Goal: Information Seeking & Learning: Learn about a topic

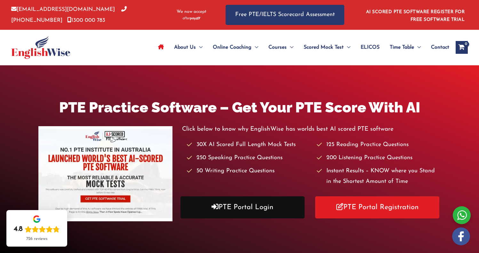
click at [261, 208] on link "PTE Portal Login" at bounding box center [242, 207] width 124 height 22
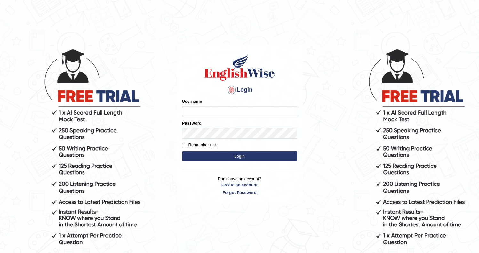
type input "Ozgur"
click at [201, 109] on input "Ozgur" at bounding box center [239, 111] width 115 height 11
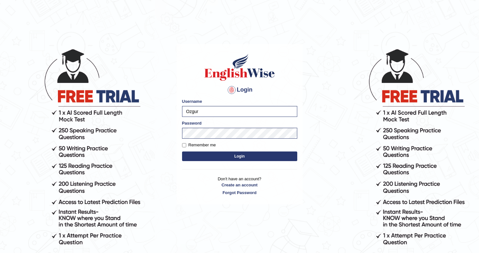
click at [199, 158] on button "Login" at bounding box center [239, 156] width 115 height 10
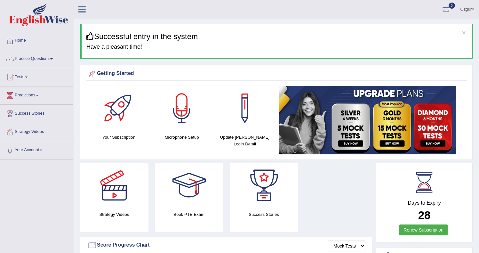
click at [29, 59] on link "Practice Questions" at bounding box center [36, 58] width 73 height 16
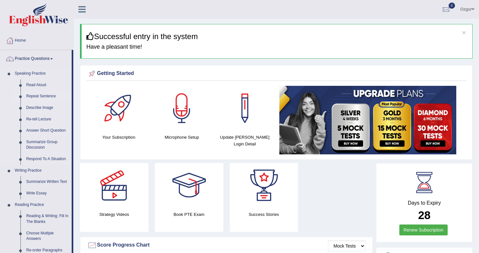
click at [41, 97] on link "Repeat Sentence" at bounding box center [47, 97] width 48 height 12
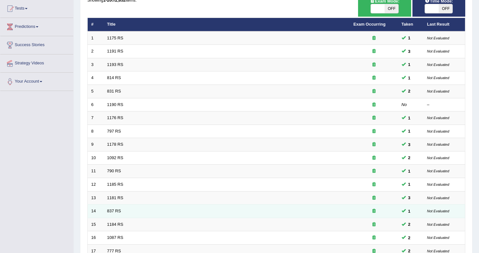
scroll to position [171, 0]
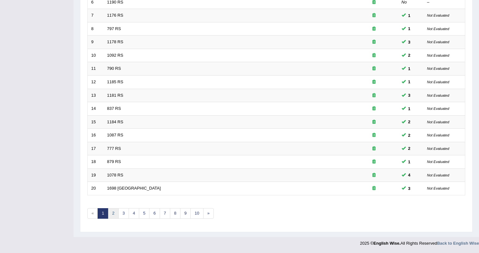
click at [110, 212] on link "2" at bounding box center [113, 213] width 11 height 11
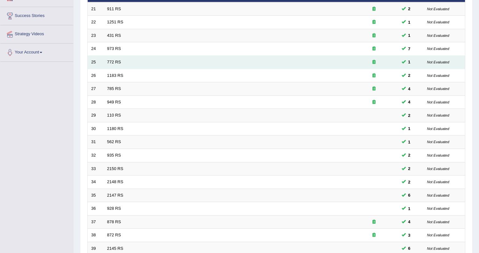
scroll to position [171, 0]
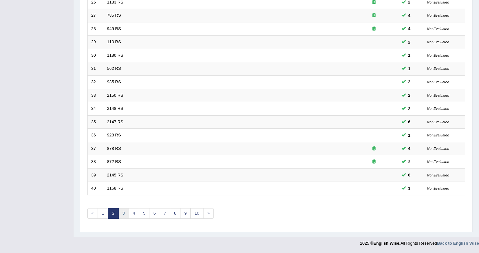
click at [120, 215] on link "3" at bounding box center [123, 213] width 11 height 11
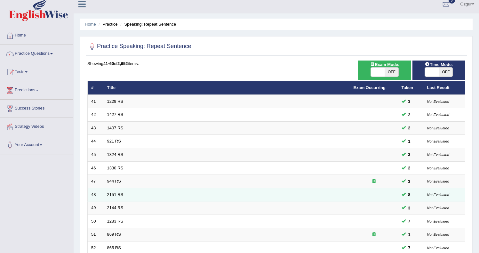
scroll to position [171, 0]
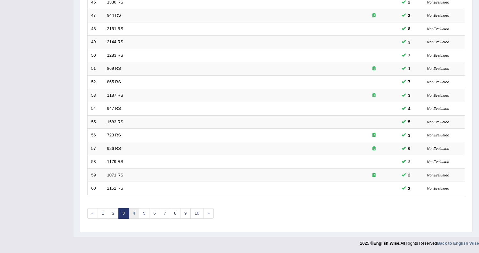
click at [135, 214] on link "4" at bounding box center [134, 213] width 11 height 11
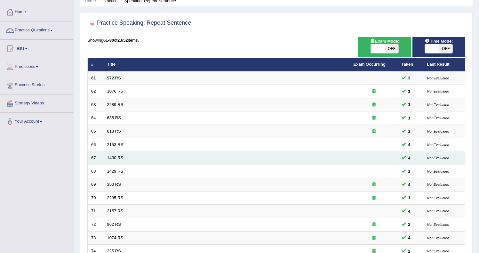
scroll to position [171, 0]
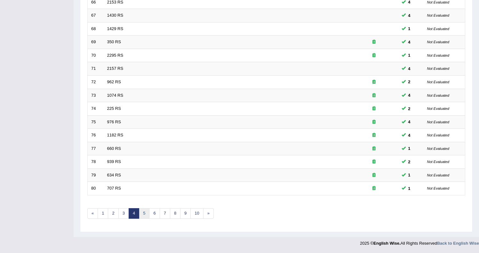
click at [144, 210] on link "5" at bounding box center [144, 213] width 11 height 11
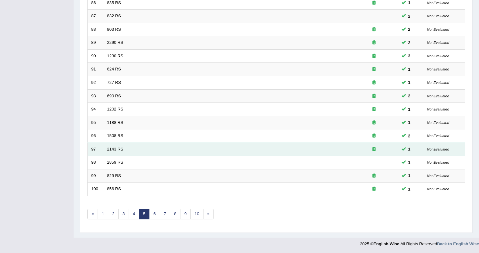
scroll to position [171, 0]
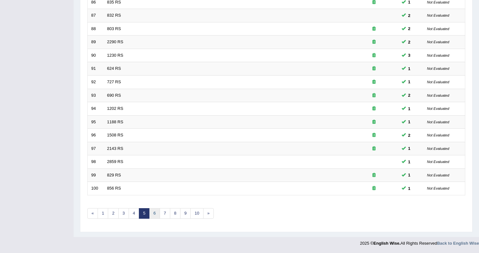
click at [152, 210] on link "6" at bounding box center [154, 213] width 11 height 11
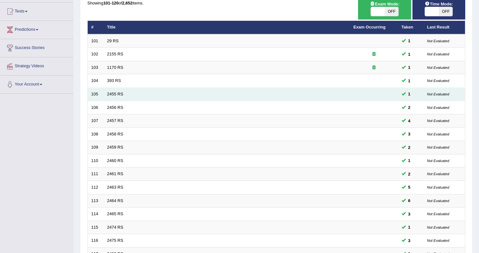
scroll to position [171, 0]
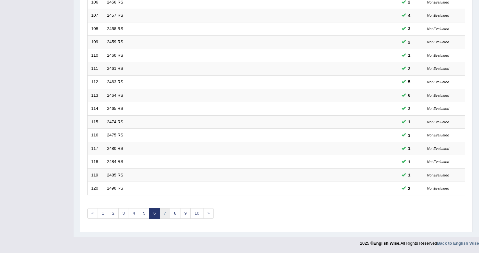
click at [169, 212] on link "7" at bounding box center [165, 213] width 11 height 11
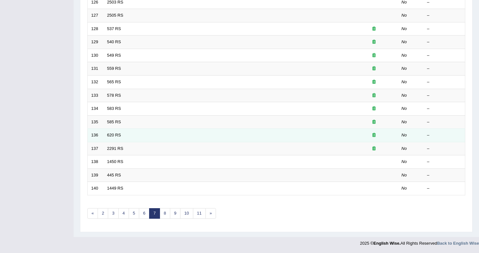
scroll to position [34, 0]
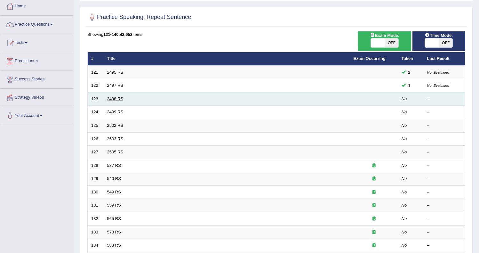
click at [117, 100] on link "2498 RS" at bounding box center [115, 98] width 16 height 5
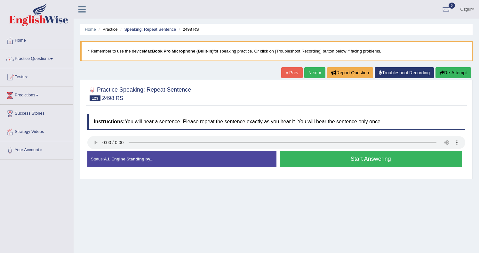
click at [312, 157] on button "Start Answering" at bounding box center [371, 159] width 183 height 16
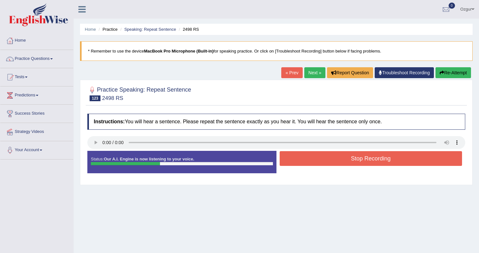
click at [307, 154] on button "Stop Recording" at bounding box center [371, 158] width 183 height 15
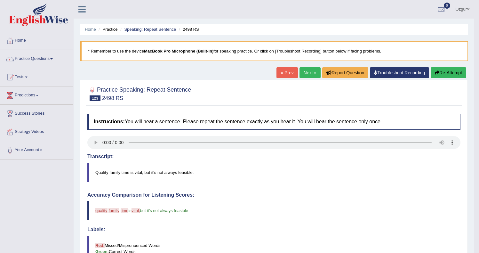
click at [454, 76] on button "Re-Attempt" at bounding box center [448, 72] width 36 height 11
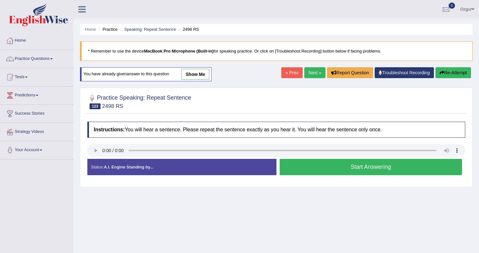
click at [373, 168] on button "Start Answering" at bounding box center [371, 167] width 183 height 16
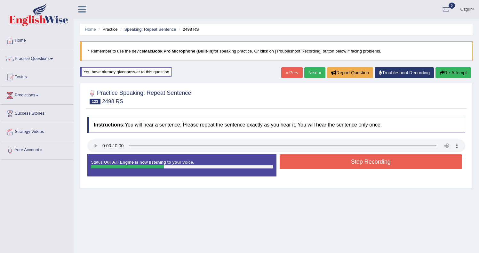
click at [329, 166] on button "Stop Recording" at bounding box center [371, 161] width 183 height 15
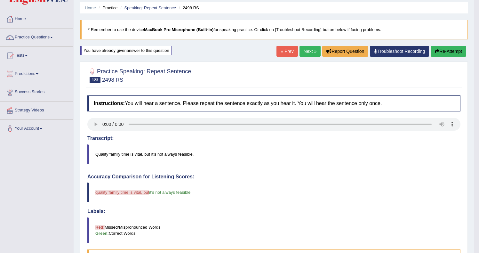
scroll to position [25, 0]
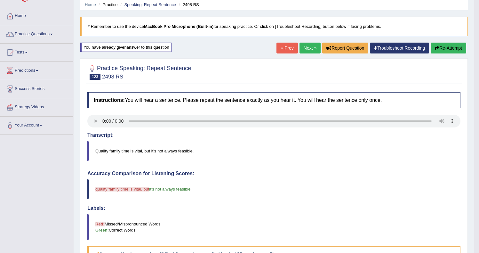
click at [436, 46] on icon "button" at bounding box center [437, 48] width 4 height 4
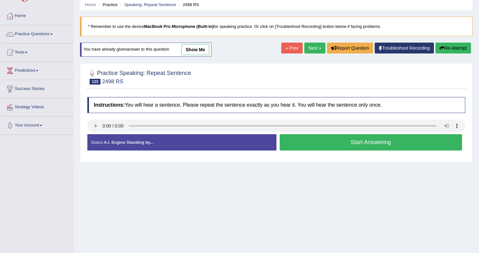
click at [334, 139] on button "Start Answering" at bounding box center [371, 142] width 183 height 16
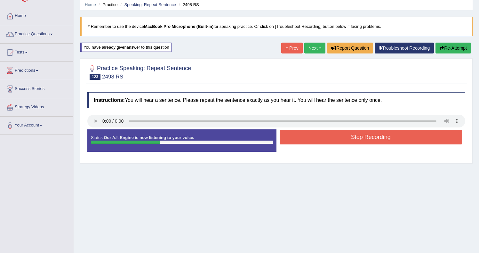
click at [302, 135] on button "Stop Recording" at bounding box center [371, 137] width 183 height 15
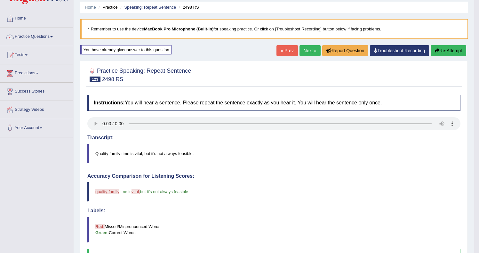
scroll to position [16, 0]
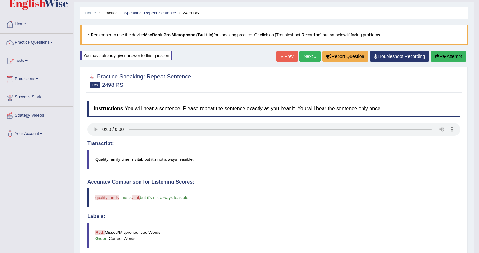
click at [437, 57] on icon "button" at bounding box center [437, 56] width 4 height 4
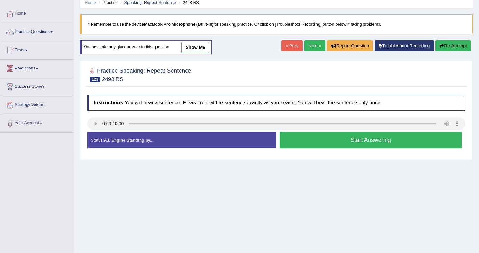
click at [319, 147] on button "Start Answering" at bounding box center [371, 140] width 183 height 16
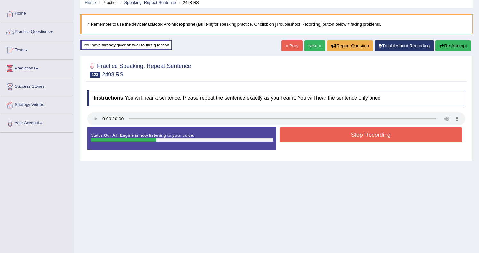
click at [317, 138] on button "Stop Recording" at bounding box center [371, 134] width 183 height 15
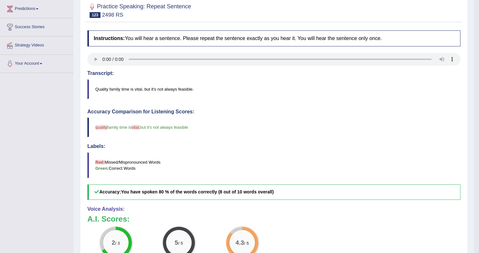
scroll to position [4, 0]
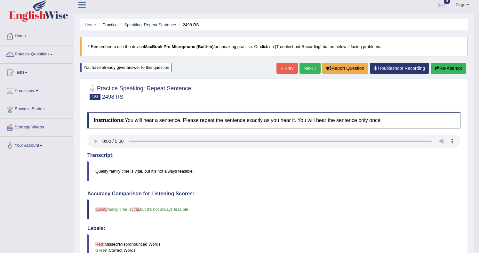
click at [437, 69] on button "Re-Attempt" at bounding box center [448, 68] width 36 height 11
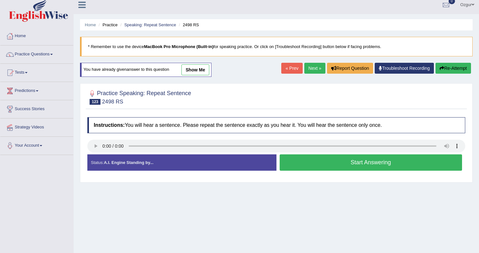
click at [381, 164] on button "Start Answering" at bounding box center [371, 162] width 183 height 16
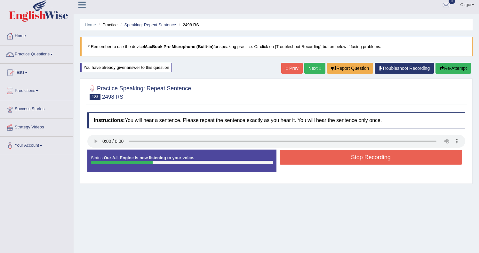
click at [312, 157] on button "Stop Recording" at bounding box center [371, 157] width 183 height 15
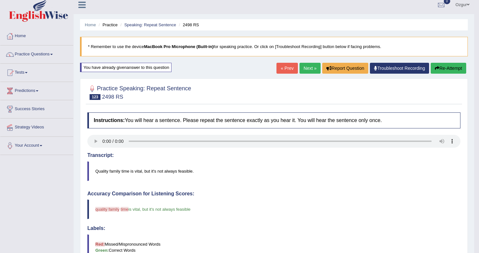
click at [447, 70] on button "Re-Attempt" at bounding box center [448, 68] width 36 height 11
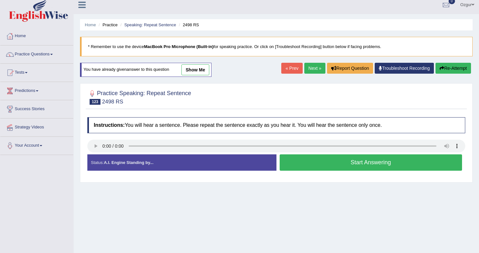
click at [359, 158] on button "Start Answering" at bounding box center [371, 162] width 183 height 16
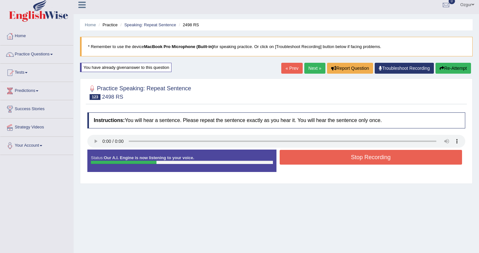
click at [330, 158] on button "Stop Recording" at bounding box center [371, 157] width 183 height 15
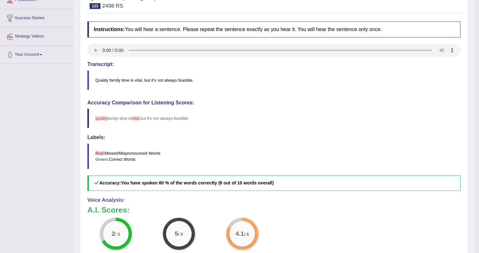
scroll to position [6, 0]
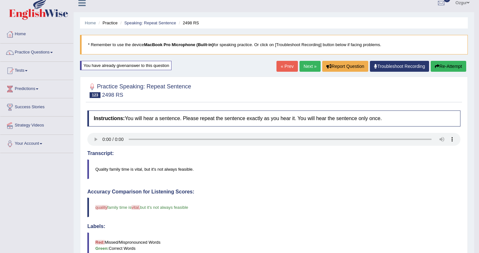
click at [310, 70] on link "Next »" at bounding box center [309, 66] width 21 height 11
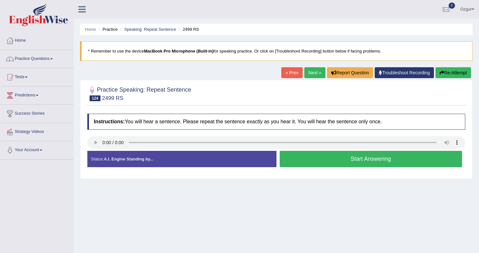
click at [333, 161] on button "Start Answering" at bounding box center [371, 159] width 183 height 16
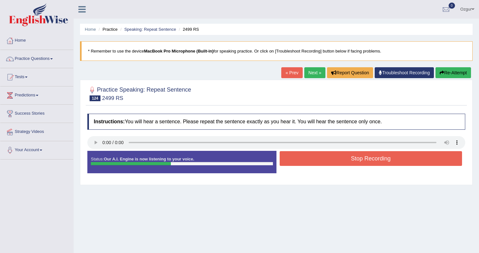
click at [336, 157] on button "Stop Recording" at bounding box center [371, 158] width 183 height 15
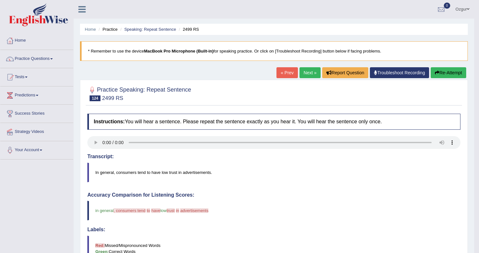
click at [443, 72] on button "Re-Attempt" at bounding box center [448, 72] width 36 height 11
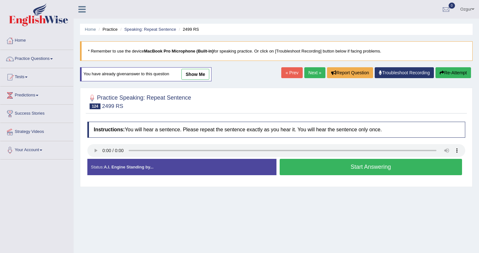
click at [317, 168] on button "Start Answering" at bounding box center [371, 167] width 183 height 16
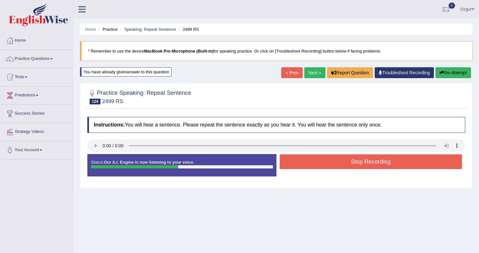
click at [305, 161] on button "Stop Recording" at bounding box center [371, 161] width 183 height 15
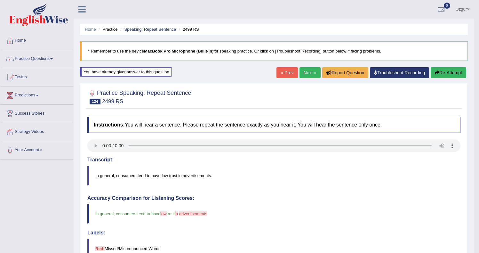
click at [432, 73] on button "Re-Attempt" at bounding box center [448, 72] width 36 height 11
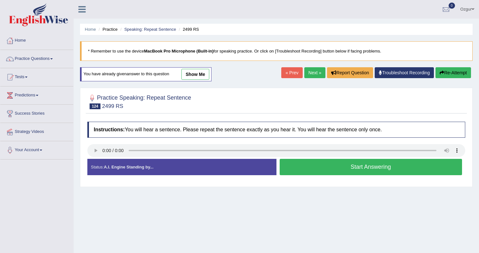
click at [310, 165] on button "Start Answering" at bounding box center [371, 167] width 183 height 16
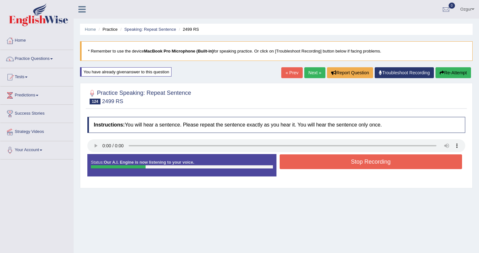
click at [455, 75] on button "Re-Attempt" at bounding box center [453, 72] width 36 height 11
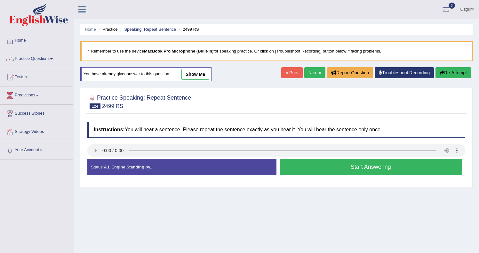
click at [341, 169] on button "Start Answering" at bounding box center [371, 167] width 183 height 16
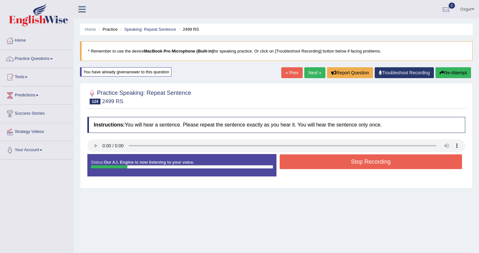
click at [458, 73] on button "Re-Attempt" at bounding box center [453, 72] width 36 height 11
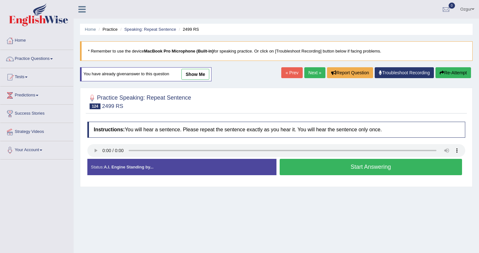
click at [359, 162] on button "Start Answering" at bounding box center [371, 167] width 183 height 16
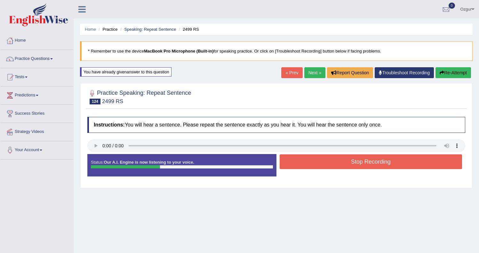
click at [336, 164] on button "Stop Recording" at bounding box center [371, 161] width 183 height 15
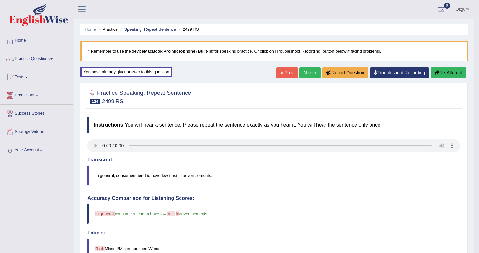
click at [446, 75] on button "Re-Attempt" at bounding box center [448, 72] width 36 height 11
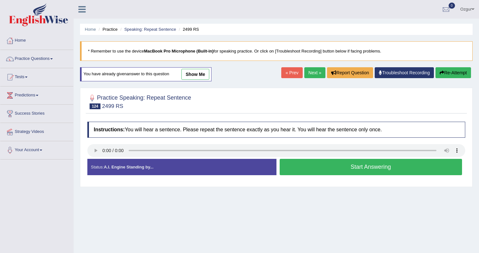
click at [300, 168] on button "Start Answering" at bounding box center [371, 167] width 183 height 16
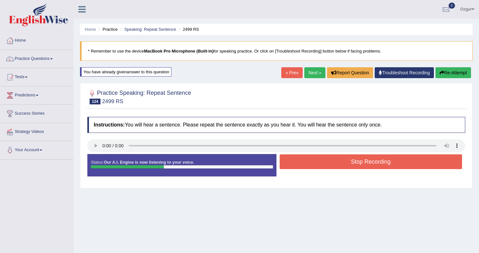
click at [454, 80] on div "Home Practice Speaking: Repeat Sentence 2499 RS * Remember to use the device Ma…" at bounding box center [276, 160] width 405 height 320
click at [457, 69] on button "Re-Attempt" at bounding box center [453, 72] width 36 height 11
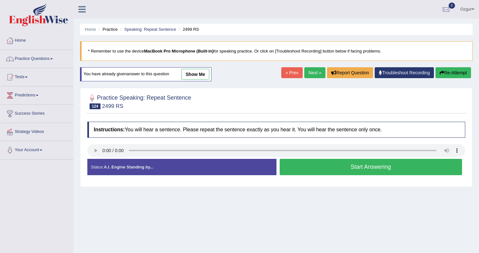
click at [355, 164] on button "Start Answering" at bounding box center [371, 167] width 183 height 16
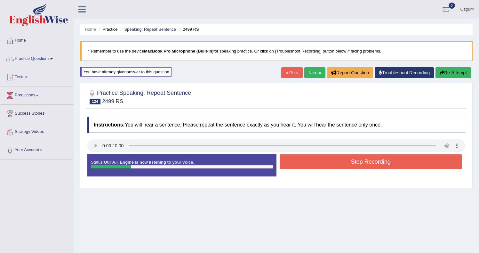
click at [449, 72] on button "Re-Attempt" at bounding box center [453, 72] width 36 height 11
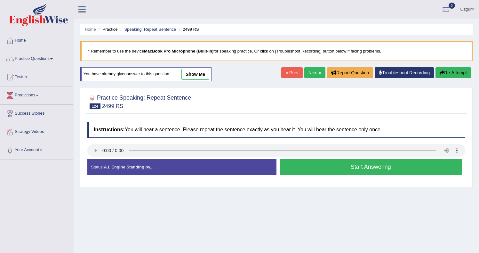
click at [447, 74] on button "Re-Attempt" at bounding box center [453, 72] width 36 height 11
click at [332, 162] on button "Start Answering" at bounding box center [371, 167] width 183 height 16
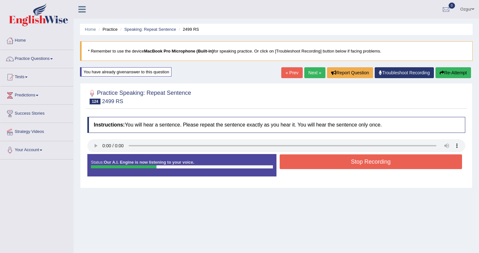
click at [343, 161] on button "Stop Recording" at bounding box center [371, 161] width 183 height 15
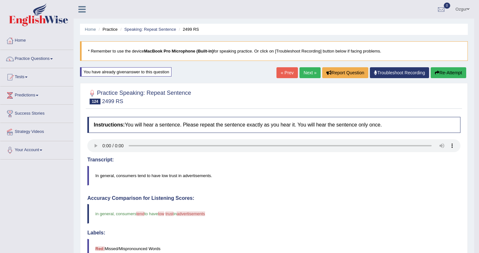
click at [304, 72] on link "Next »" at bounding box center [309, 72] width 21 height 11
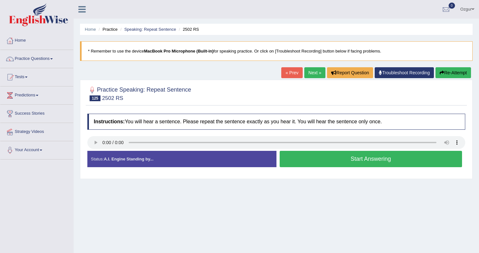
click at [337, 158] on button "Start Answering" at bounding box center [371, 159] width 183 height 16
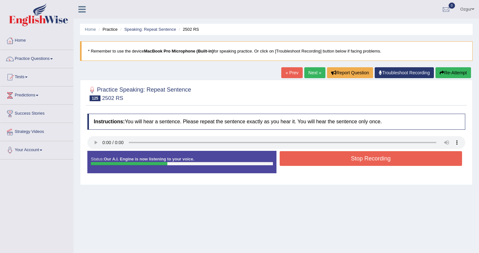
click at [312, 154] on button "Stop Recording" at bounding box center [371, 158] width 183 height 15
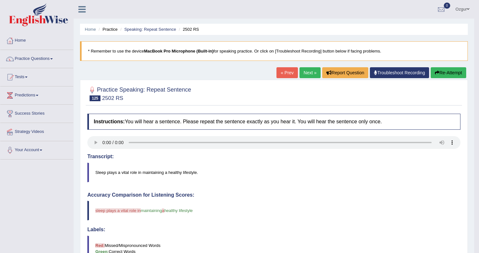
click at [443, 71] on button "Re-Attempt" at bounding box center [448, 72] width 36 height 11
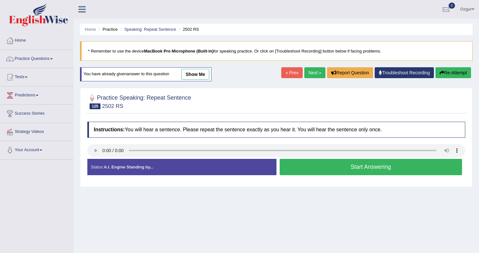
click at [297, 164] on button "Start Answering" at bounding box center [371, 167] width 183 height 16
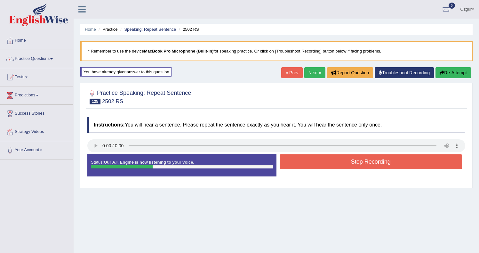
click at [335, 158] on button "Stop Recording" at bounding box center [371, 161] width 183 height 15
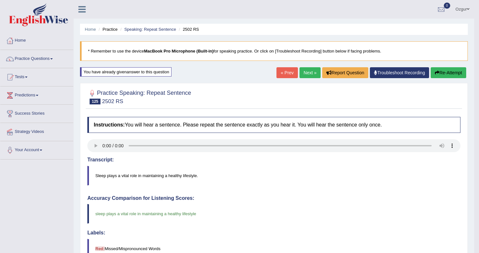
click at [303, 73] on link "Next »" at bounding box center [309, 72] width 21 height 11
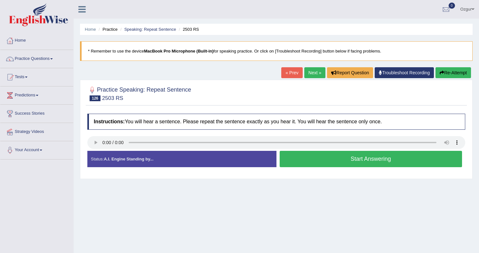
click at [321, 155] on button "Start Answering" at bounding box center [371, 159] width 183 height 16
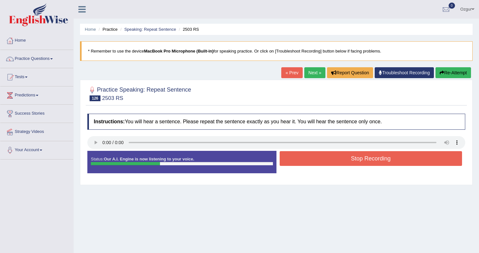
click at [316, 159] on button "Stop Recording" at bounding box center [371, 158] width 183 height 15
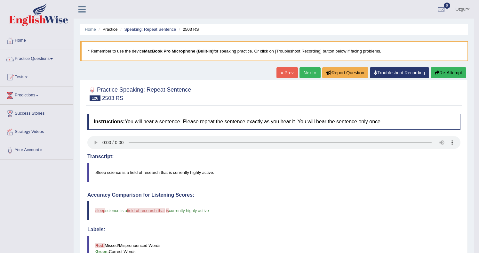
click at [447, 75] on button "Re-Attempt" at bounding box center [448, 72] width 36 height 11
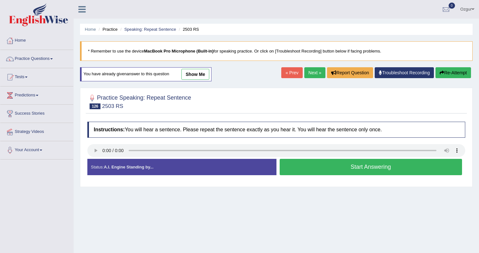
click at [359, 167] on button "Start Answering" at bounding box center [371, 167] width 183 height 16
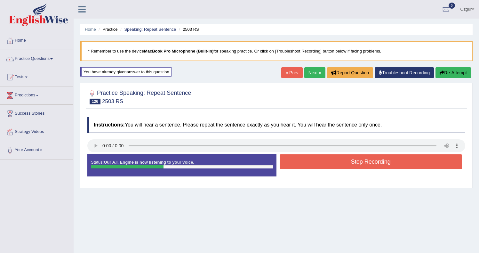
click at [343, 160] on button "Stop Recording" at bounding box center [371, 161] width 183 height 15
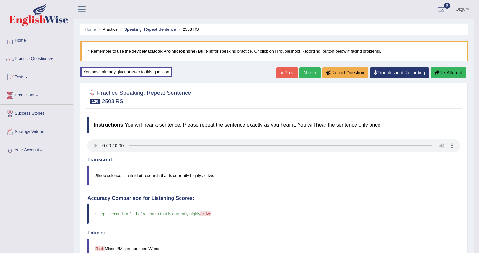
click at [305, 75] on link "Next »" at bounding box center [309, 72] width 21 height 11
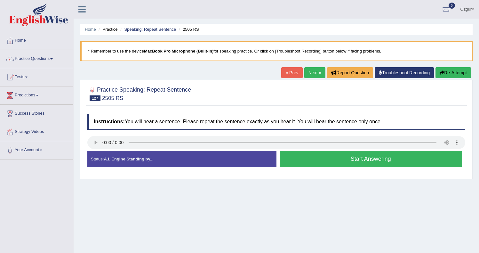
click at [337, 159] on button "Start Answering" at bounding box center [371, 159] width 183 height 16
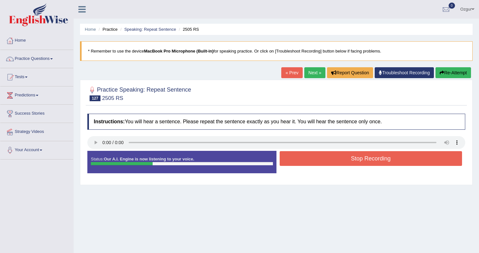
click at [320, 159] on button "Stop Recording" at bounding box center [371, 158] width 183 height 15
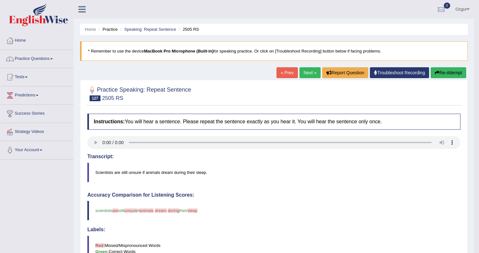
click at [462, 76] on button "Re-Attempt" at bounding box center [448, 72] width 36 height 11
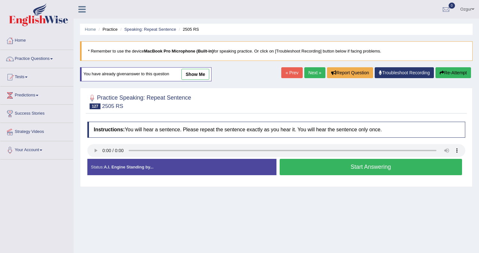
click at [369, 169] on button "Start Answering" at bounding box center [371, 167] width 183 height 16
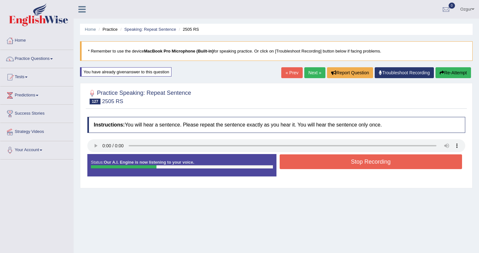
click at [328, 162] on button "Stop Recording" at bounding box center [371, 161] width 183 height 15
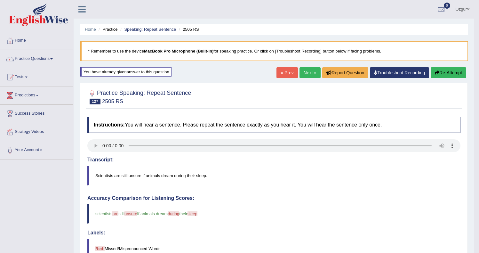
click at [440, 70] on button "Re-Attempt" at bounding box center [448, 72] width 36 height 11
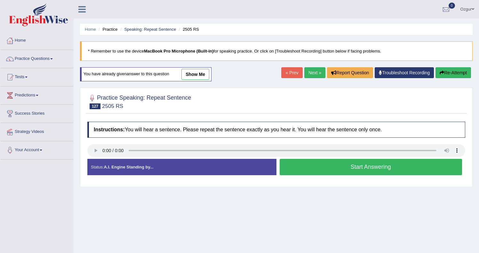
click at [320, 168] on button "Start Answering" at bounding box center [371, 167] width 183 height 16
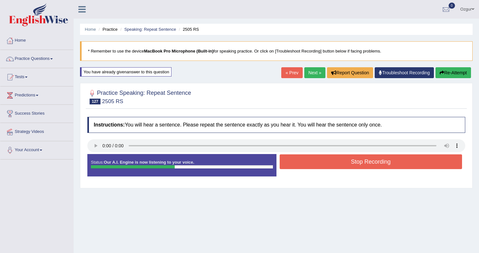
click at [320, 171] on div "Status: Our A.I. Engine is now listening to your voice. Start Answering Stop Re…" at bounding box center [276, 168] width 378 height 29
click at [320, 166] on button "Stop Recording" at bounding box center [371, 161] width 183 height 15
click at [320, 166] on div "Status: Our A.I. Engine is now listening to your voice. Start Answering Stop Re…" at bounding box center [276, 168] width 378 height 29
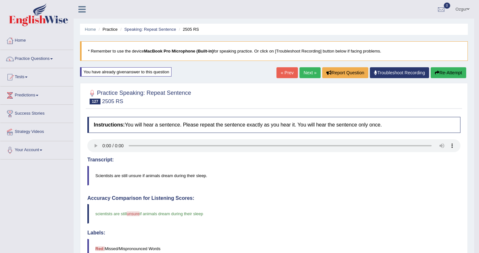
click at [313, 74] on link "Next »" at bounding box center [309, 72] width 21 height 11
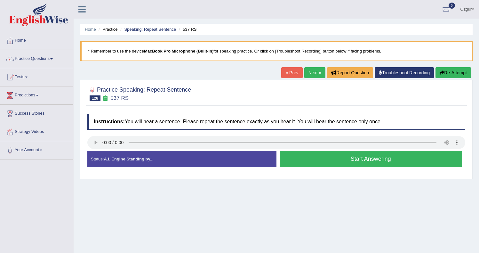
click at [335, 162] on button "Start Answering" at bounding box center [371, 159] width 183 height 16
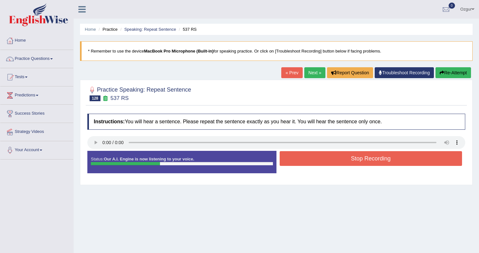
click at [321, 156] on button "Stop Recording" at bounding box center [371, 158] width 183 height 15
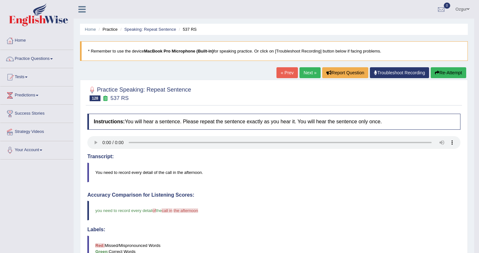
click at [435, 71] on icon "button" at bounding box center [437, 72] width 4 height 4
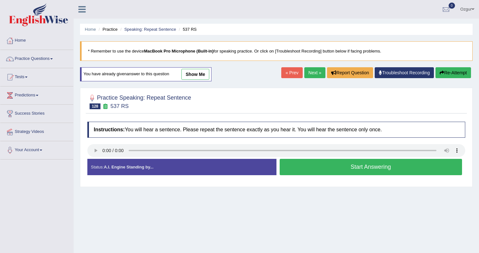
click at [344, 165] on button "Start Answering" at bounding box center [371, 167] width 183 height 16
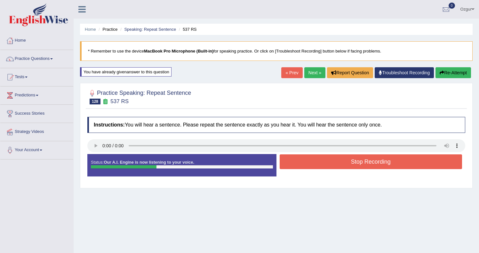
click at [313, 159] on button "Stop Recording" at bounding box center [371, 161] width 183 height 15
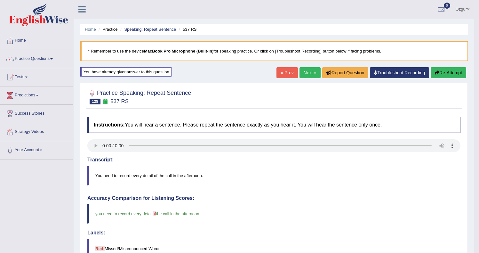
click at [302, 72] on link "Next »" at bounding box center [309, 72] width 21 height 11
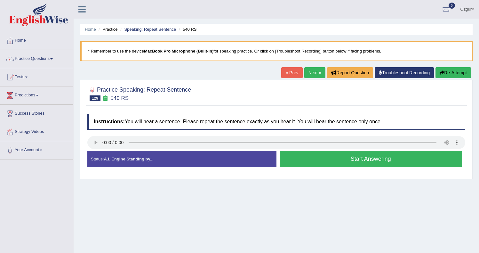
click at [343, 160] on button "Start Answering" at bounding box center [371, 159] width 183 height 16
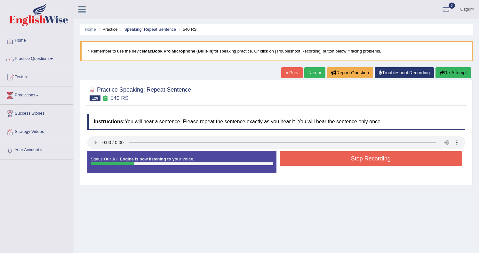
click at [331, 159] on button "Stop Recording" at bounding box center [371, 158] width 183 height 15
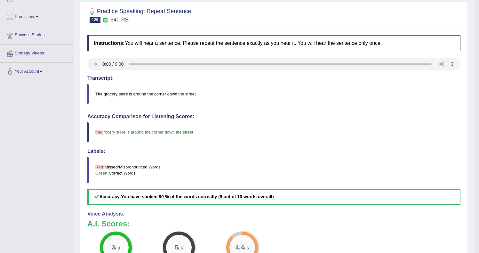
scroll to position [32, 0]
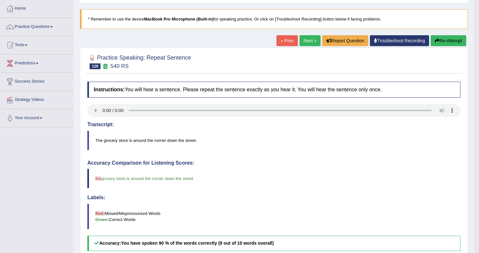
click at [301, 47] on div "« Prev Next » Report Question Troubleshoot Recording Re-Attempt" at bounding box center [371, 41] width 191 height 12
click at [302, 45] on link "Next »" at bounding box center [309, 40] width 21 height 11
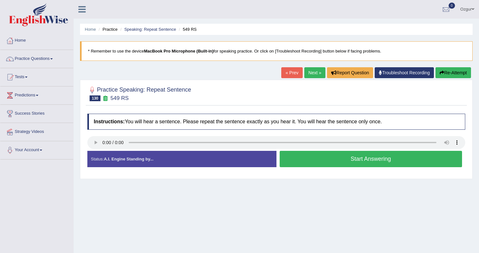
click at [343, 163] on button "Start Answering" at bounding box center [371, 159] width 183 height 16
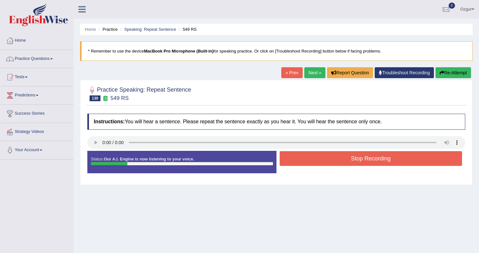
click at [336, 158] on button "Stop Recording" at bounding box center [371, 158] width 183 height 15
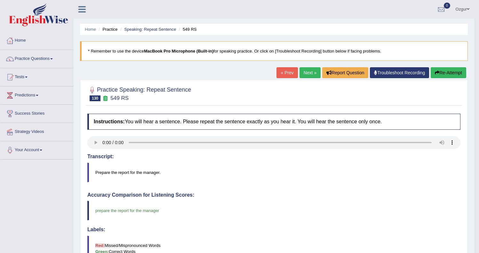
click at [299, 71] on link "Next »" at bounding box center [309, 72] width 21 height 11
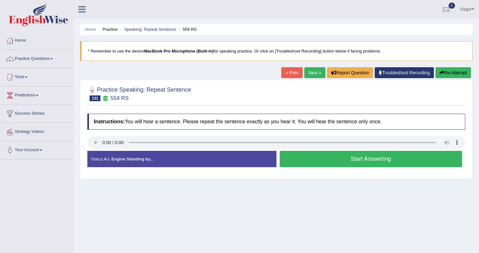
click at [327, 157] on button "Start Answering" at bounding box center [371, 159] width 183 height 16
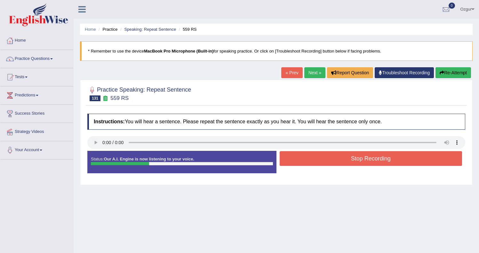
click at [320, 160] on button "Stop Recording" at bounding box center [371, 158] width 183 height 15
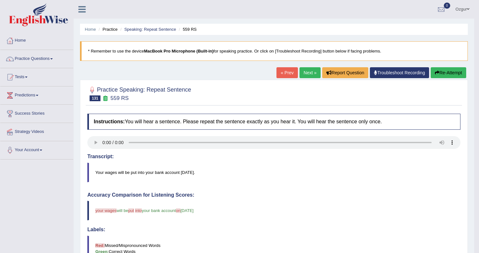
click at [442, 73] on button "Re-Attempt" at bounding box center [448, 72] width 36 height 11
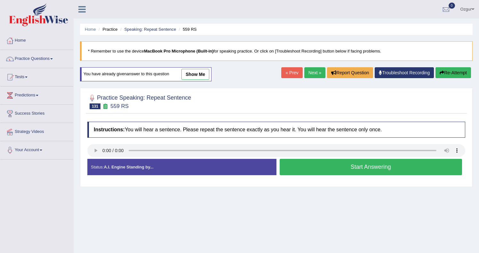
click at [331, 169] on button "Start Answering" at bounding box center [371, 167] width 183 height 16
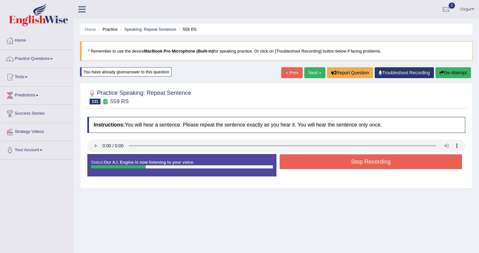
click at [326, 164] on button "Stop Recording" at bounding box center [371, 161] width 183 height 15
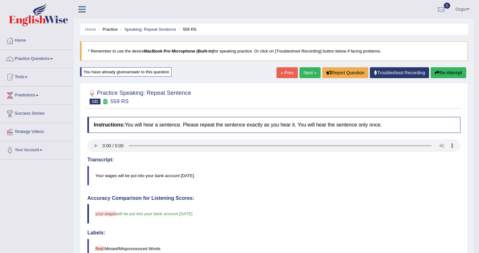
click at [446, 77] on button "Re-Attempt" at bounding box center [448, 72] width 36 height 11
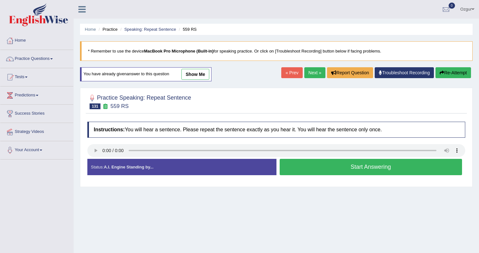
click at [329, 166] on button "Start Answering" at bounding box center [371, 167] width 183 height 16
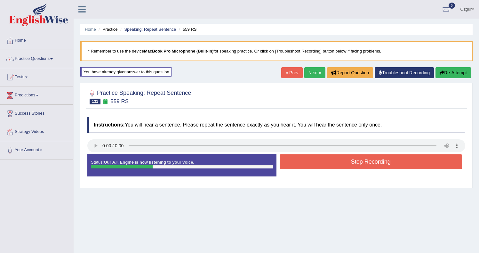
click at [299, 159] on button "Stop Recording" at bounding box center [371, 161] width 183 height 15
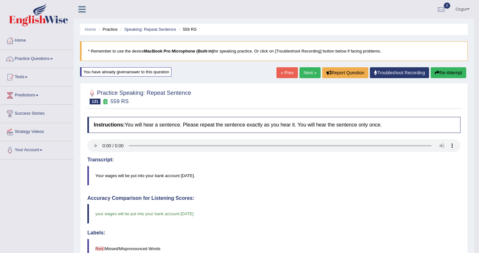
click at [304, 76] on link "Next »" at bounding box center [309, 72] width 21 height 11
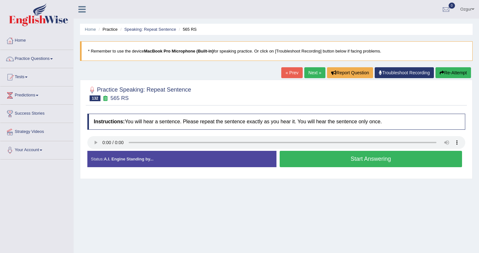
click at [327, 159] on button "Start Answering" at bounding box center [371, 159] width 183 height 16
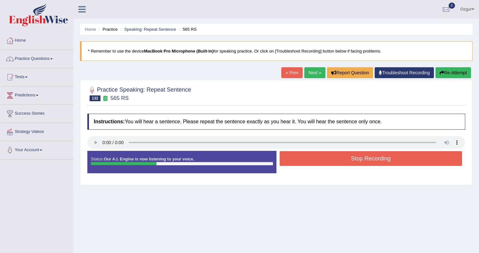
click at [358, 157] on button "Stop Recording" at bounding box center [371, 158] width 183 height 15
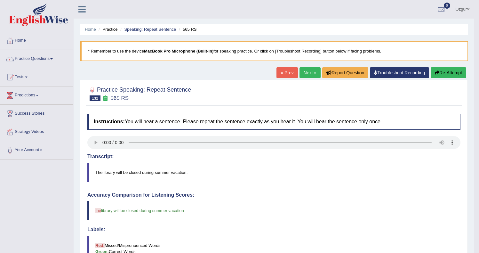
click at [438, 72] on button "Re-Attempt" at bounding box center [448, 72] width 36 height 11
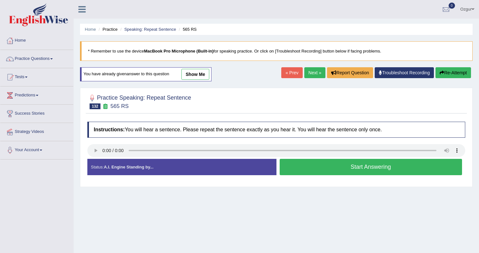
click at [289, 167] on button "Start Answering" at bounding box center [371, 167] width 183 height 16
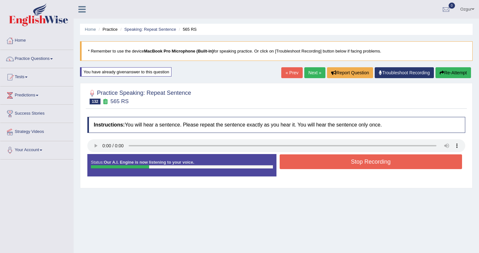
click at [332, 163] on button "Stop Recording" at bounding box center [371, 161] width 183 height 15
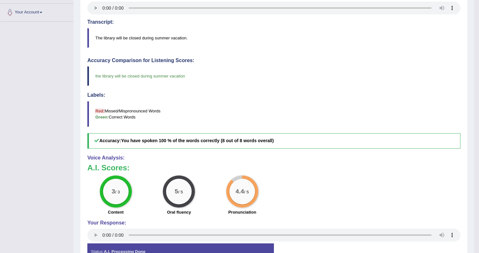
scroll to position [2, 0]
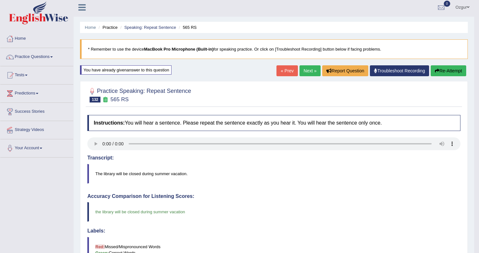
click at [305, 73] on link "Next »" at bounding box center [309, 70] width 21 height 11
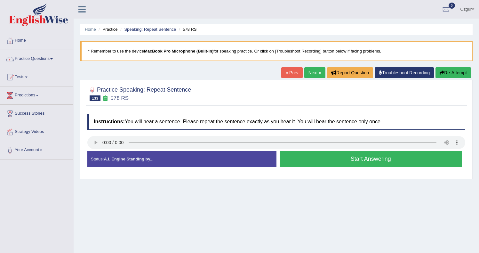
click at [359, 162] on button "Start Answering" at bounding box center [371, 159] width 183 height 16
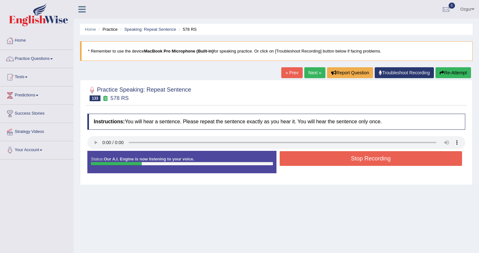
click at [322, 159] on button "Stop Recording" at bounding box center [371, 158] width 183 height 15
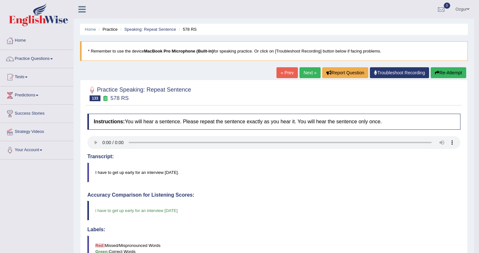
click at [312, 69] on link "Next »" at bounding box center [309, 72] width 21 height 11
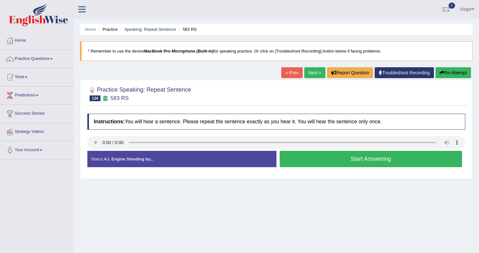
click at [288, 154] on button "Start Answering" at bounding box center [371, 159] width 183 height 16
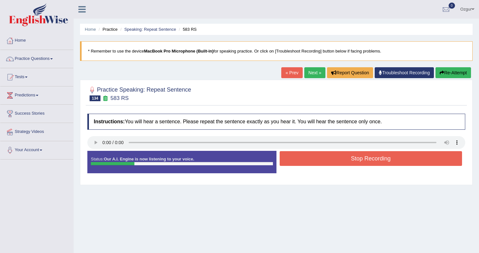
click at [329, 156] on button "Stop Recording" at bounding box center [371, 158] width 183 height 15
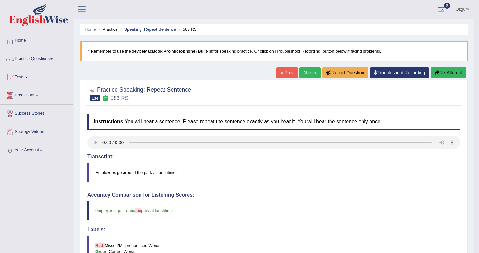
click at [450, 75] on button "Re-Attempt" at bounding box center [448, 72] width 36 height 11
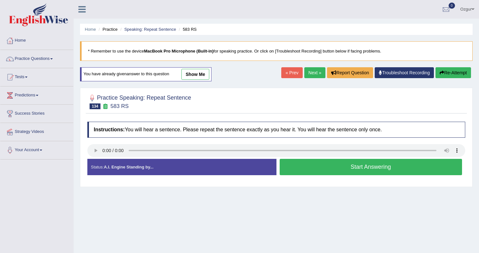
click at [340, 168] on button "Start Answering" at bounding box center [371, 167] width 183 height 16
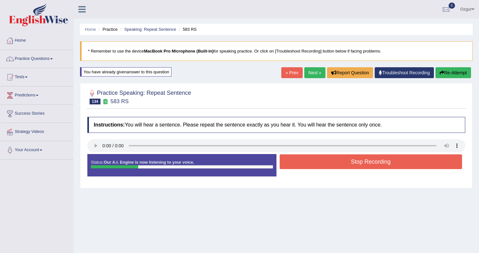
click at [324, 160] on button "Stop Recording" at bounding box center [371, 161] width 183 height 15
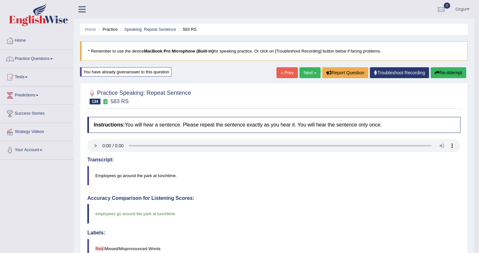
click at [303, 73] on link "Next »" at bounding box center [309, 72] width 21 height 11
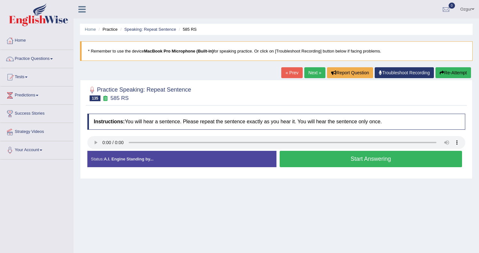
click at [347, 161] on button "Start Answering" at bounding box center [371, 159] width 183 height 16
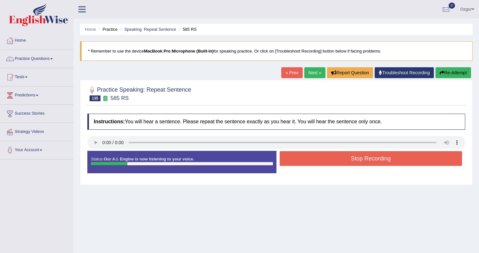
click at [320, 156] on button "Stop Recording" at bounding box center [371, 158] width 183 height 15
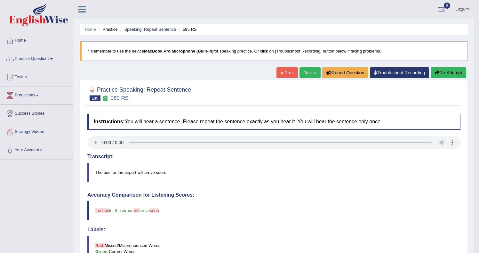
click at [439, 78] on button "Re-Attempt" at bounding box center [448, 72] width 36 height 11
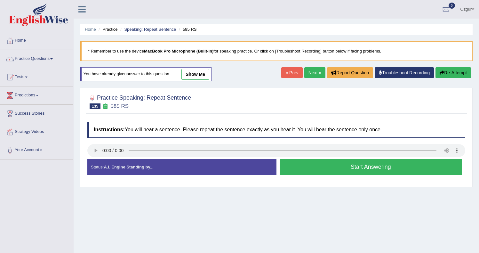
click at [363, 168] on button "Start Answering" at bounding box center [371, 167] width 183 height 16
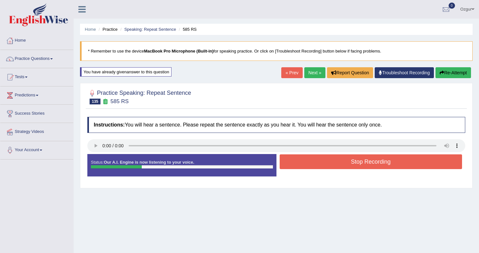
click at [352, 160] on button "Stop Recording" at bounding box center [371, 161] width 183 height 15
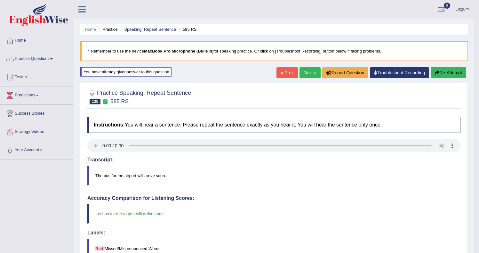
click at [300, 72] on link "Next »" at bounding box center [309, 72] width 21 height 11
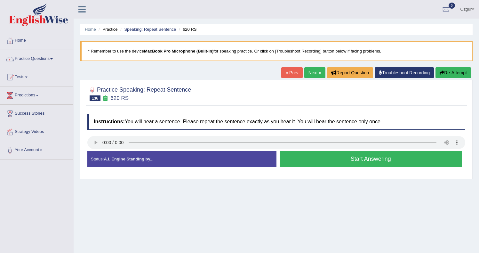
click at [352, 161] on button "Start Answering" at bounding box center [371, 159] width 183 height 16
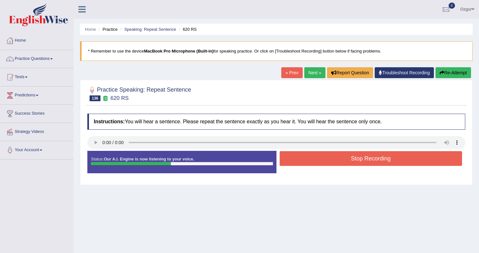
click at [340, 157] on button "Stop Recording" at bounding box center [371, 158] width 183 height 15
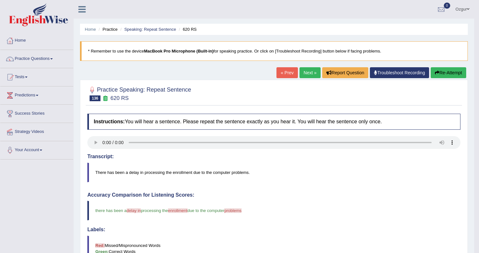
click at [438, 69] on button "Re-Attempt" at bounding box center [448, 72] width 36 height 11
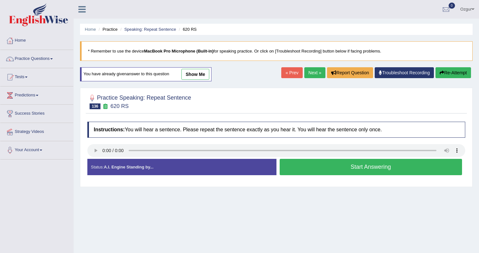
click at [351, 165] on button "Start Answering" at bounding box center [371, 167] width 183 height 16
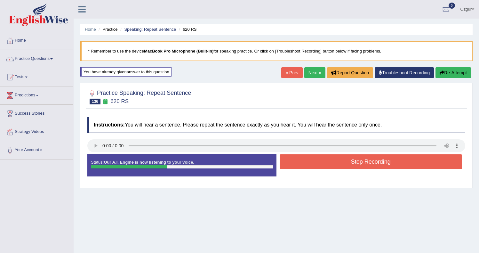
click at [331, 163] on button "Stop Recording" at bounding box center [371, 161] width 183 height 15
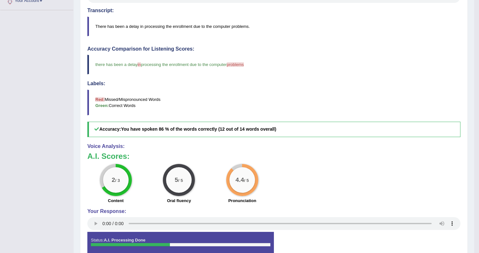
scroll to position [51, 0]
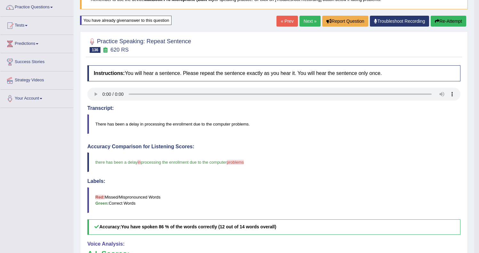
click at [305, 26] on link "Next »" at bounding box center [309, 21] width 21 height 11
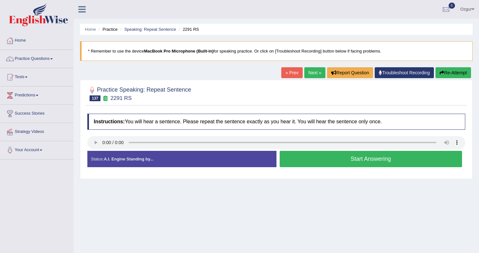
click at [319, 155] on button "Start Answering" at bounding box center [371, 159] width 183 height 16
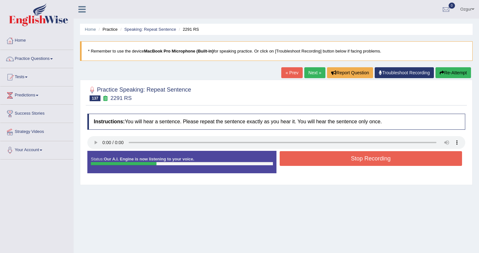
click at [323, 159] on button "Stop Recording" at bounding box center [371, 158] width 183 height 15
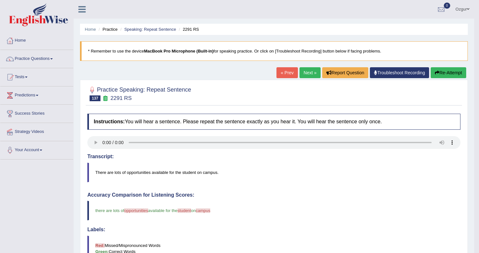
click at [462, 81] on div "Practice Speaking: Repeat Sentence 137 2291 RS Instructions: You will hear a se…" at bounding box center [274, 246] width 388 height 332
click at [461, 77] on button "Re-Attempt" at bounding box center [448, 72] width 36 height 11
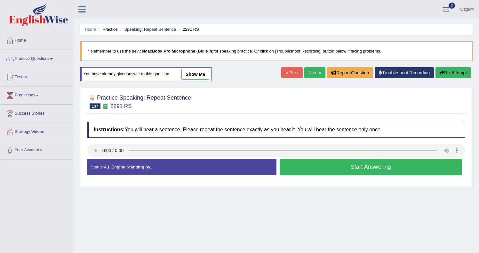
click at [335, 161] on button "Start Answering" at bounding box center [371, 167] width 183 height 16
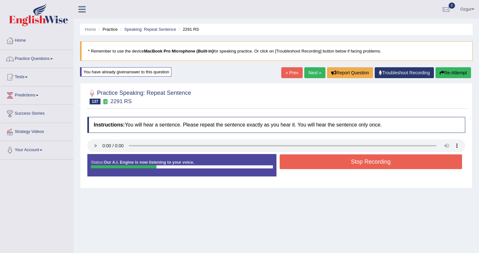
click at [316, 162] on button "Stop Recording" at bounding box center [371, 161] width 183 height 15
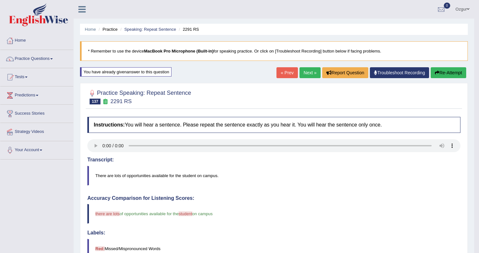
click at [448, 77] on button "Re-Attempt" at bounding box center [448, 72] width 36 height 11
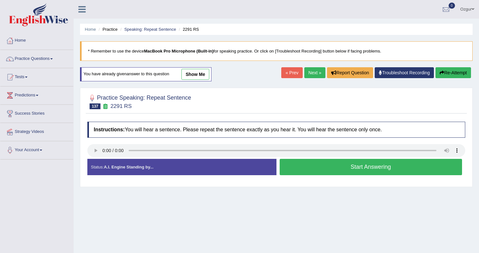
click at [383, 164] on button "Start Answering" at bounding box center [371, 167] width 183 height 16
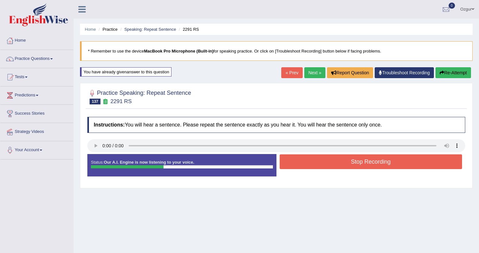
click at [341, 161] on button "Stop Recording" at bounding box center [371, 161] width 183 height 15
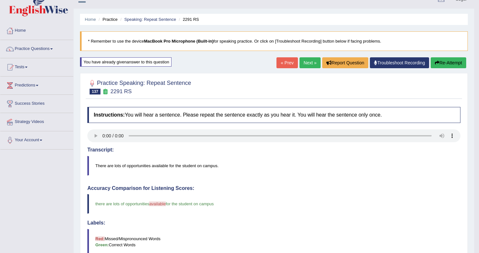
scroll to position [4, 0]
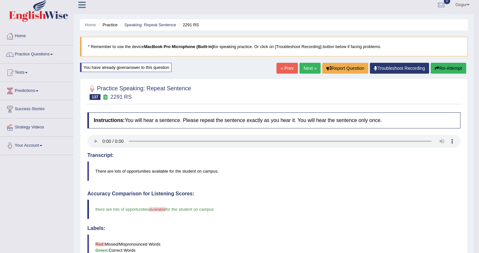
click at [442, 63] on button "Re-Attempt" at bounding box center [448, 68] width 36 height 11
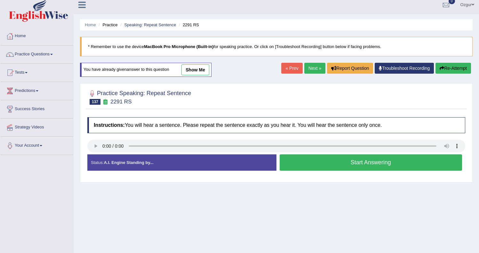
click at [333, 160] on button "Start Answering" at bounding box center [371, 162] width 183 height 16
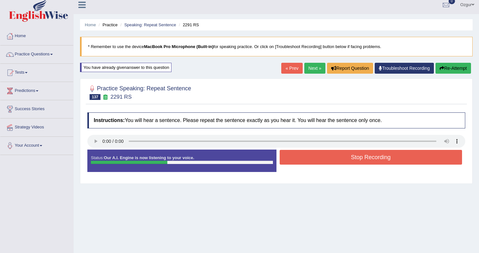
click at [328, 157] on button "Stop Recording" at bounding box center [371, 157] width 183 height 15
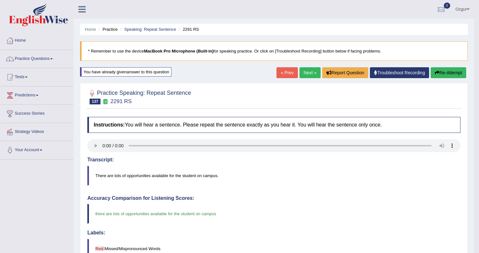
click at [301, 72] on link "Next »" at bounding box center [309, 72] width 21 height 11
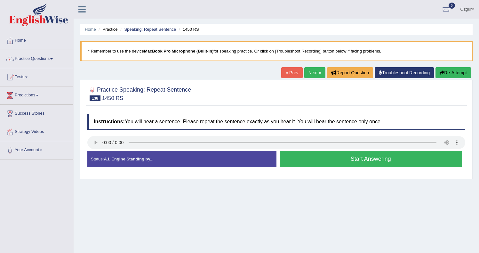
click at [314, 155] on button "Start Answering" at bounding box center [371, 159] width 183 height 16
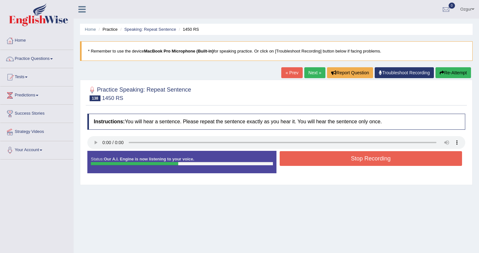
click at [320, 157] on button "Stop Recording" at bounding box center [371, 158] width 183 height 15
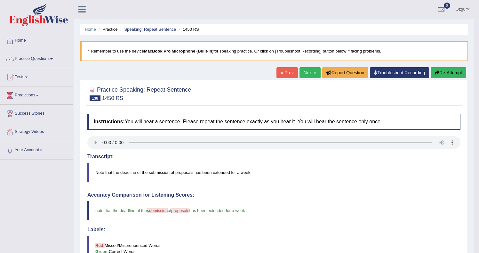
click at [442, 70] on button "Re-Attempt" at bounding box center [448, 72] width 36 height 11
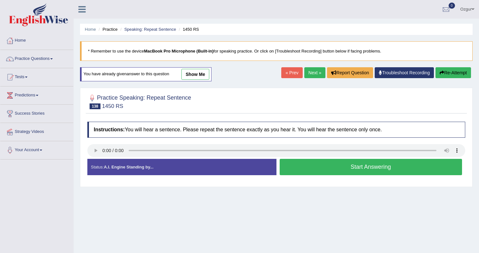
click at [351, 165] on button "Start Answering" at bounding box center [371, 167] width 183 height 16
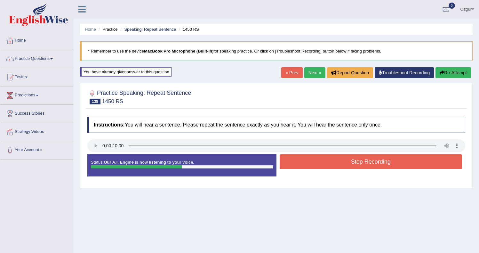
click at [320, 164] on button "Stop Recording" at bounding box center [371, 161] width 183 height 15
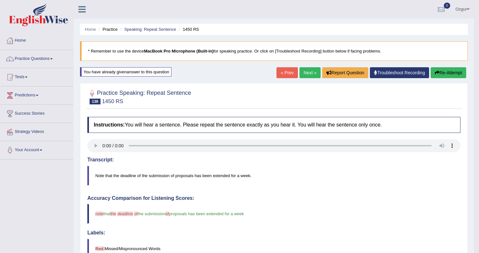
click at [448, 69] on button "Re-Attempt" at bounding box center [448, 72] width 36 height 11
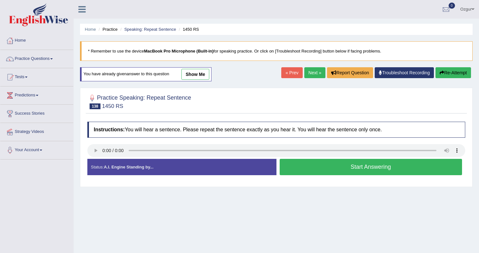
click at [378, 168] on button "Start Answering" at bounding box center [371, 167] width 183 height 16
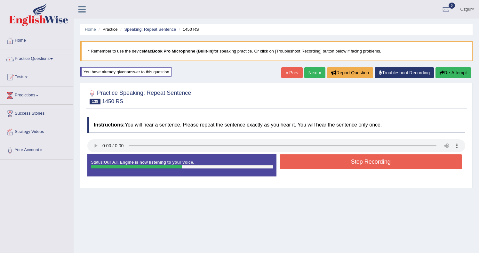
click at [337, 160] on button "Stop Recording" at bounding box center [371, 161] width 183 height 15
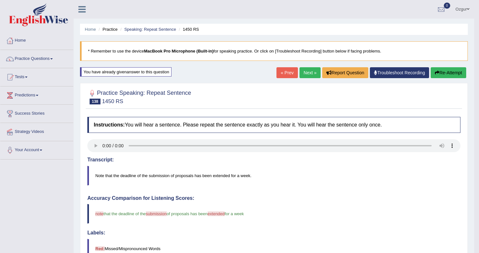
click at [445, 75] on button "Re-Attempt" at bounding box center [448, 72] width 36 height 11
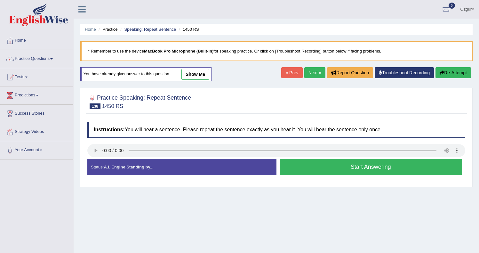
click at [329, 163] on button "Start Answering" at bounding box center [371, 167] width 183 height 16
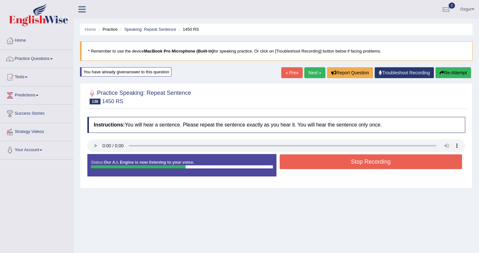
click at [330, 165] on button "Stop Recording" at bounding box center [371, 161] width 183 height 15
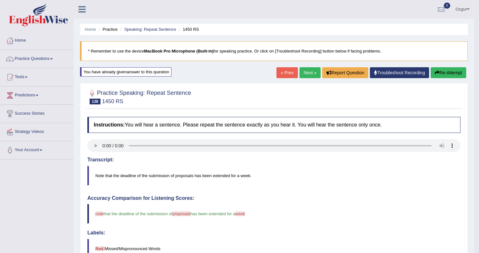
click at [441, 69] on button "Re-Attempt" at bounding box center [448, 72] width 36 height 11
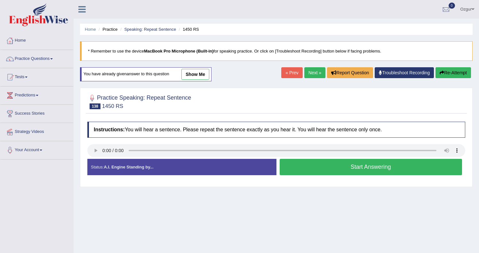
click at [338, 160] on button "Start Answering" at bounding box center [371, 167] width 183 height 16
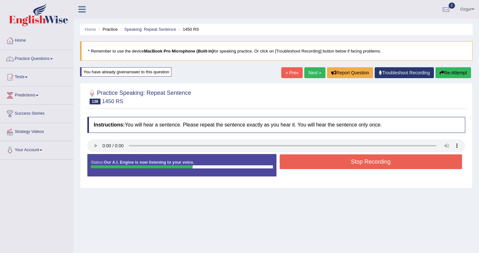
click at [331, 161] on button "Stop Recording" at bounding box center [371, 161] width 183 height 15
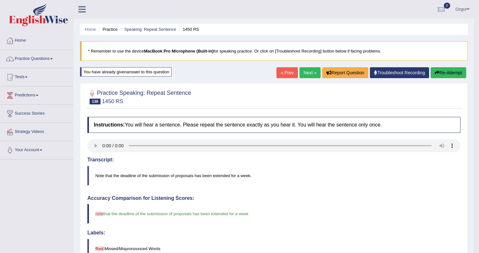
click at [307, 72] on link "Next »" at bounding box center [309, 72] width 21 height 11
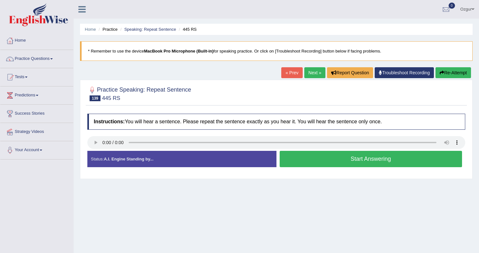
click at [307, 159] on button "Start Answering" at bounding box center [371, 159] width 183 height 16
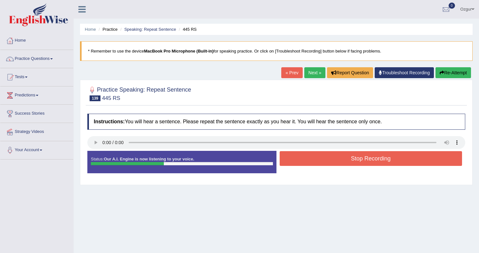
click at [316, 161] on button "Stop Recording" at bounding box center [371, 158] width 183 height 15
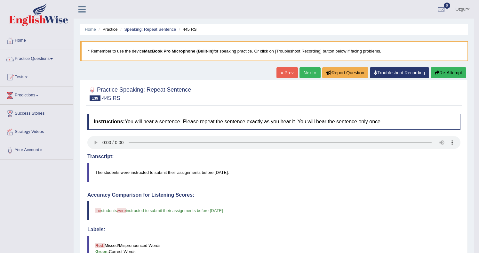
click at [445, 71] on button "Re-Attempt" at bounding box center [448, 72] width 36 height 11
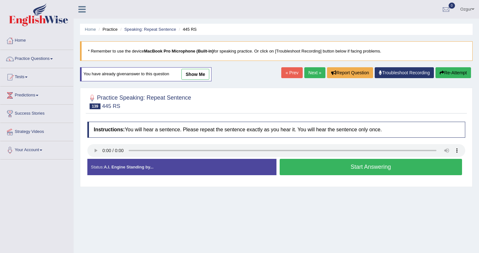
click at [348, 165] on button "Start Answering" at bounding box center [371, 167] width 183 height 16
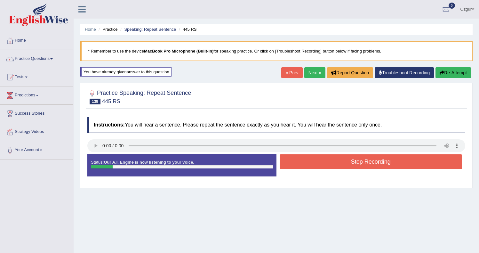
click at [295, 158] on button "Stop Recording" at bounding box center [371, 161] width 183 height 15
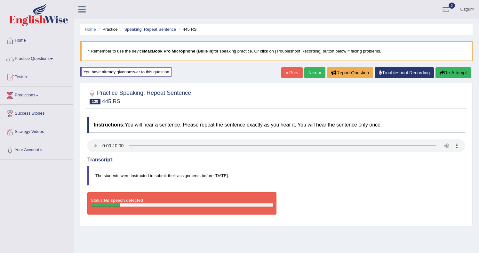
click at [454, 72] on button "Re-Attempt" at bounding box center [453, 72] width 36 height 11
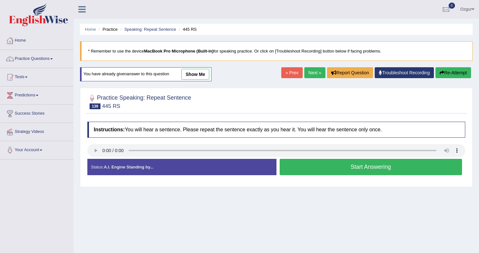
click at [306, 166] on button "Start Answering" at bounding box center [371, 167] width 183 height 16
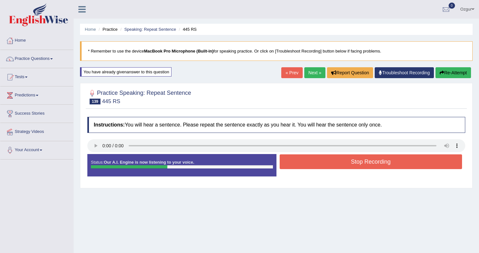
click at [300, 163] on button "Stop Recording" at bounding box center [371, 161] width 183 height 15
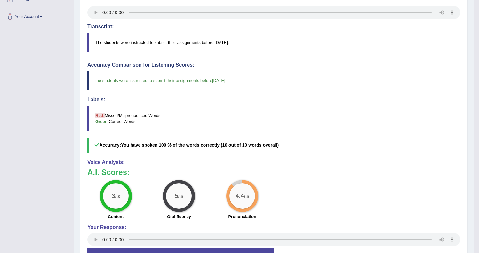
scroll to position [1, 0]
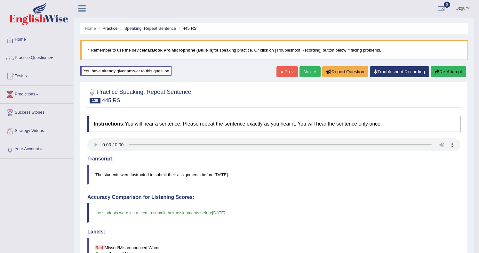
click at [302, 73] on link "Next »" at bounding box center [309, 71] width 21 height 11
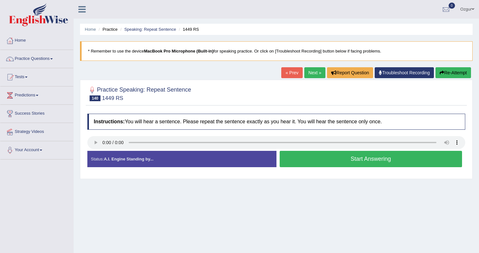
click at [324, 157] on button "Start Answering" at bounding box center [371, 159] width 183 height 16
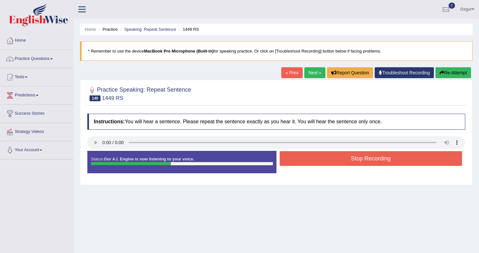
click at [320, 159] on button "Stop Recording" at bounding box center [371, 158] width 183 height 15
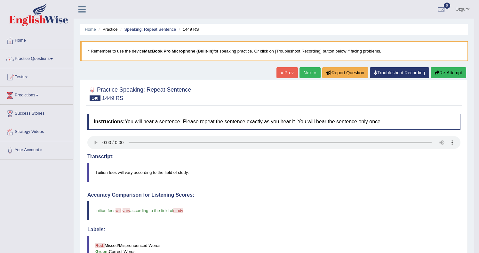
click at [449, 75] on button "Re-Attempt" at bounding box center [448, 72] width 36 height 11
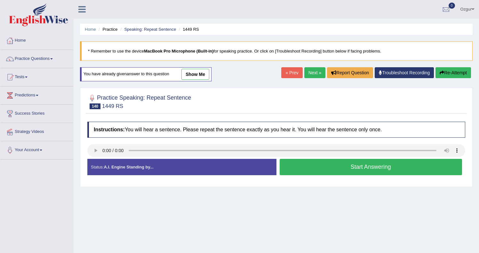
click at [306, 163] on button "Start Answering" at bounding box center [371, 167] width 183 height 16
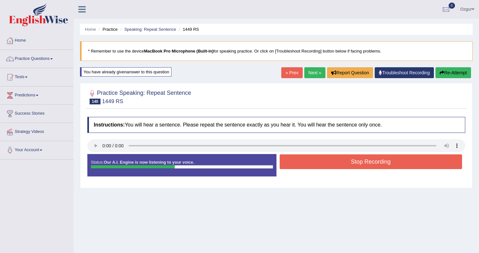
click at [303, 160] on button "Stop Recording" at bounding box center [371, 161] width 183 height 15
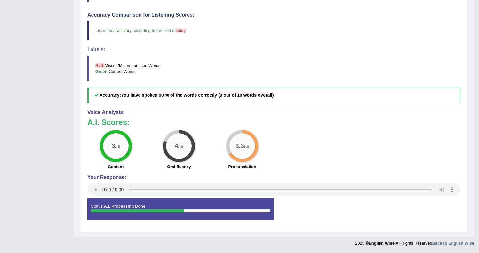
scroll to position [41, 0]
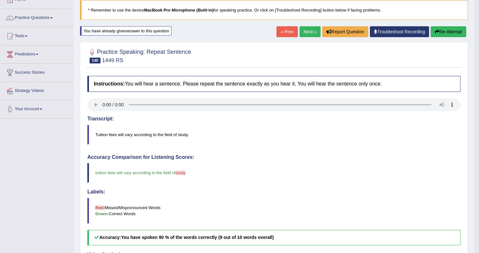
click at [442, 35] on button "Re-Attempt" at bounding box center [448, 31] width 36 height 11
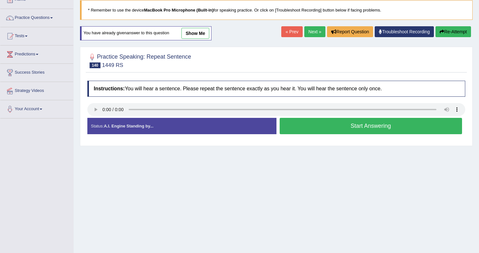
click at [341, 130] on button "Start Answering" at bounding box center [371, 126] width 183 height 16
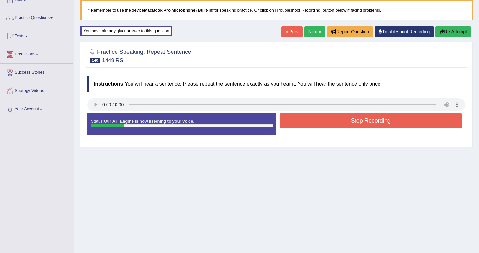
click at [321, 122] on button "Stop Recording" at bounding box center [371, 120] width 183 height 15
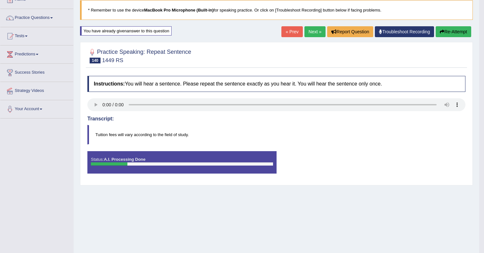
click at [449, 32] on div "Saving your answer..." at bounding box center [242, 126] width 484 height 253
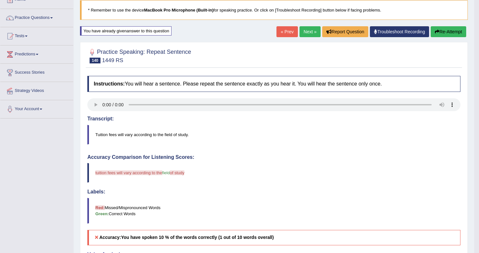
click at [440, 27] on button "Re-Attempt" at bounding box center [448, 31] width 36 height 11
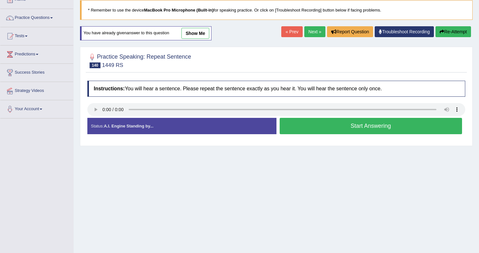
click at [346, 124] on button "Start Answering" at bounding box center [371, 126] width 183 height 16
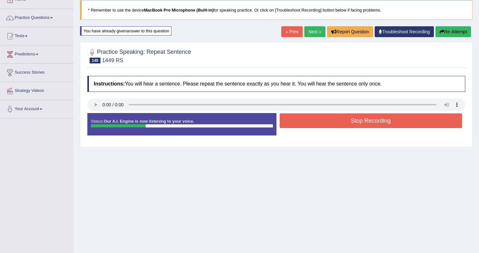
click at [351, 114] on button "Stop Recording" at bounding box center [371, 120] width 183 height 15
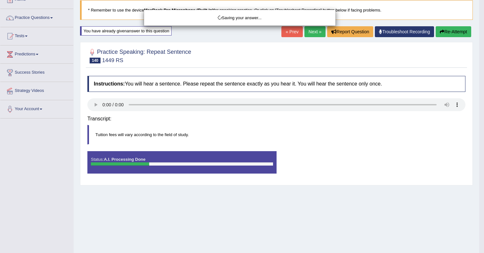
click at [461, 41] on div "Saving your answer..." at bounding box center [242, 126] width 484 height 253
click at [460, 38] on div "Saving your answer..." at bounding box center [242, 126] width 484 height 253
click at [456, 35] on body "Toggle navigation Home Practice Questions Speaking Practice Read Aloud Repeat S…" at bounding box center [242, 85] width 484 height 253
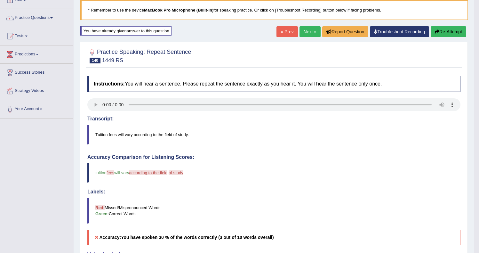
click at [446, 28] on button "Re-Attempt" at bounding box center [448, 31] width 36 height 11
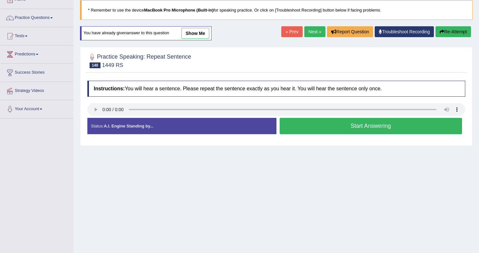
click at [327, 130] on button "Start Answering" at bounding box center [371, 126] width 183 height 16
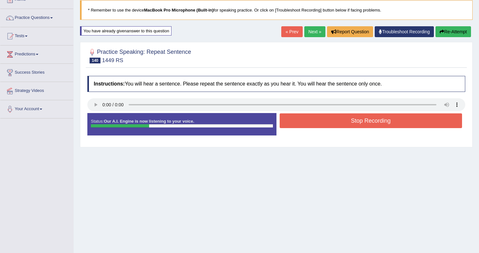
click at [338, 122] on button "Stop Recording" at bounding box center [371, 120] width 183 height 15
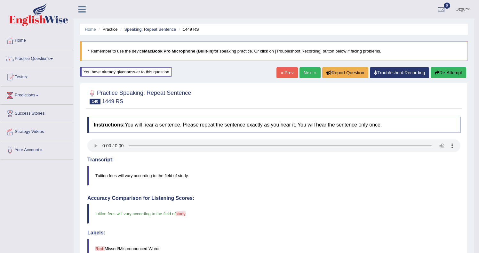
click at [309, 75] on link "Next »" at bounding box center [309, 72] width 21 height 11
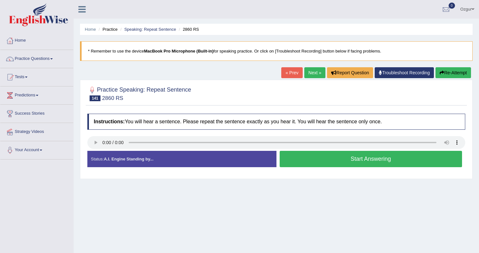
click at [371, 158] on button "Start Answering" at bounding box center [371, 159] width 183 height 16
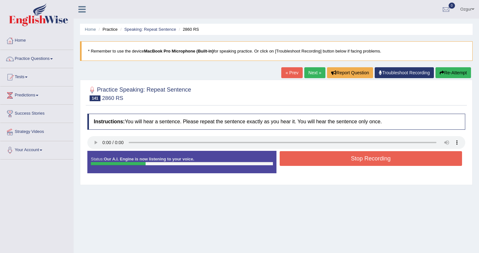
click at [371, 158] on button "Stop Recording" at bounding box center [371, 158] width 183 height 15
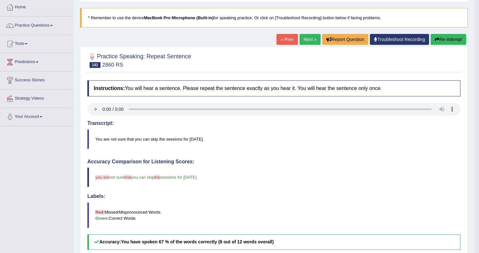
scroll to position [15, 0]
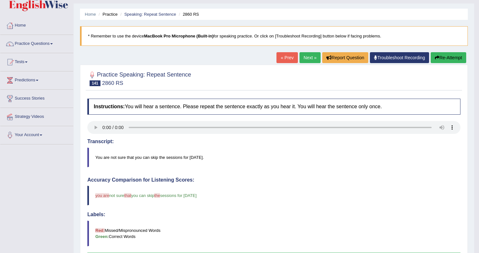
click at [311, 61] on link "Next »" at bounding box center [309, 57] width 21 height 11
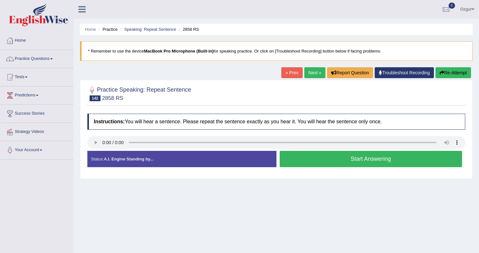
click at [340, 158] on button "Start Answering" at bounding box center [371, 159] width 183 height 16
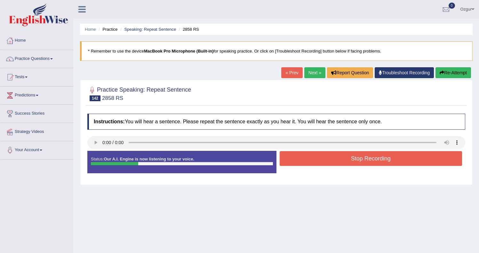
click at [295, 151] on button "Stop Recording" at bounding box center [371, 158] width 183 height 15
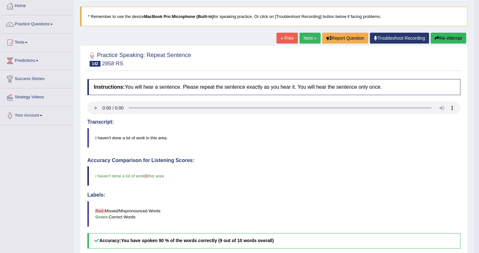
scroll to position [13, 0]
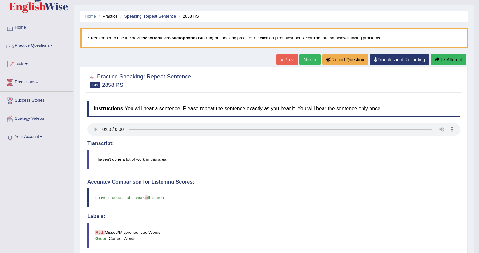
click at [312, 61] on link "Next »" at bounding box center [309, 59] width 21 height 11
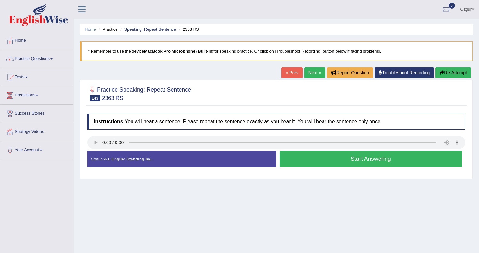
click at [319, 159] on button "Start Answering" at bounding box center [371, 159] width 183 height 16
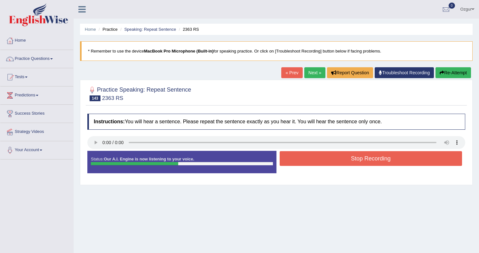
click at [319, 159] on button "Stop Recording" at bounding box center [371, 158] width 183 height 15
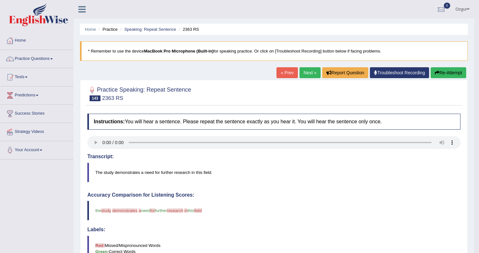
click at [440, 74] on button "Re-Attempt" at bounding box center [448, 72] width 36 height 11
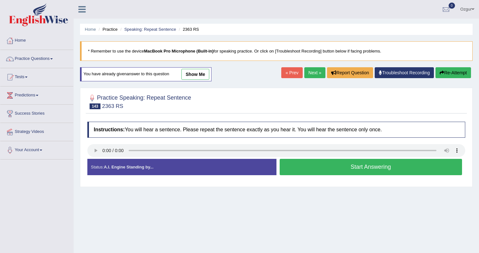
click at [320, 168] on button "Start Answering" at bounding box center [371, 167] width 183 height 16
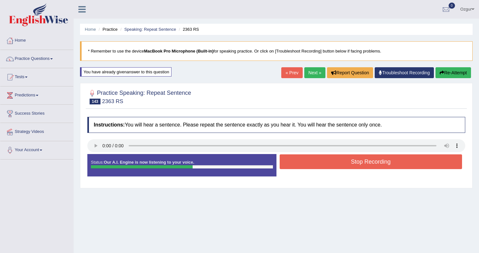
click at [323, 162] on button "Stop Recording" at bounding box center [371, 161] width 183 height 15
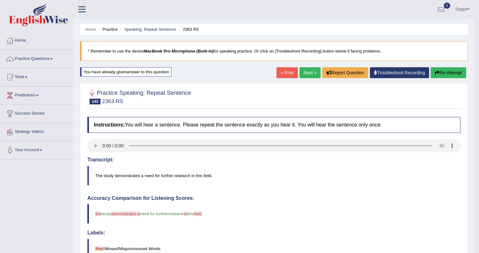
click at [439, 70] on button "Re-Attempt" at bounding box center [448, 72] width 36 height 11
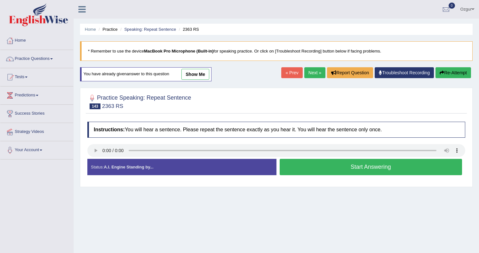
click at [336, 169] on button "Start Answering" at bounding box center [371, 167] width 183 height 16
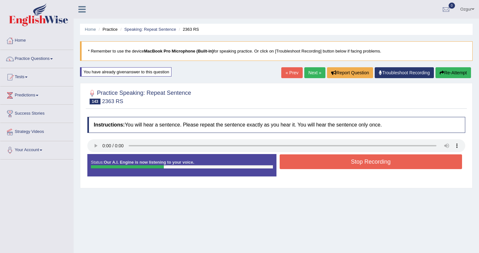
click at [330, 162] on button "Stop Recording" at bounding box center [371, 161] width 183 height 15
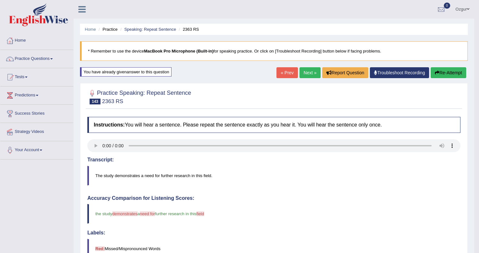
click at [455, 80] on div "Home Practice Speaking: Repeat Sentence 2363 RS * Remember to use the device Ma…" at bounding box center [274, 210] width 400 height 420
click at [455, 73] on button "Re-Attempt" at bounding box center [448, 72] width 36 height 11
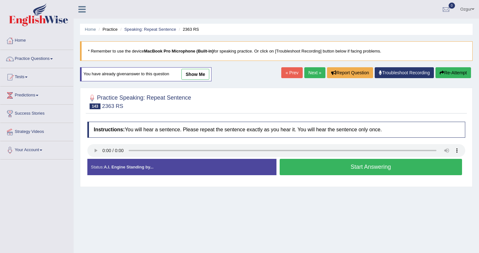
click at [315, 163] on button "Start Answering" at bounding box center [371, 167] width 183 height 16
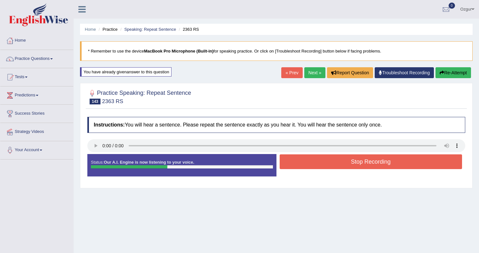
click at [295, 162] on button "Stop Recording" at bounding box center [371, 161] width 183 height 15
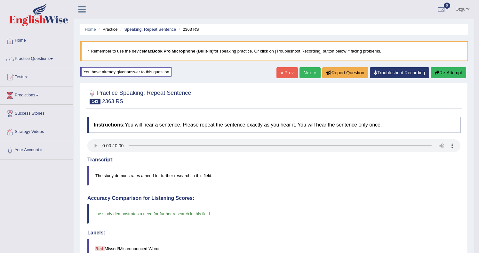
click at [306, 71] on link "Next »" at bounding box center [309, 72] width 21 height 11
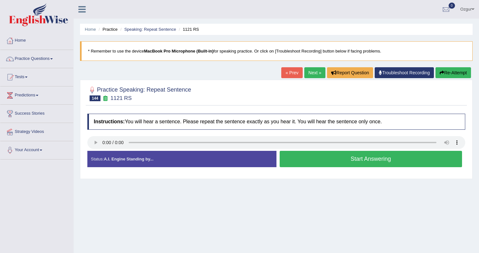
click at [317, 159] on button "Start Answering" at bounding box center [371, 159] width 183 height 16
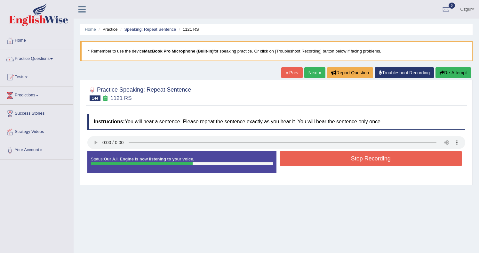
click at [316, 154] on button "Stop Recording" at bounding box center [371, 158] width 183 height 15
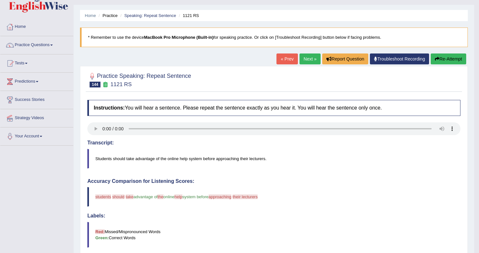
scroll to position [14, 0]
click at [451, 59] on button "Re-Attempt" at bounding box center [448, 58] width 36 height 11
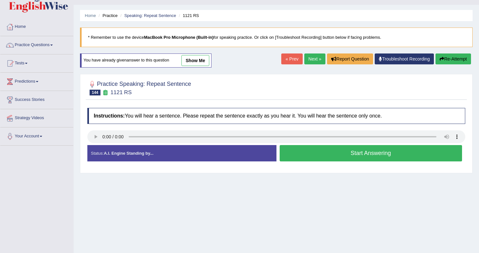
click at [320, 155] on button "Start Answering" at bounding box center [371, 153] width 183 height 16
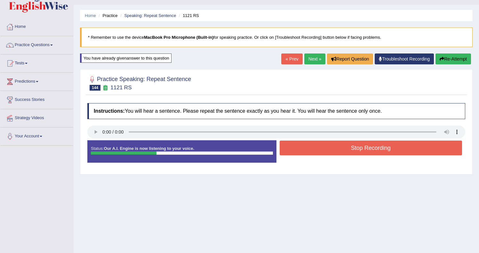
click at [439, 75] on div at bounding box center [276, 83] width 378 height 20
click at [444, 69] on div "Home Practice Speaking: Repeat Sentence 1121 RS * Remember to use the device Ma…" at bounding box center [276, 146] width 405 height 320
drag, startPoint x: 446, startPoint y: 65, endPoint x: 447, endPoint y: 60, distance: 5.2
click at [446, 64] on div "Home Practice Speaking: Repeat Sentence 1121 RS * Remember to use the device Ma…" at bounding box center [276, 146] width 405 height 320
click at [447, 60] on button "Re-Attempt" at bounding box center [453, 58] width 36 height 11
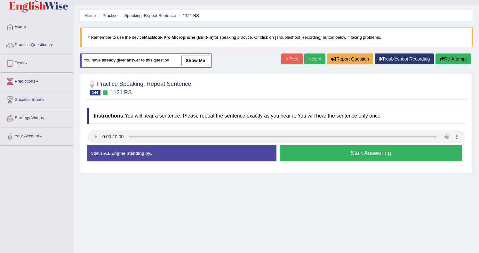
click at [336, 155] on button "Start Answering" at bounding box center [371, 153] width 183 height 16
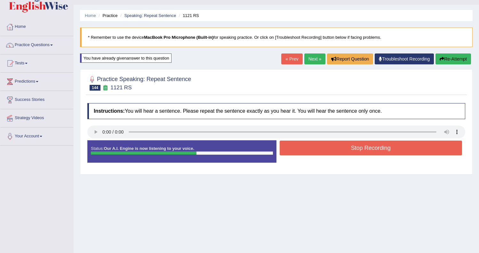
click at [296, 154] on button "Stop Recording" at bounding box center [371, 147] width 183 height 15
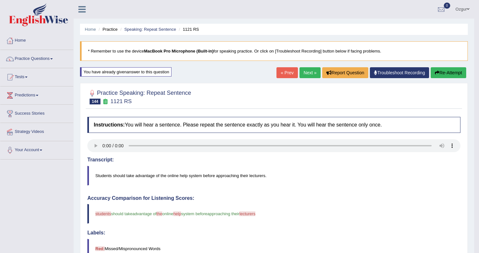
click at [305, 70] on link "Next »" at bounding box center [309, 72] width 21 height 11
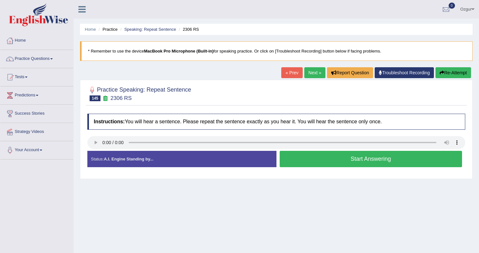
click at [319, 158] on button "Start Answering" at bounding box center [371, 159] width 183 height 16
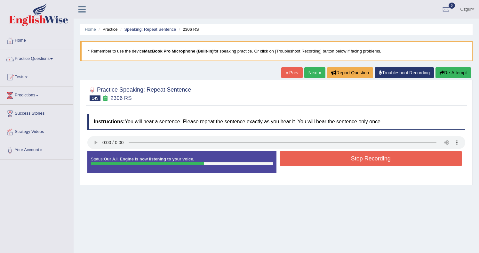
click at [319, 158] on button "Stop Recording" at bounding box center [371, 158] width 183 height 15
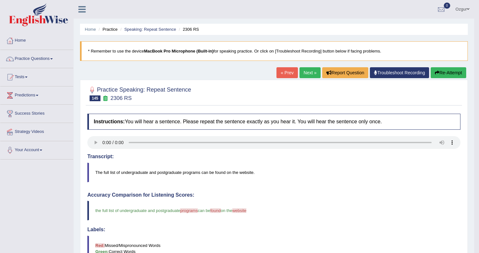
click at [453, 75] on button "Re-Attempt" at bounding box center [448, 72] width 36 height 11
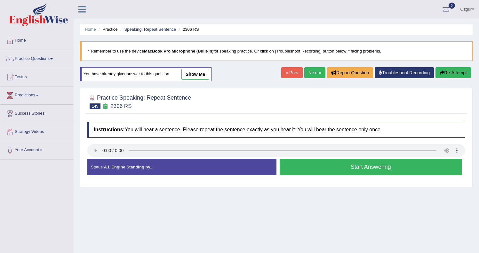
click at [336, 166] on button "Start Answering" at bounding box center [371, 167] width 183 height 16
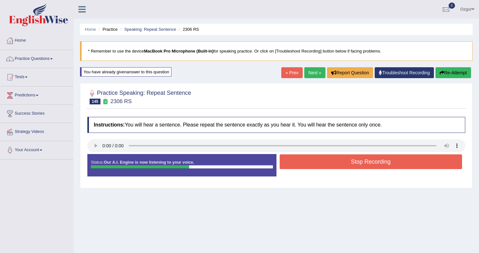
click at [336, 165] on button "Stop Recording" at bounding box center [371, 161] width 183 height 15
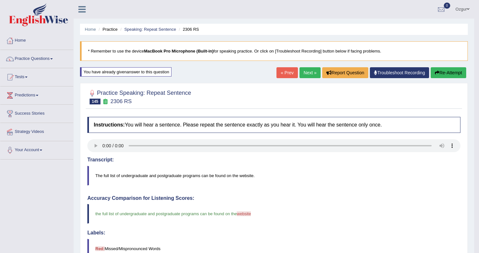
click at [313, 73] on link "Next »" at bounding box center [309, 72] width 21 height 11
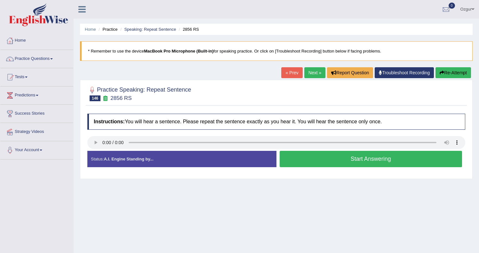
click at [320, 153] on button "Start Answering" at bounding box center [371, 159] width 183 height 16
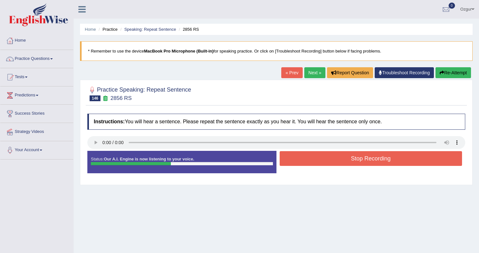
click at [322, 159] on button "Stop Recording" at bounding box center [371, 158] width 183 height 15
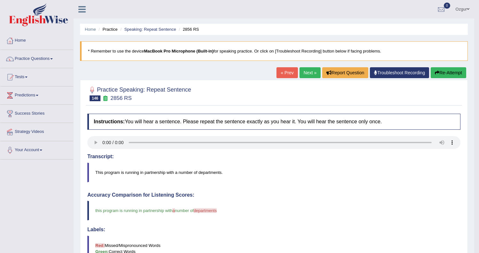
click at [445, 75] on button "Re-Attempt" at bounding box center [448, 72] width 36 height 11
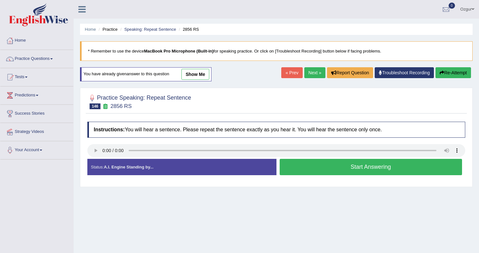
click at [296, 167] on button "Start Answering" at bounding box center [371, 167] width 183 height 16
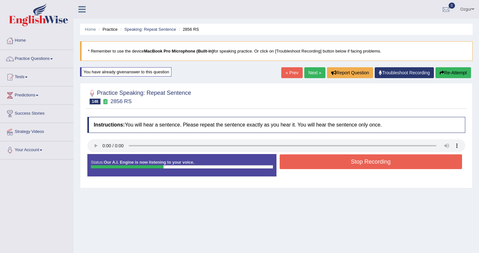
click at [368, 164] on button "Stop Recording" at bounding box center [371, 161] width 183 height 15
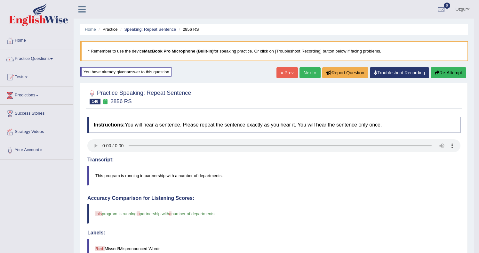
click at [309, 71] on link "Next »" at bounding box center [309, 72] width 21 height 11
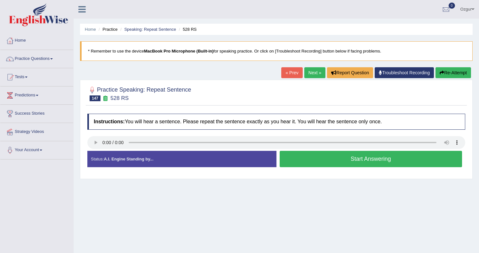
click at [328, 159] on button "Start Answering" at bounding box center [371, 159] width 183 height 16
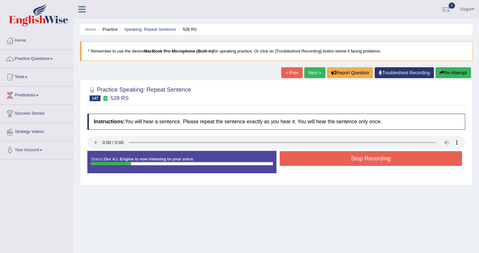
click at [311, 155] on button "Stop Recording" at bounding box center [371, 158] width 183 height 15
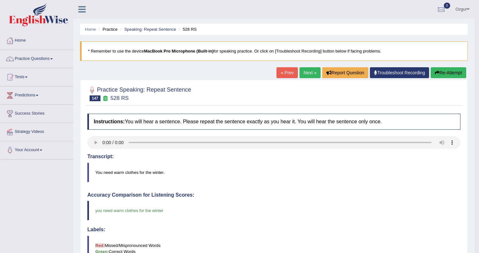
click at [304, 72] on link "Next »" at bounding box center [309, 72] width 21 height 11
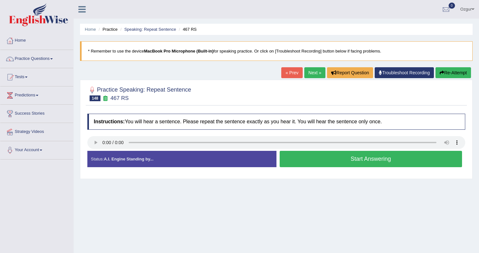
click at [324, 162] on button "Start Answering" at bounding box center [371, 159] width 183 height 16
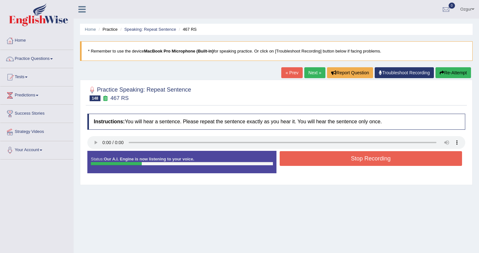
click at [328, 161] on button "Stop Recording" at bounding box center [371, 158] width 183 height 15
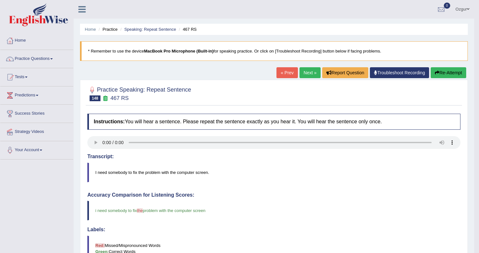
click at [299, 72] on link "Next »" at bounding box center [309, 72] width 21 height 11
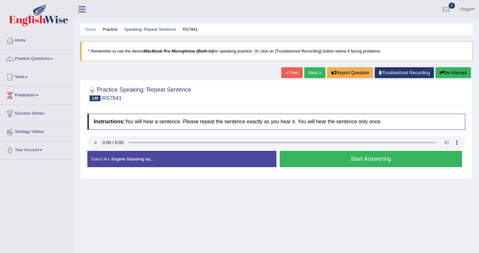
click at [320, 159] on button "Start Answering" at bounding box center [371, 159] width 183 height 16
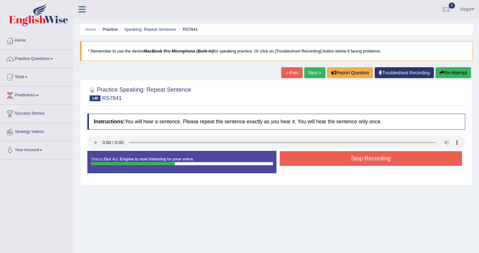
click at [324, 162] on button "Stop Recording" at bounding box center [371, 158] width 183 height 15
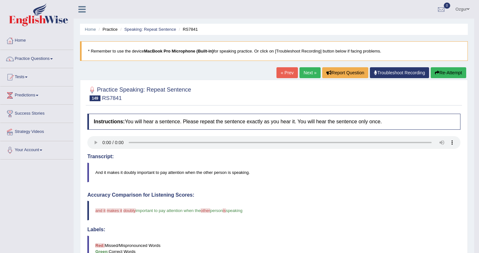
click at [440, 75] on button "Re-Attempt" at bounding box center [448, 72] width 36 height 11
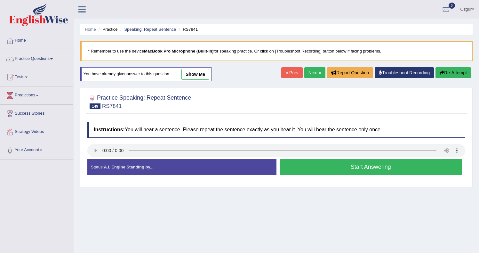
click at [321, 168] on button "Start Answering" at bounding box center [371, 167] width 183 height 16
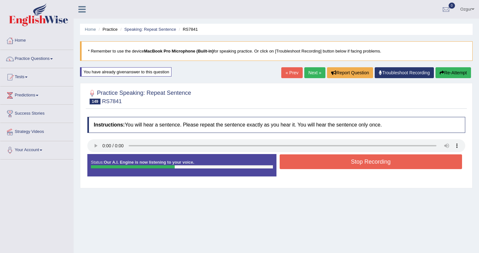
click at [323, 162] on button "Stop Recording" at bounding box center [371, 161] width 183 height 15
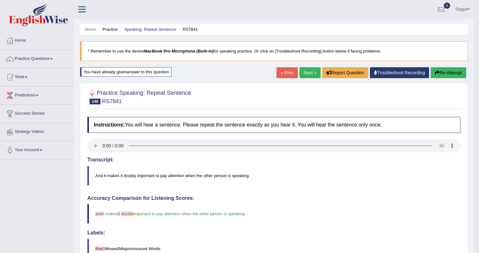
click at [452, 77] on button "Re-Attempt" at bounding box center [448, 72] width 36 height 11
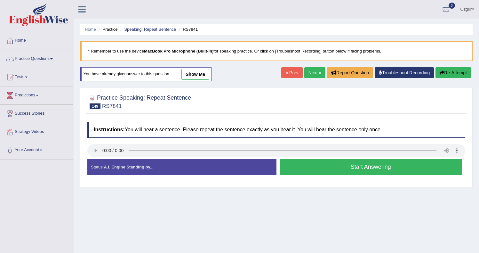
click at [328, 165] on button "Start Answering" at bounding box center [371, 167] width 183 height 16
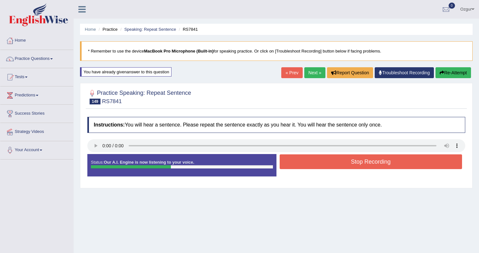
click at [368, 155] on button "Stop Recording" at bounding box center [371, 161] width 183 height 15
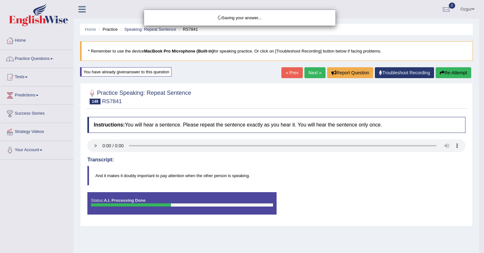
click at [446, 67] on div "Saving your answer..." at bounding box center [242, 126] width 484 height 253
click at [444, 73] on div "Saving your answer..." at bounding box center [242, 126] width 484 height 253
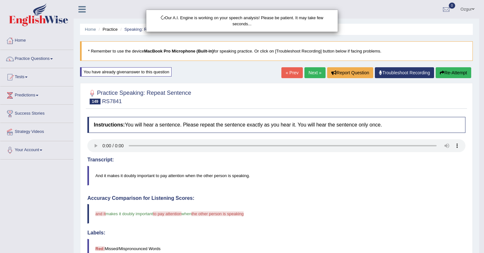
click at [444, 73] on div "Our A.I. Engine is working on your speech analysis! Please be patient. It may t…" at bounding box center [242, 126] width 484 height 253
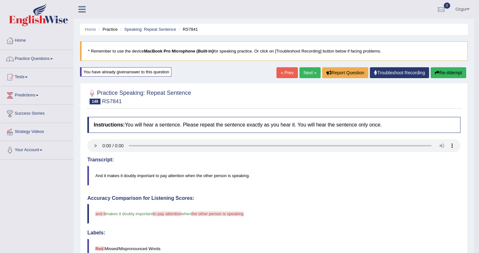
click at [444, 72] on button "Re-Attempt" at bounding box center [448, 72] width 36 height 11
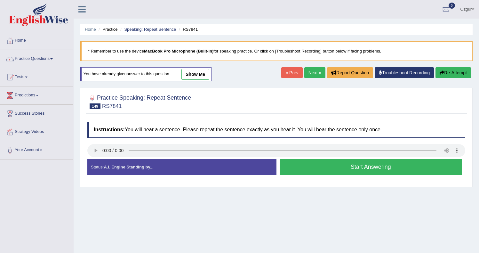
click at [366, 170] on button "Start Answering" at bounding box center [371, 167] width 183 height 16
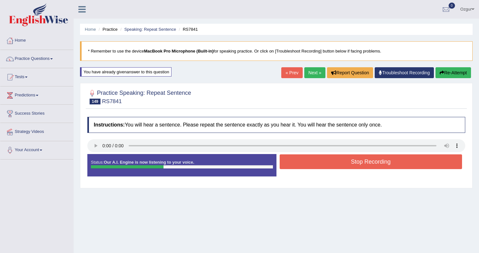
click at [347, 162] on button "Stop Recording" at bounding box center [371, 161] width 183 height 15
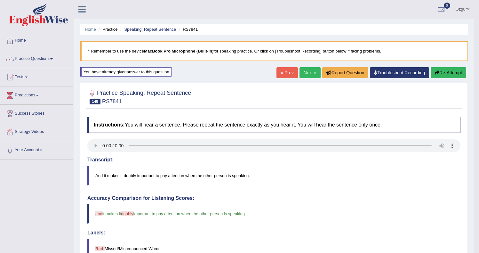
click at [449, 68] on button "Re-Attempt" at bounding box center [448, 72] width 36 height 11
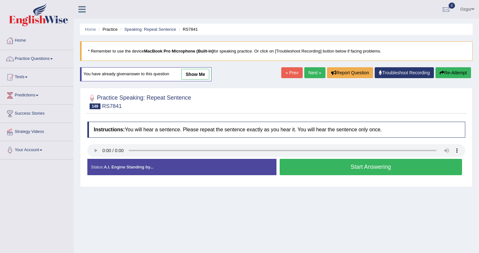
click at [356, 166] on button "Start Answering" at bounding box center [371, 167] width 183 height 16
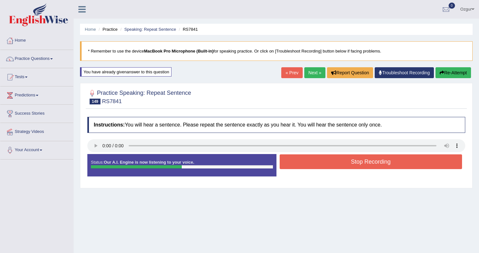
click at [330, 152] on div at bounding box center [276, 146] width 378 height 14
click at [326, 159] on button "Stop Recording" at bounding box center [371, 161] width 183 height 15
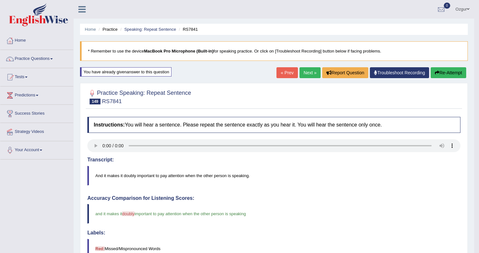
click at [304, 72] on link "Next »" at bounding box center [309, 72] width 21 height 11
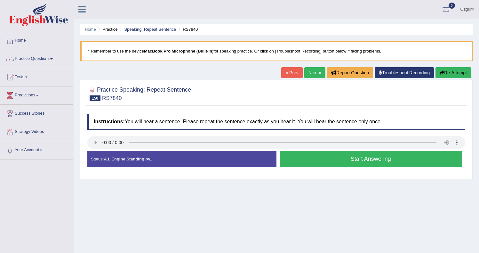
click at [333, 159] on button "Start Answering" at bounding box center [371, 159] width 183 height 16
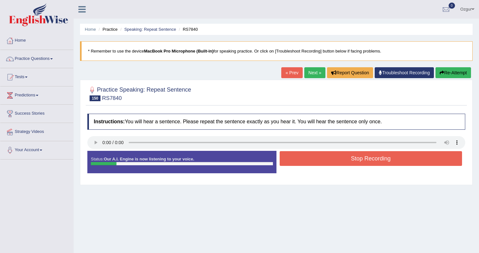
click at [311, 155] on button "Stop Recording" at bounding box center [371, 158] width 183 height 15
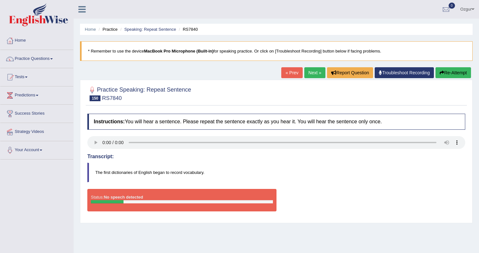
click at [448, 67] on button "Re-Attempt" at bounding box center [453, 72] width 36 height 11
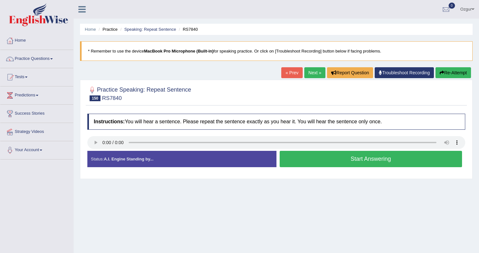
click at [317, 160] on button "Start Answering" at bounding box center [371, 159] width 183 height 16
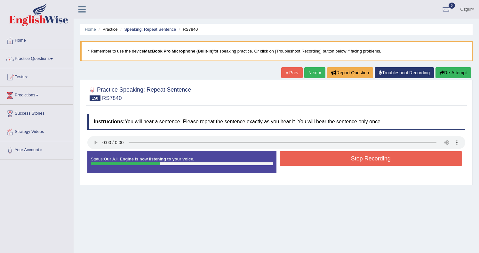
click at [316, 159] on button "Stop Recording" at bounding box center [371, 158] width 183 height 15
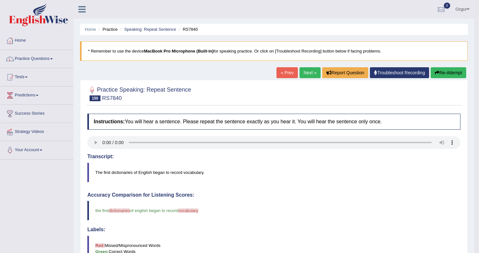
click at [305, 74] on link "Next »" at bounding box center [309, 72] width 21 height 11
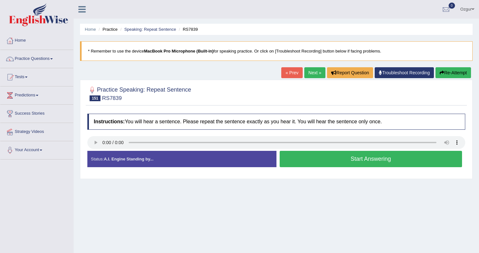
click at [315, 158] on button "Start Answering" at bounding box center [371, 159] width 183 height 16
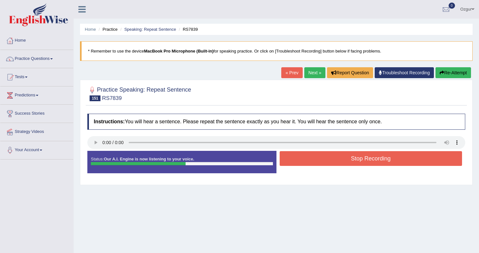
click at [353, 159] on button "Stop Recording" at bounding box center [371, 158] width 183 height 15
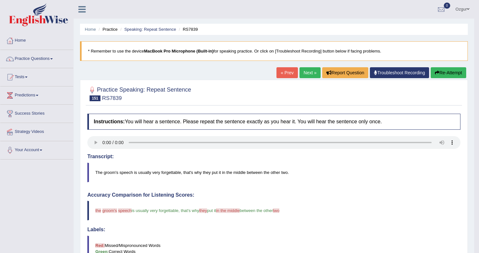
click at [441, 72] on button "Re-Attempt" at bounding box center [448, 72] width 36 height 11
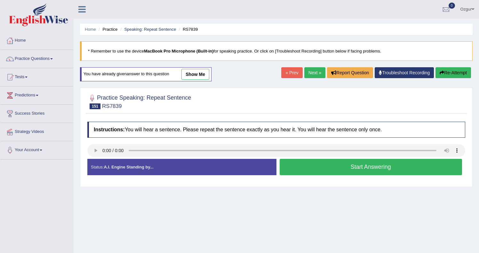
click at [343, 165] on button "Start Answering" at bounding box center [371, 167] width 183 height 16
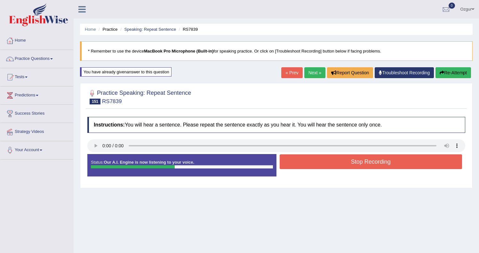
click at [311, 161] on button "Stop Recording" at bounding box center [371, 161] width 183 height 15
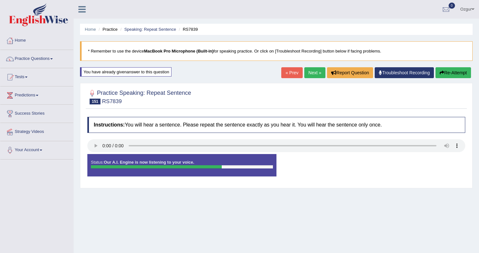
click at [452, 67] on div "Home Practice Speaking: Repeat Sentence RS7839 * Remember to use the device Mac…" at bounding box center [276, 160] width 405 height 320
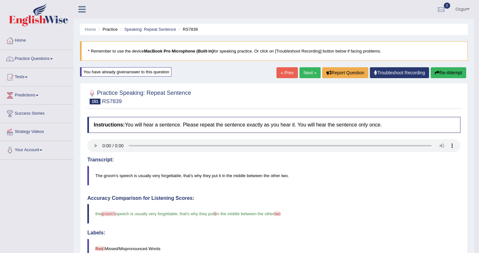
click at [448, 74] on button "Re-Attempt" at bounding box center [448, 72] width 36 height 11
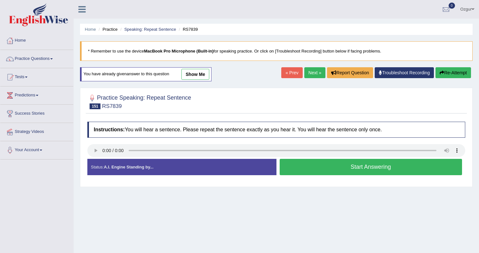
click at [292, 170] on button "Start Answering" at bounding box center [371, 167] width 183 height 16
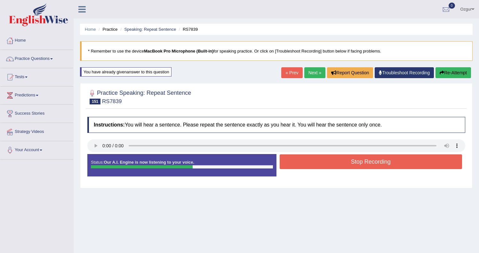
click at [295, 156] on button "Stop Recording" at bounding box center [371, 161] width 183 height 15
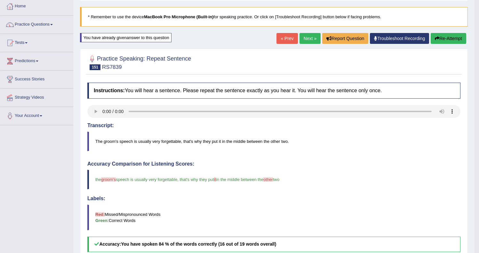
scroll to position [30, 0]
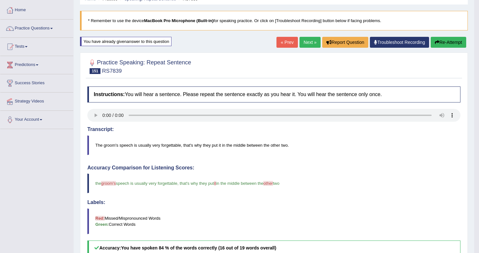
click at [448, 43] on button "Re-Attempt" at bounding box center [448, 42] width 36 height 11
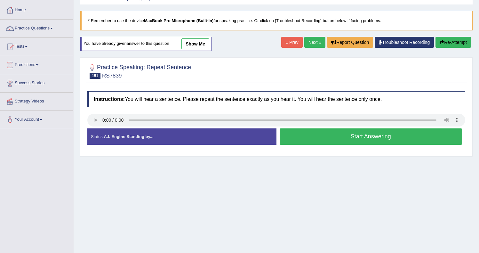
click at [331, 138] on button "Start Answering" at bounding box center [371, 136] width 183 height 16
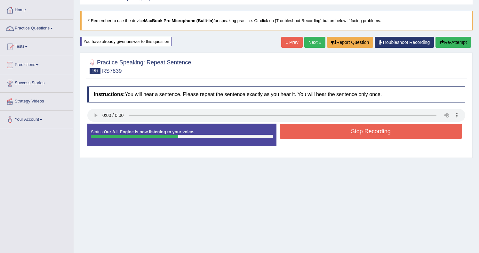
click at [308, 127] on button "Stop Recording" at bounding box center [371, 131] width 183 height 15
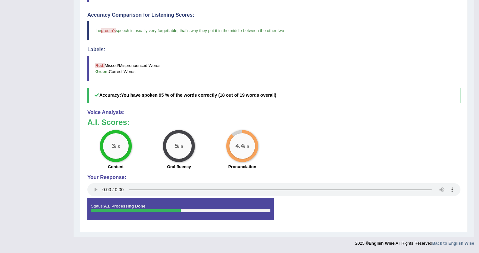
scroll to position [38, 0]
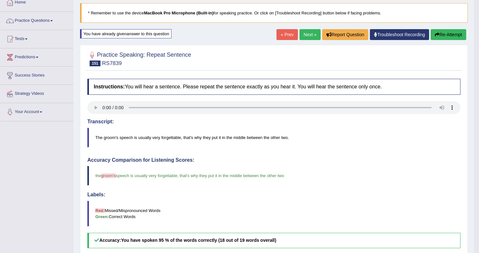
click at [305, 40] on div "« Prev Next » Report Question Troubleshoot Recording Re-Attempt" at bounding box center [371, 35] width 191 height 12
click at [308, 29] on link "Next »" at bounding box center [309, 34] width 21 height 11
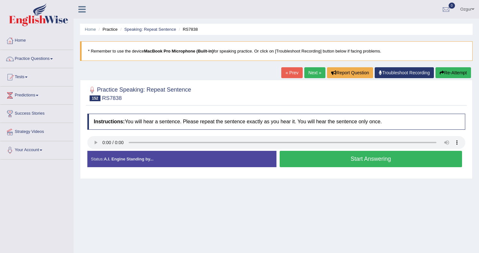
click at [310, 159] on button "Start Answering" at bounding box center [371, 159] width 183 height 16
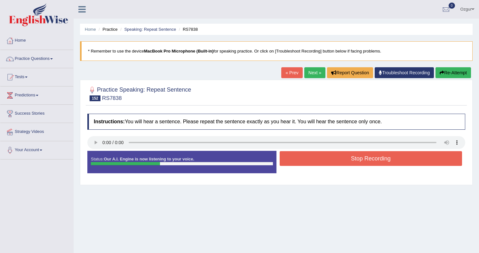
click at [297, 159] on button "Stop Recording" at bounding box center [371, 158] width 183 height 15
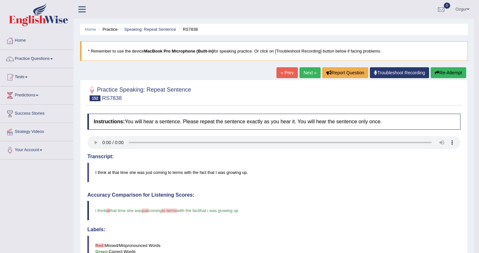
click at [459, 70] on button "Re-Attempt" at bounding box center [448, 72] width 36 height 11
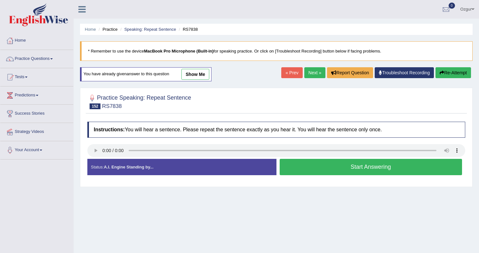
click at [319, 168] on button "Start Answering" at bounding box center [371, 167] width 183 height 16
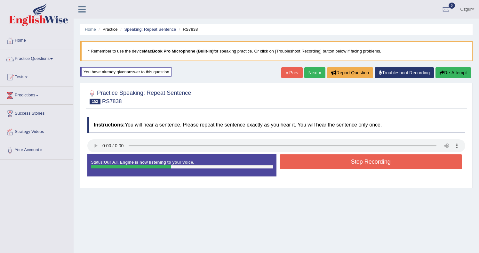
click at [299, 161] on button "Stop Recording" at bounding box center [371, 161] width 183 height 15
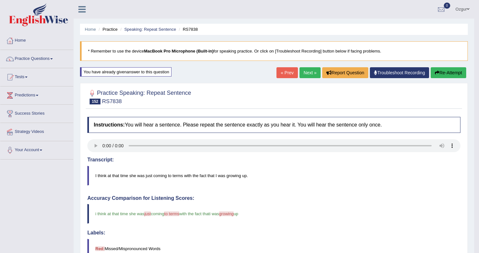
click at [301, 71] on link "Next »" at bounding box center [309, 72] width 21 height 11
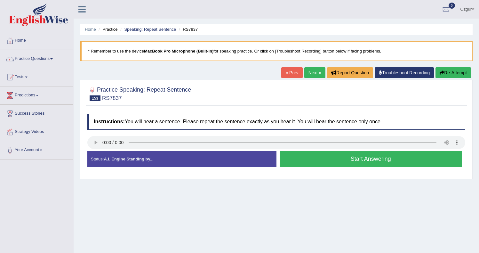
click at [309, 151] on button "Start Answering" at bounding box center [371, 159] width 183 height 16
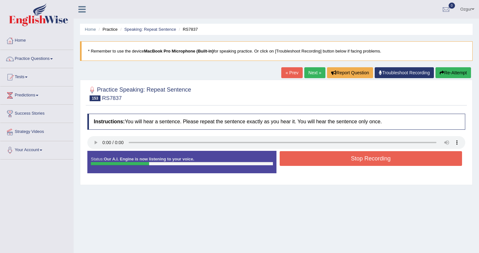
click at [321, 160] on button "Stop Recording" at bounding box center [371, 158] width 183 height 15
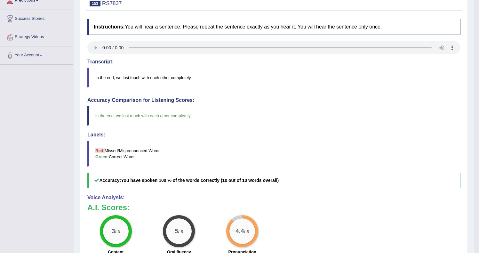
scroll to position [35, 0]
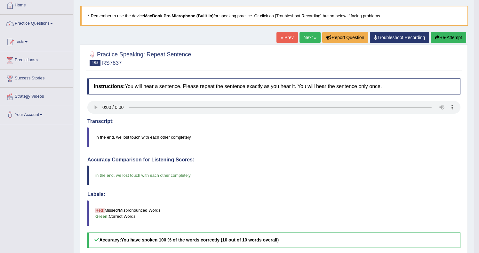
click at [300, 40] on link "Next »" at bounding box center [309, 37] width 21 height 11
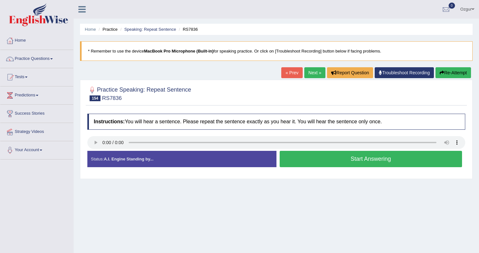
click at [308, 162] on button "Start Answering" at bounding box center [371, 159] width 183 height 16
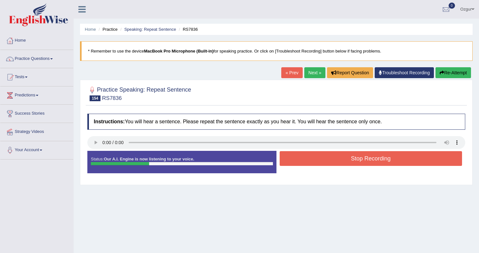
click at [301, 160] on button "Stop Recording" at bounding box center [371, 158] width 183 height 15
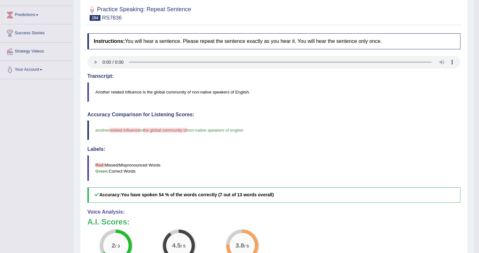
scroll to position [6, 0]
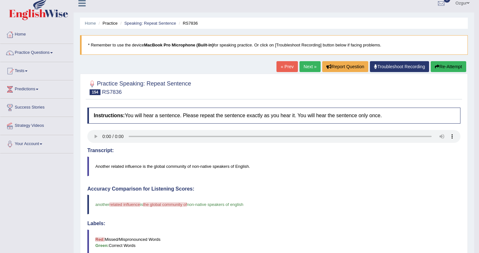
click at [450, 69] on button "Re-Attempt" at bounding box center [448, 66] width 36 height 11
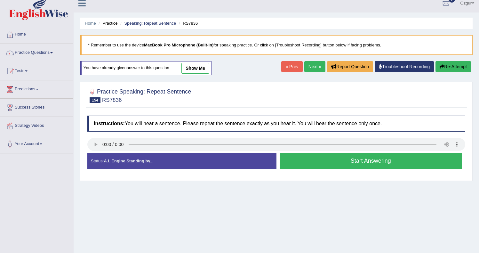
click at [330, 162] on button "Start Answering" at bounding box center [371, 161] width 183 height 16
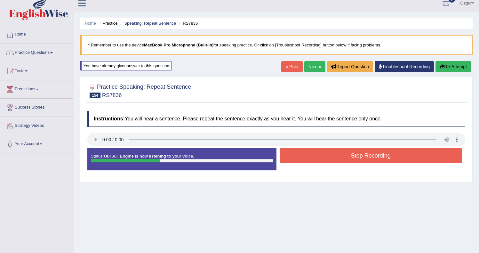
click at [340, 155] on button "Stop Recording" at bounding box center [371, 155] width 183 height 15
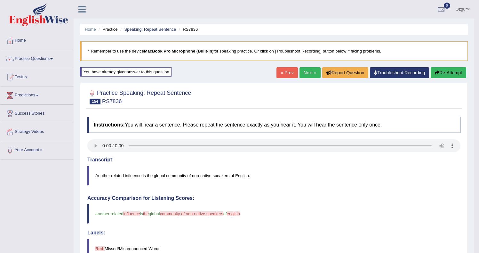
click button "Re-Attempt"
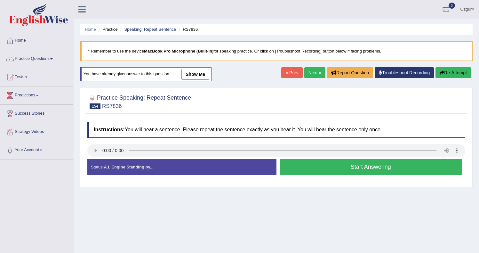
click at [342, 163] on button "Start Answering" at bounding box center [371, 167] width 183 height 16
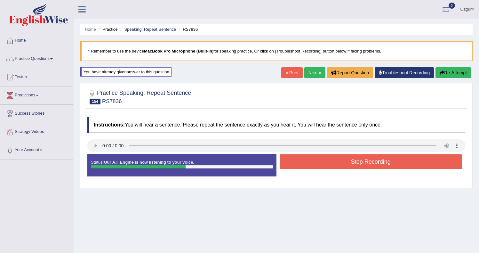
click at [342, 163] on button "Stop Recording" at bounding box center [371, 161] width 183 height 15
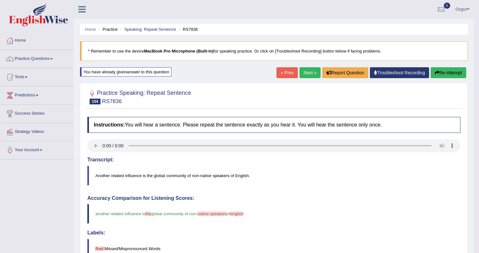
click at [448, 72] on button "Re-Attempt" at bounding box center [448, 72] width 36 height 11
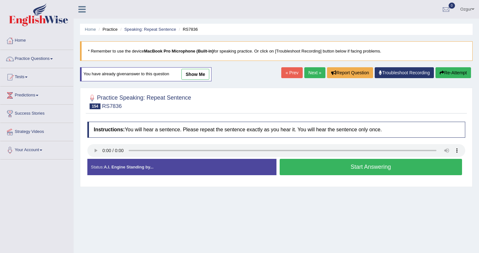
click at [304, 166] on button "Start Answering" at bounding box center [371, 167] width 183 height 16
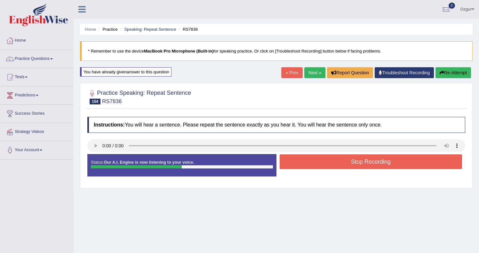
click at [304, 165] on button "Stop Recording" at bounding box center [371, 161] width 183 height 15
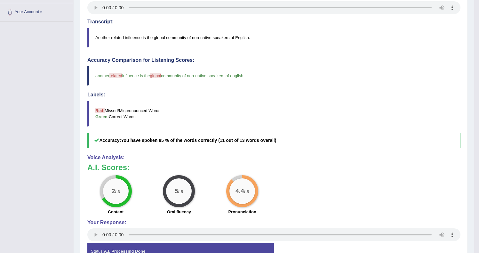
scroll to position [50, 0]
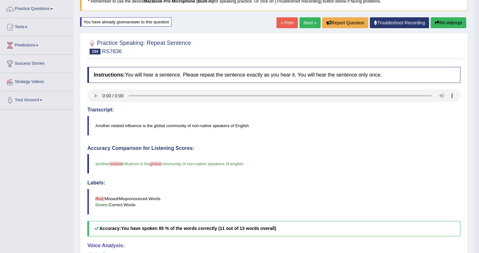
click at [446, 24] on button "Re-Attempt" at bounding box center [448, 22] width 36 height 11
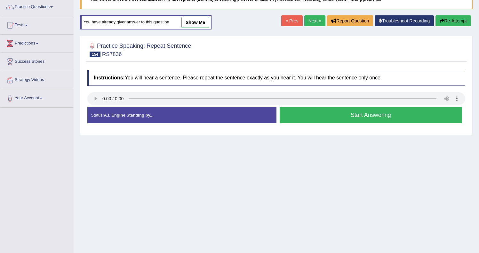
click at [304, 109] on button "Start Answering" at bounding box center [371, 115] width 183 height 16
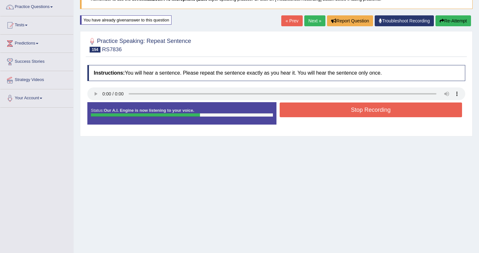
click at [314, 112] on button "Stop Recording" at bounding box center [371, 109] width 183 height 15
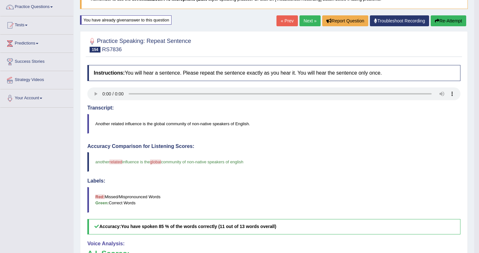
click at [456, 20] on button "Re-Attempt" at bounding box center [448, 20] width 36 height 11
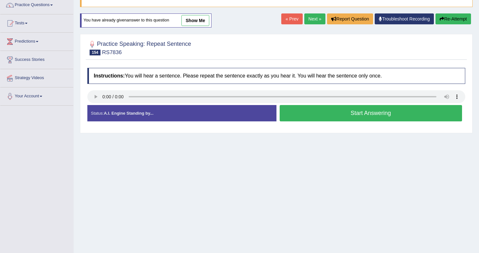
click at [379, 113] on button "Start Answering" at bounding box center [371, 113] width 183 height 16
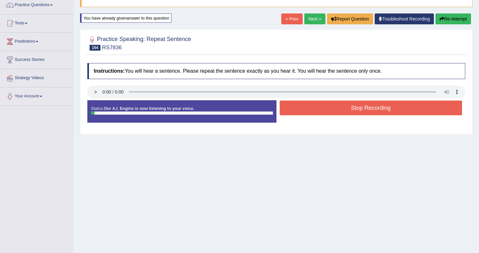
click at [321, 113] on button "Stop Recording" at bounding box center [371, 107] width 183 height 15
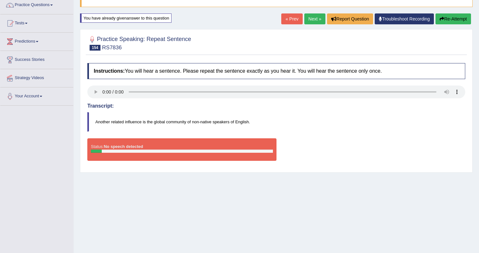
click at [458, 16] on button "Re-Attempt" at bounding box center [453, 18] width 36 height 11
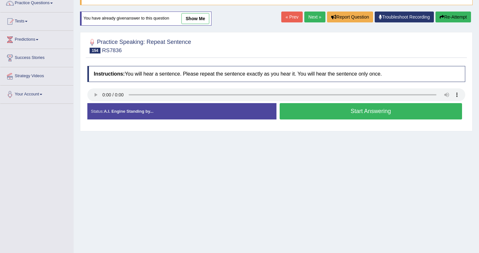
click at [384, 107] on button "Start Answering" at bounding box center [371, 111] width 183 height 16
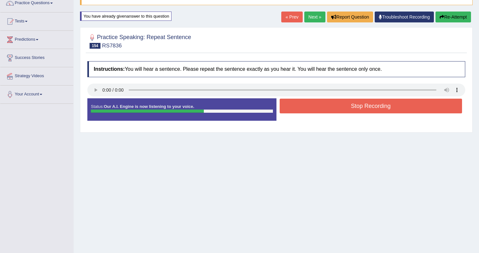
click at [462, 18] on button "Re-Attempt" at bounding box center [453, 17] width 36 height 11
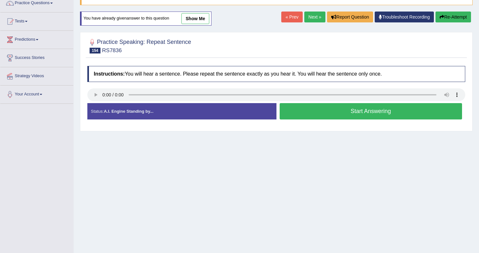
click at [331, 106] on button "Start Answering" at bounding box center [371, 111] width 183 height 16
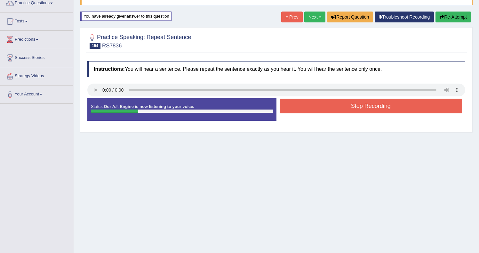
click at [330, 107] on button "Stop Recording" at bounding box center [371, 106] width 183 height 15
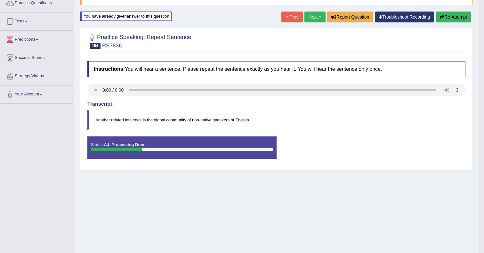
click at [464, 14] on div "Saving your answer..." at bounding box center [242, 126] width 484 height 253
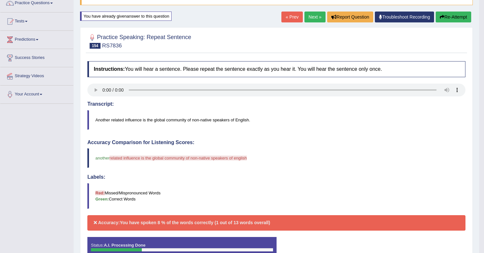
click at [0, 0] on div "Our A.I. Engine is working on your speech analysis! Please be patient. It may t…" at bounding box center [0, 0] width 0 height 0
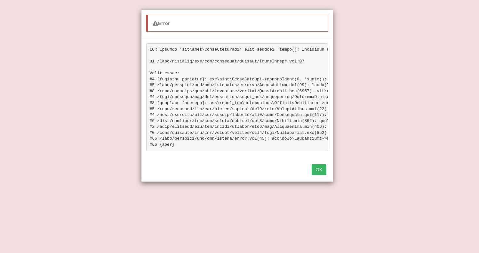
click at [463, 15] on div "Error OK" at bounding box center [239, 126] width 479 height 253
click at [320, 175] on button "OK" at bounding box center [319, 169] width 15 height 11
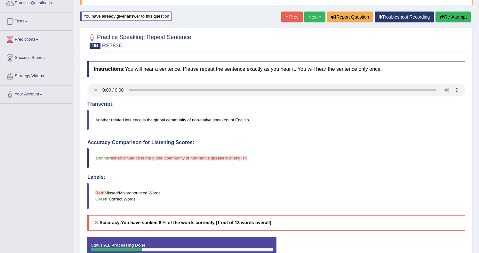
click at [453, 16] on button "Re-Attempt" at bounding box center [453, 17] width 36 height 11
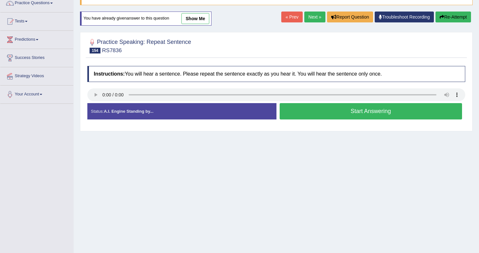
click at [332, 115] on button "Start Answering" at bounding box center [371, 111] width 183 height 16
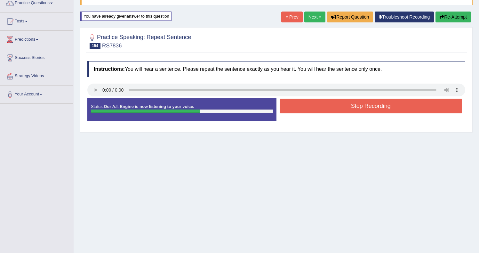
click at [339, 109] on button "Stop Recording" at bounding box center [371, 106] width 183 height 15
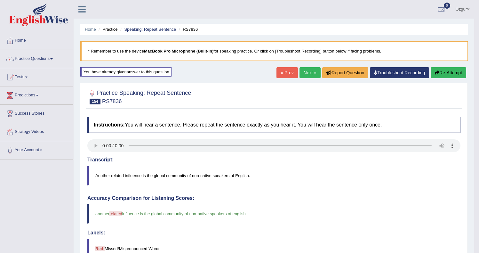
click at [443, 72] on button "Re-Attempt" at bounding box center [448, 72] width 36 height 11
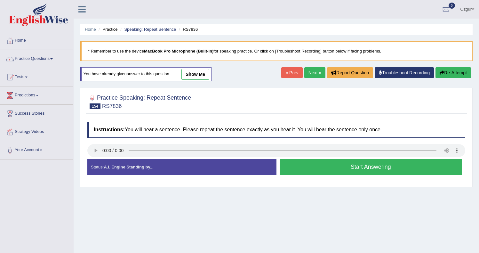
click at [339, 168] on button "Start Answering" at bounding box center [371, 167] width 183 height 16
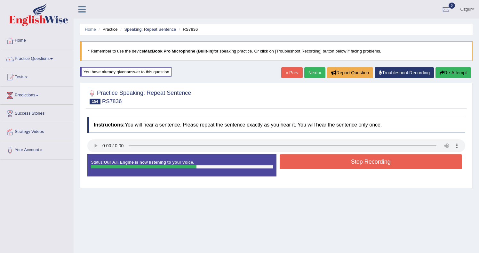
click at [338, 163] on button "Stop Recording" at bounding box center [371, 161] width 183 height 15
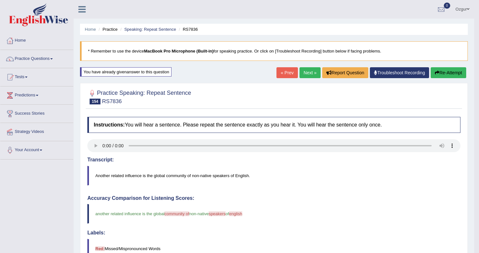
click at [438, 71] on button "Re-Attempt" at bounding box center [448, 72] width 36 height 11
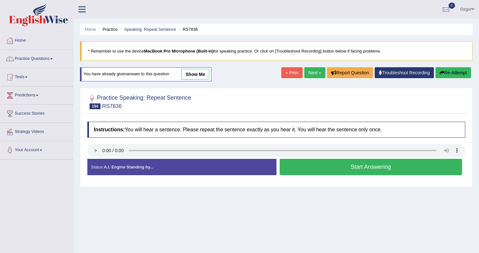
drag, startPoint x: 347, startPoint y: 164, endPoint x: 333, endPoint y: 155, distance: 16.7
click at [347, 164] on button "Start Answering" at bounding box center [371, 167] width 183 height 16
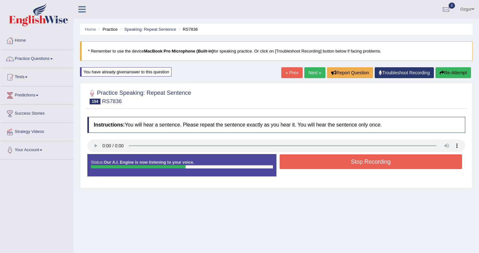
click at [315, 160] on button "Stop Recording" at bounding box center [371, 161] width 183 height 15
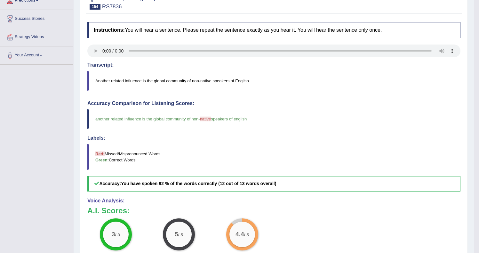
scroll to position [64, 0]
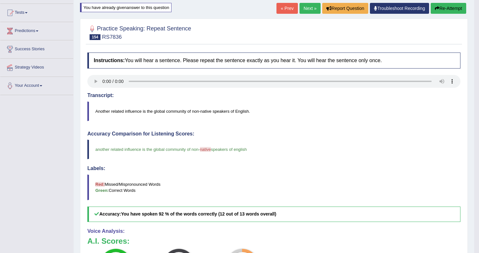
click at [460, 7] on button "Re-Attempt" at bounding box center [448, 8] width 36 height 11
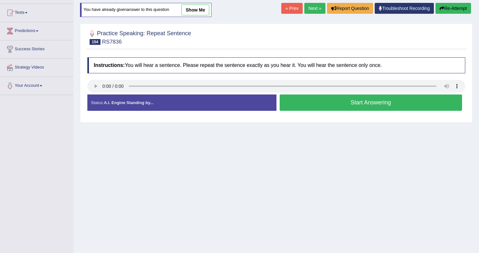
click at [387, 103] on button "Start Answering" at bounding box center [371, 102] width 183 height 16
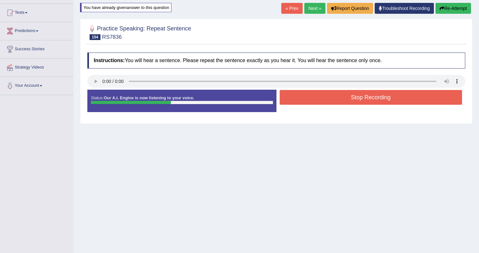
click at [330, 99] on button "Stop Recording" at bounding box center [371, 97] width 183 height 15
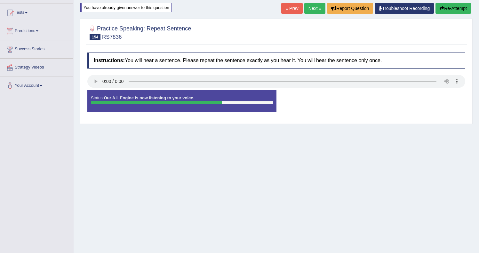
click at [452, 10] on button "Re-Attempt" at bounding box center [453, 8] width 36 height 11
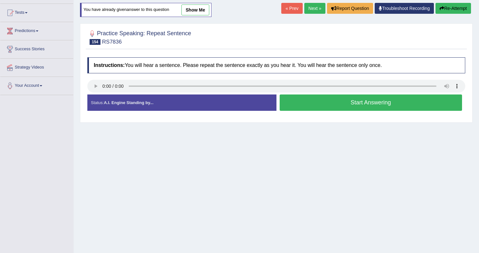
click at [370, 104] on button "Start Answering" at bounding box center [371, 102] width 183 height 16
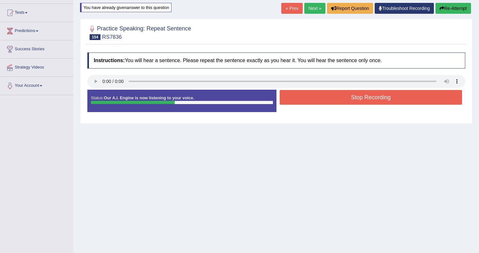
click at [327, 97] on button "Stop Recording" at bounding box center [371, 97] width 183 height 15
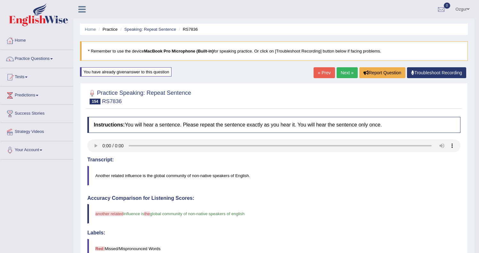
click at [338, 69] on link "Next »" at bounding box center [346, 72] width 21 height 11
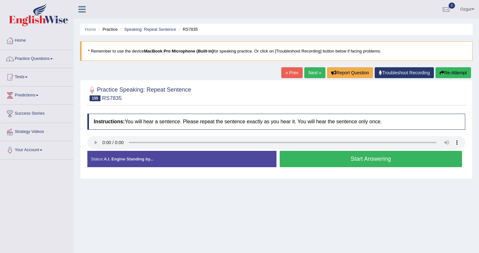
click at [317, 160] on button "Start Answering" at bounding box center [371, 159] width 183 height 16
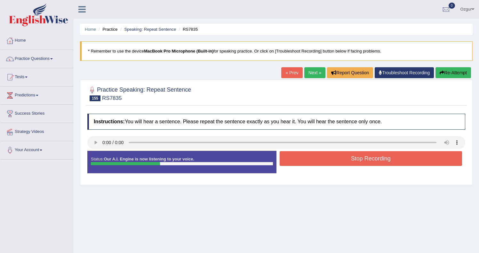
click at [312, 160] on button "Stop Recording" at bounding box center [371, 158] width 183 height 15
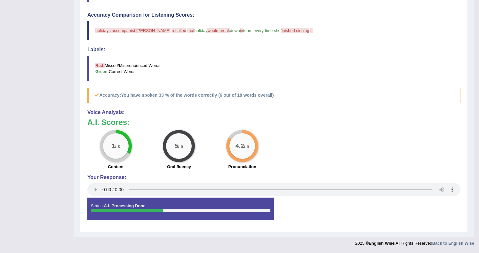
scroll to position [50, 0]
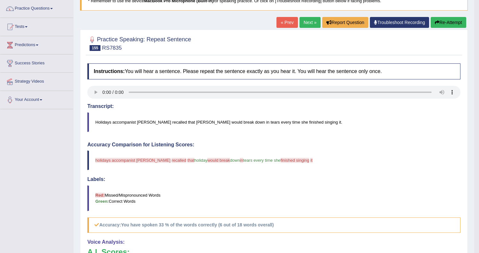
click at [453, 24] on button "Re-Attempt" at bounding box center [448, 22] width 36 height 11
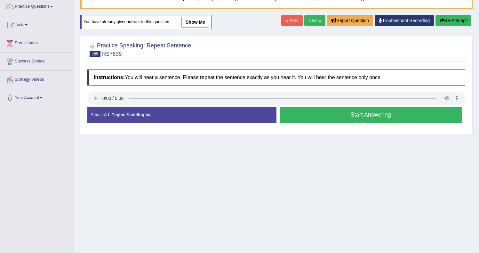
click at [325, 117] on button "Start Answering" at bounding box center [371, 115] width 183 height 16
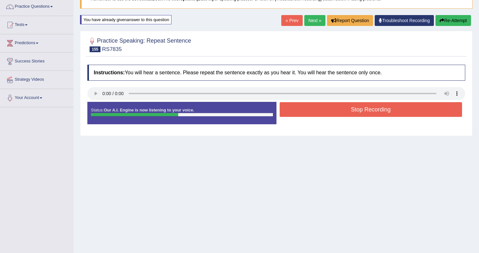
click at [289, 111] on button "Stop Recording" at bounding box center [371, 109] width 183 height 15
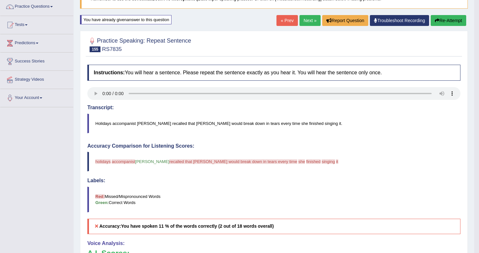
drag, startPoint x: 454, startPoint y: 20, endPoint x: 450, endPoint y: 24, distance: 5.5
click at [454, 20] on button "Re-Attempt" at bounding box center [448, 20] width 36 height 11
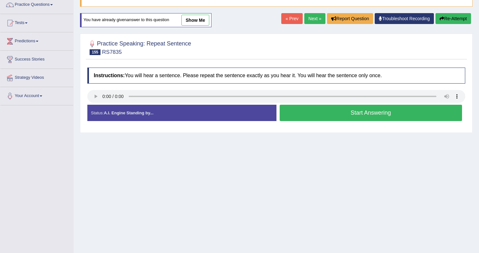
click at [297, 111] on button "Start Answering" at bounding box center [371, 113] width 183 height 16
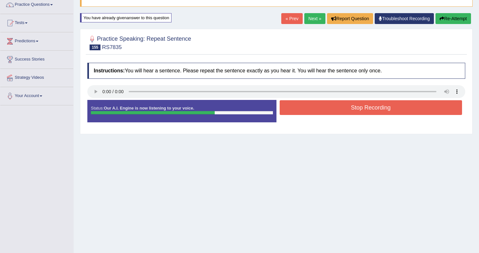
click at [287, 107] on button "Stop Recording" at bounding box center [371, 107] width 183 height 15
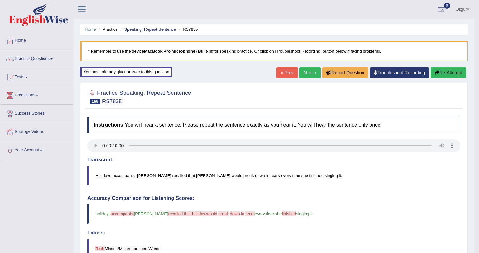
click at [310, 69] on link "Next »" at bounding box center [309, 72] width 21 height 11
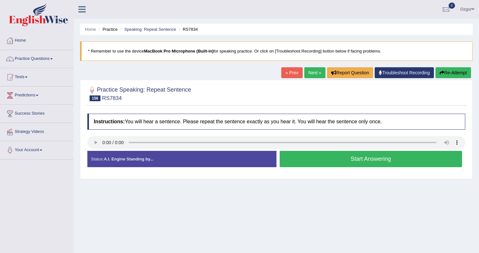
click at [305, 160] on button "Start Answering" at bounding box center [371, 159] width 183 height 16
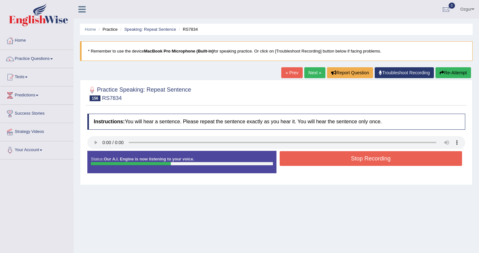
click at [336, 160] on button "Stop Recording" at bounding box center [371, 158] width 183 height 15
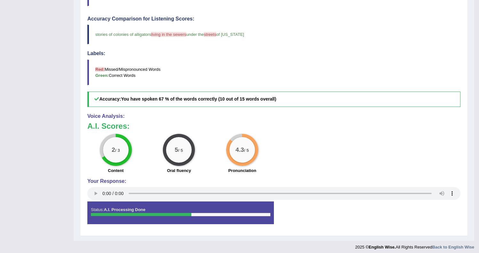
scroll to position [43, 0]
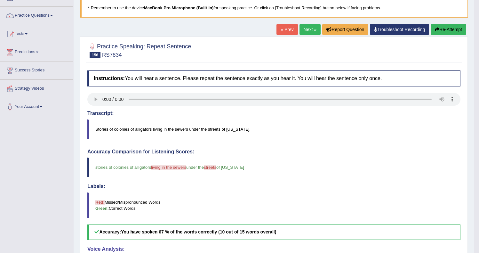
click at [305, 30] on link "Next »" at bounding box center [309, 29] width 21 height 11
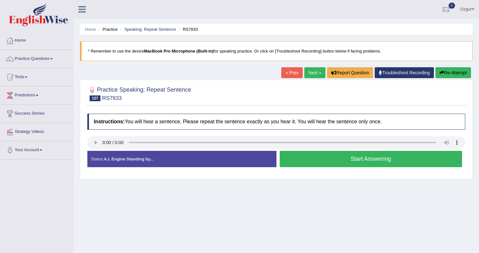
click at [301, 160] on button "Start Answering" at bounding box center [371, 159] width 183 height 16
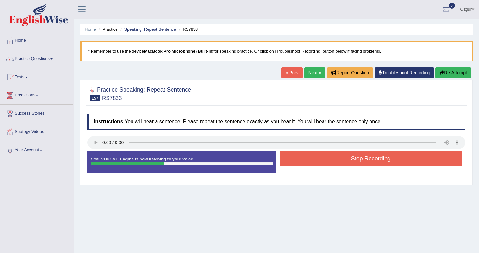
click at [320, 161] on button "Stop Recording" at bounding box center [371, 158] width 183 height 15
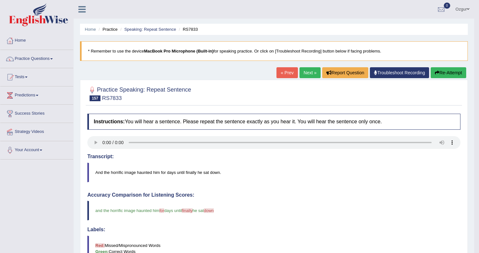
click at [309, 73] on link "Next »" at bounding box center [309, 72] width 21 height 11
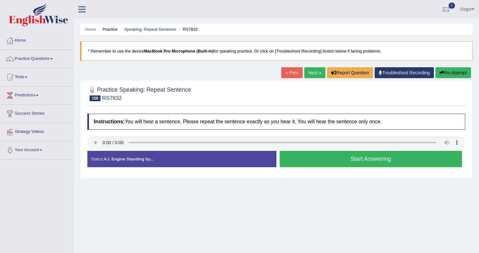
click at [316, 160] on button "Start Answering" at bounding box center [371, 159] width 183 height 16
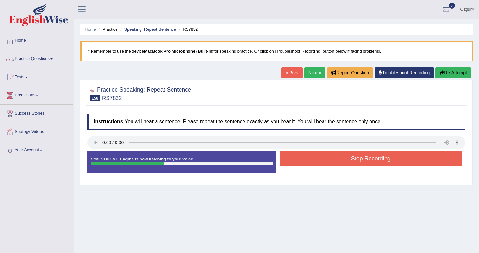
click at [302, 159] on button "Stop Recording" at bounding box center [371, 158] width 183 height 15
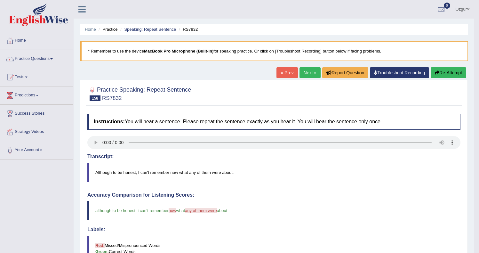
click at [446, 71] on button "Re-Attempt" at bounding box center [448, 72] width 36 height 11
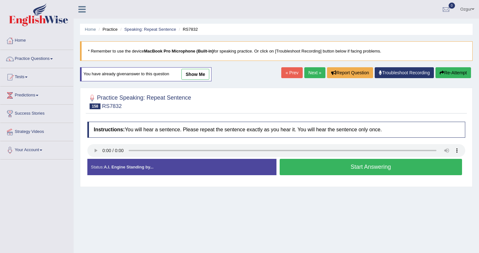
click at [303, 165] on button "Start Answering" at bounding box center [371, 167] width 183 height 16
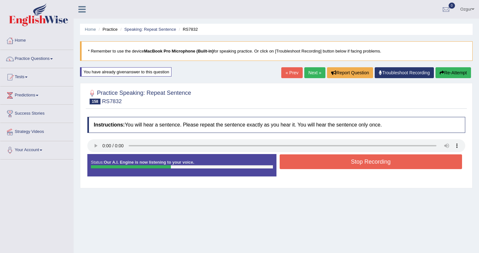
click at [304, 161] on button "Stop Recording" at bounding box center [371, 161] width 183 height 15
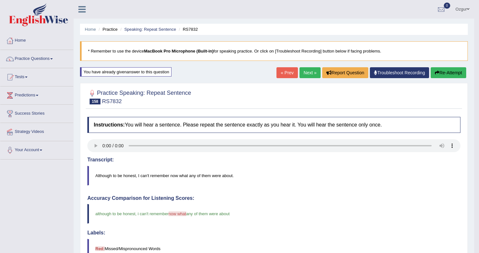
click at [305, 72] on link "Next »" at bounding box center [309, 72] width 21 height 11
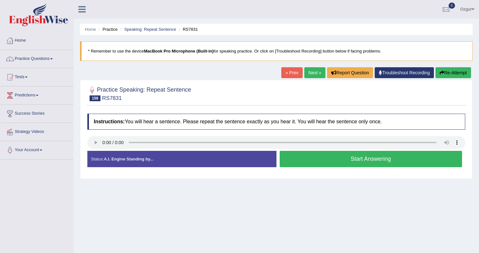
click at [354, 158] on button "Start Answering" at bounding box center [371, 159] width 183 height 16
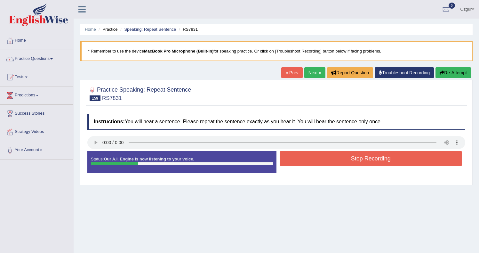
click at [340, 158] on button "Stop Recording" at bounding box center [371, 158] width 183 height 15
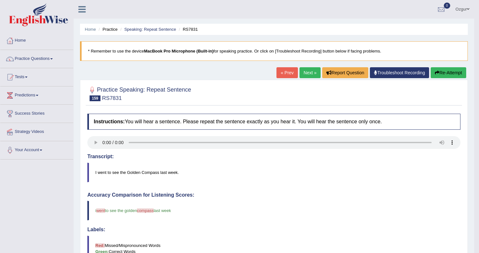
click at [457, 70] on button "Re-Attempt" at bounding box center [448, 72] width 36 height 11
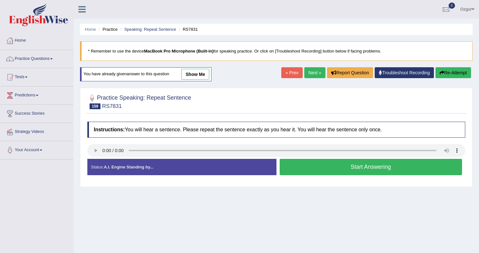
click at [325, 163] on button "Start Answering" at bounding box center [371, 167] width 183 height 16
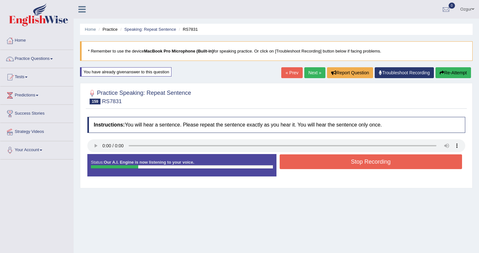
click at [366, 159] on button "Stop Recording" at bounding box center [371, 161] width 183 height 15
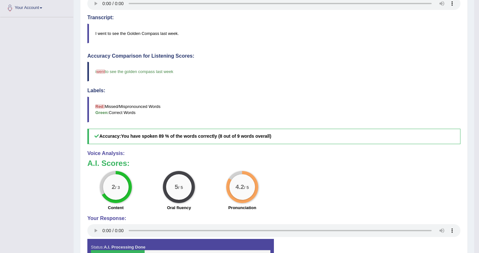
scroll to position [8, 0]
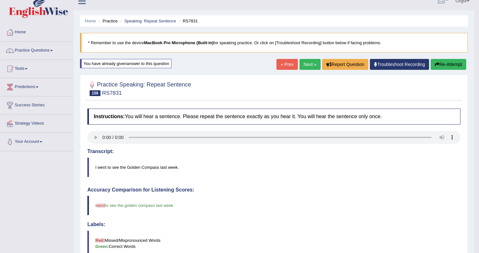
click at [309, 66] on link "Next »" at bounding box center [309, 64] width 21 height 11
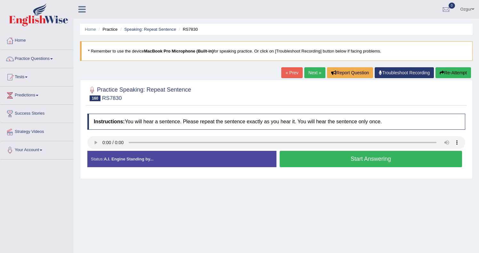
click at [350, 159] on button "Start Answering" at bounding box center [371, 159] width 183 height 16
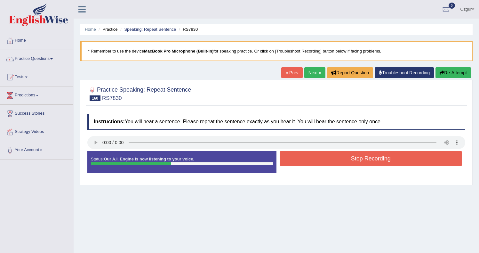
click at [334, 161] on button "Stop Recording" at bounding box center [371, 158] width 183 height 15
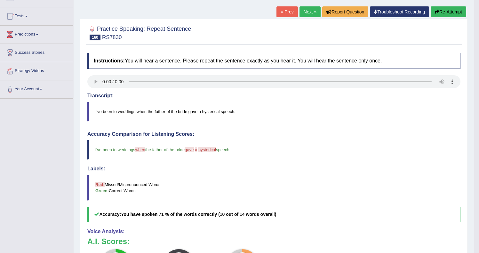
scroll to position [60, 0]
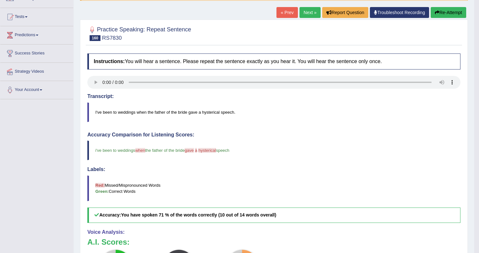
click at [455, 16] on button "Re-Attempt" at bounding box center [448, 12] width 36 height 11
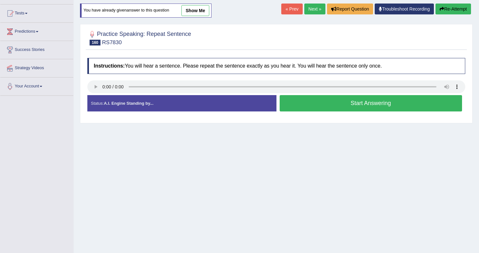
scroll to position [60, 0]
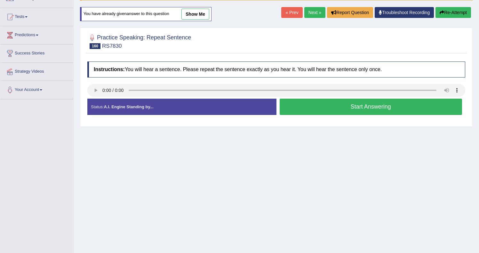
click at [366, 108] on button "Start Answering" at bounding box center [371, 107] width 183 height 16
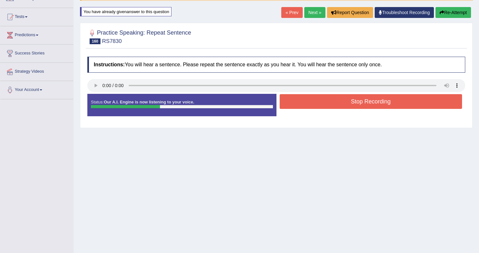
click at [321, 102] on button "Stop Recording" at bounding box center [371, 101] width 183 height 15
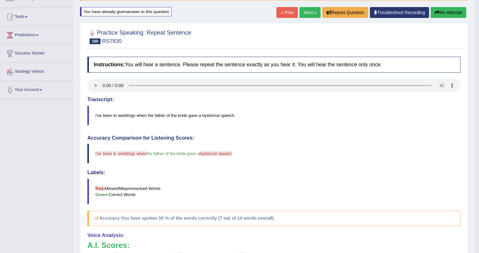
click at [443, 13] on button "Re-Attempt" at bounding box center [448, 12] width 36 height 11
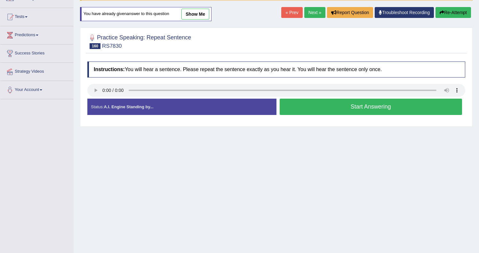
click at [312, 104] on button "Start Answering" at bounding box center [371, 107] width 183 height 16
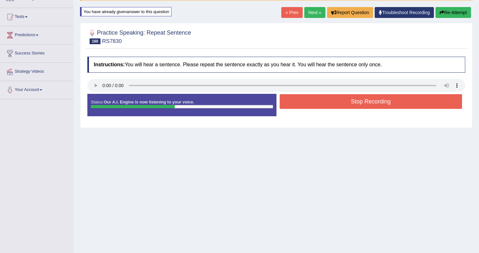
click at [301, 104] on button "Stop Recording" at bounding box center [371, 101] width 183 height 15
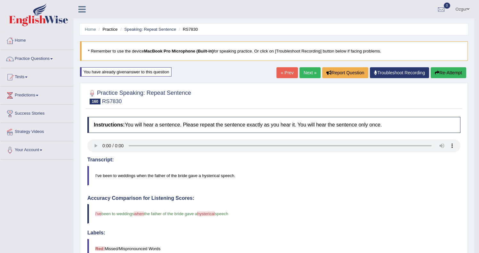
click at [299, 71] on link "Next »" at bounding box center [309, 72] width 21 height 11
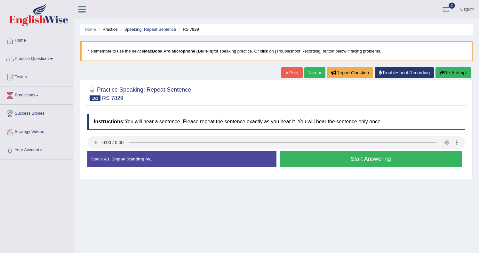
click at [304, 160] on button "Start Answering" at bounding box center [371, 159] width 183 height 16
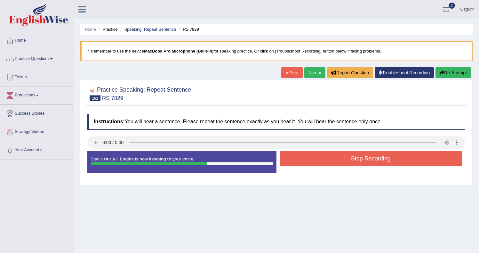
click at [303, 161] on button "Stop Recording" at bounding box center [371, 158] width 183 height 15
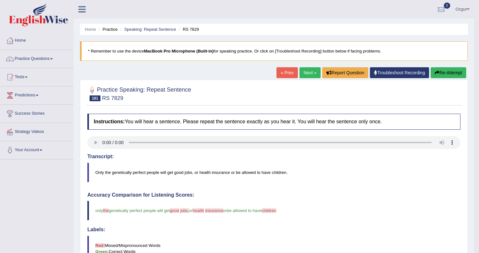
click at [455, 70] on button "Re-Attempt" at bounding box center [448, 72] width 36 height 11
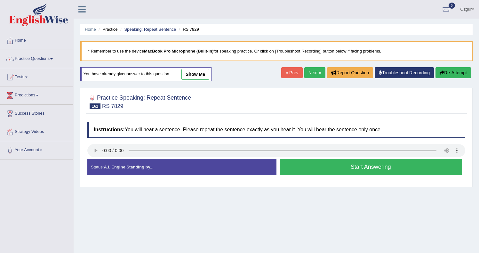
click at [327, 167] on button "Start Answering" at bounding box center [371, 167] width 183 height 16
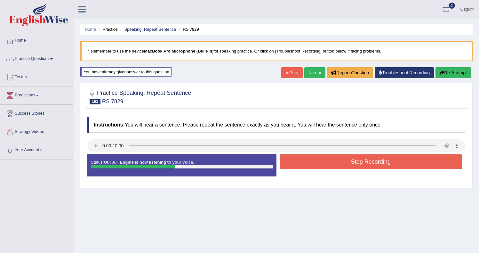
click at [435, 73] on button "Re-Attempt" at bounding box center [453, 72] width 36 height 11
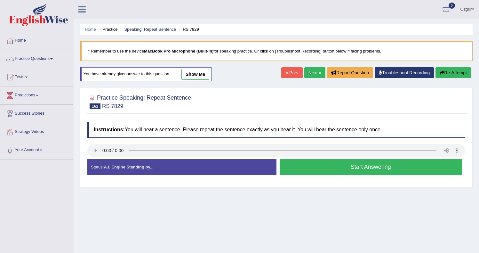
click at [374, 171] on button "Start Answering" at bounding box center [371, 167] width 183 height 16
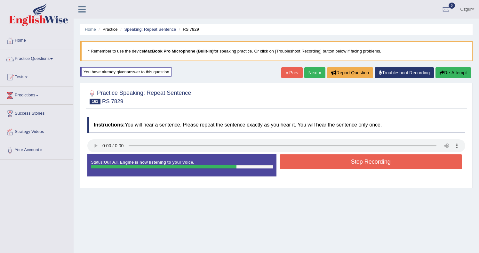
click at [453, 73] on button "Re-Attempt" at bounding box center [453, 72] width 36 height 11
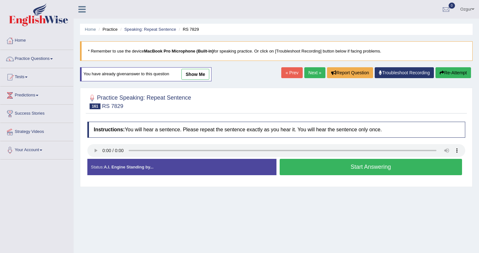
click at [348, 166] on button "Start Answering" at bounding box center [371, 167] width 183 height 16
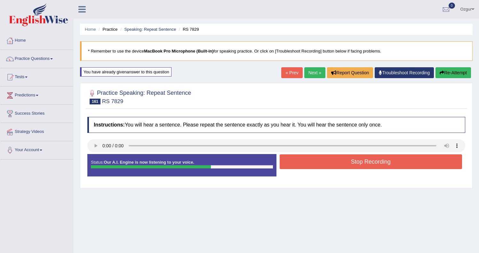
click at [322, 164] on button "Stop Recording" at bounding box center [371, 161] width 183 height 15
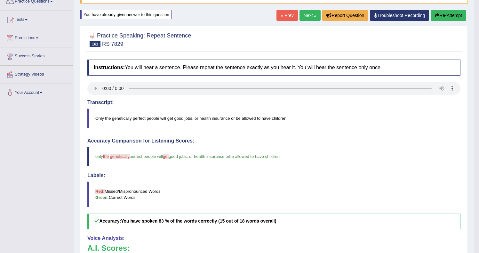
scroll to position [57, 0]
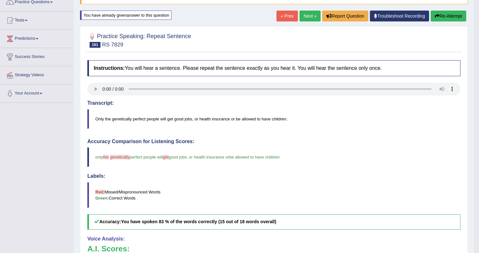
click at [438, 18] on button "Re-Attempt" at bounding box center [448, 16] width 36 height 11
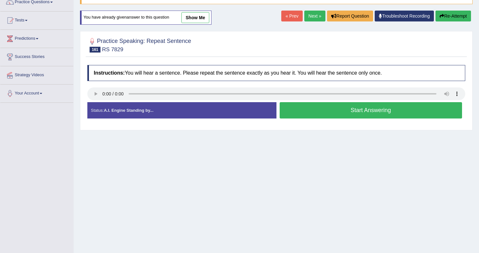
click at [344, 106] on button "Start Answering" at bounding box center [371, 110] width 183 height 16
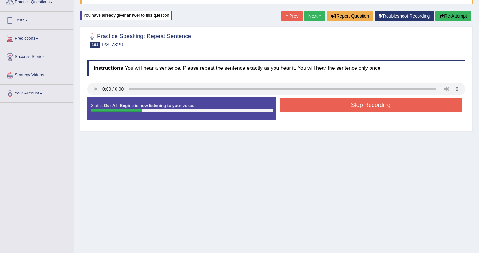
click at [451, 25] on div "Home Practice Speaking: Repeat Sentence RS 7829 * Remember to use the device Ma…" at bounding box center [276, 103] width 405 height 320
click at [455, 14] on button "Re-Attempt" at bounding box center [453, 16] width 36 height 11
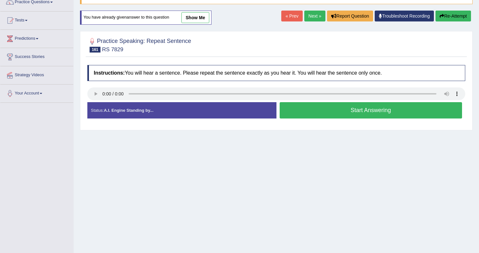
click at [324, 110] on button "Start Answering" at bounding box center [371, 110] width 183 height 16
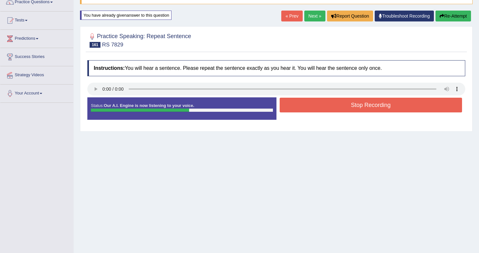
click at [378, 107] on button "Stop Recording" at bounding box center [371, 105] width 183 height 15
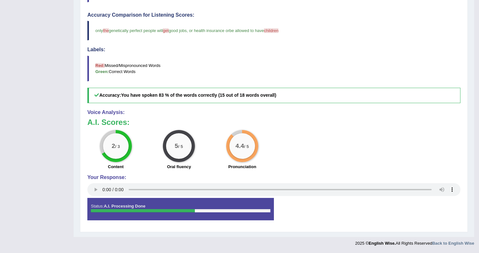
scroll to position [51, 0]
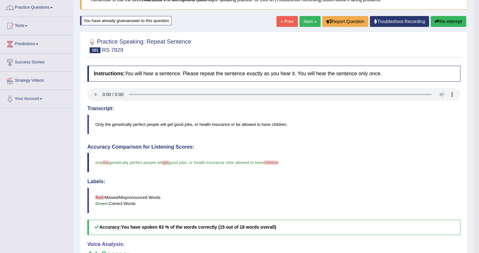
click at [447, 18] on button "Re-Attempt" at bounding box center [448, 21] width 36 height 11
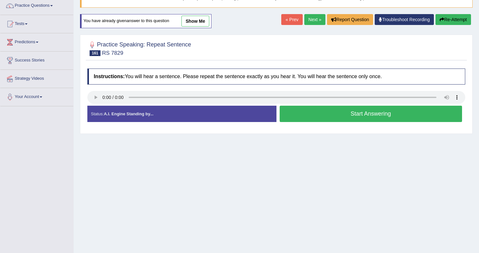
click at [308, 113] on button "Start Answering" at bounding box center [371, 114] width 183 height 16
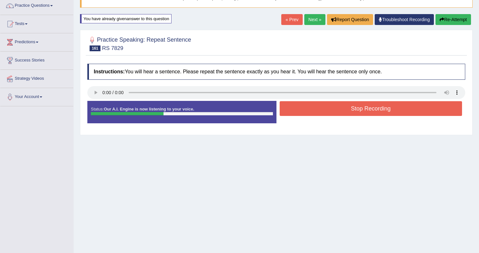
click at [441, 19] on icon "button" at bounding box center [441, 19] width 4 height 4
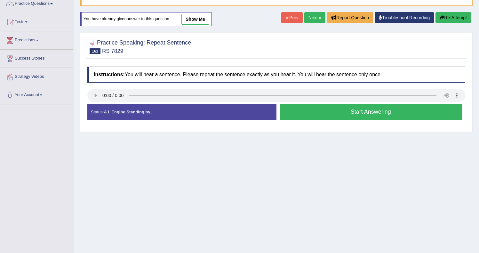
click at [332, 115] on button "Start Answering" at bounding box center [371, 112] width 183 height 16
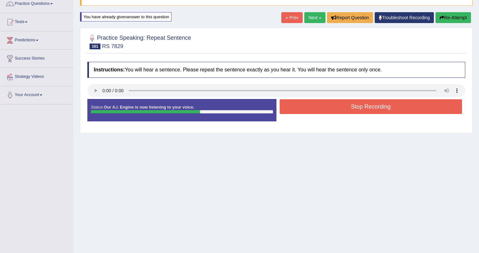
click at [305, 105] on button "Stop Recording" at bounding box center [371, 106] width 183 height 15
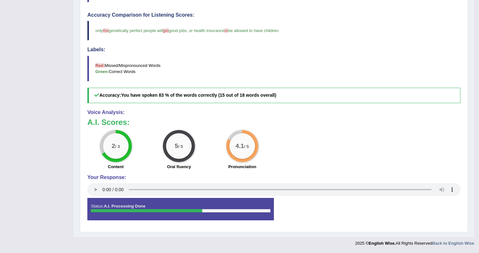
scroll to position [55, 0]
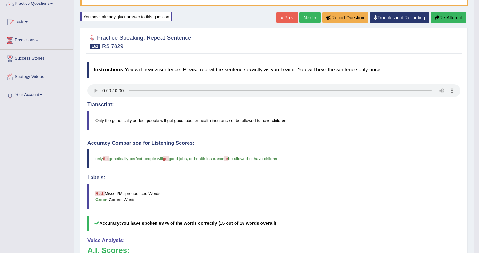
click at [442, 16] on button "Re-Attempt" at bounding box center [448, 17] width 36 height 11
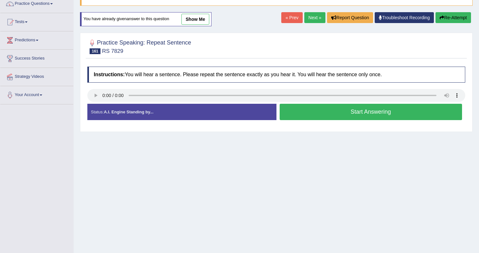
click at [347, 108] on button "Start Answering" at bounding box center [371, 112] width 183 height 16
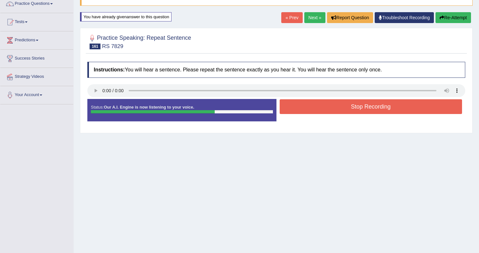
click at [328, 107] on button "Stop Recording" at bounding box center [371, 106] width 183 height 15
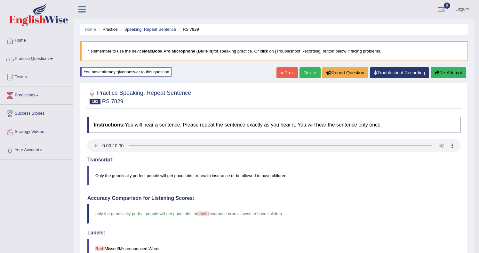
click at [309, 73] on link "Next »" at bounding box center [309, 72] width 21 height 11
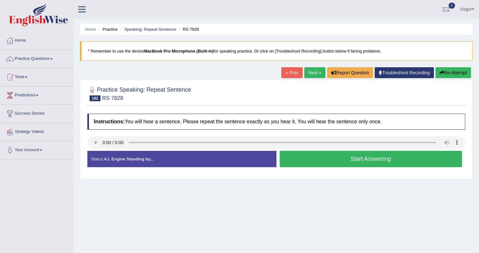
click at [350, 155] on button "Start Answering" at bounding box center [371, 159] width 183 height 16
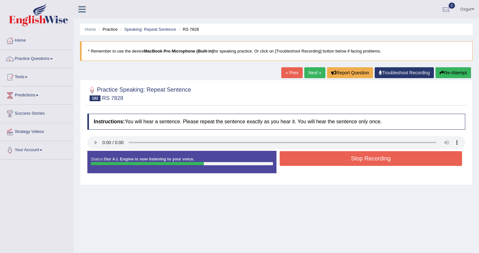
click at [314, 161] on button "Stop Recording" at bounding box center [371, 158] width 183 height 15
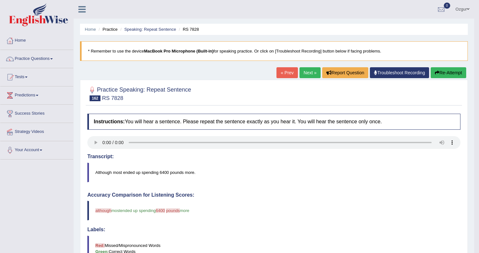
click at [441, 72] on button "Re-Attempt" at bounding box center [448, 72] width 36 height 11
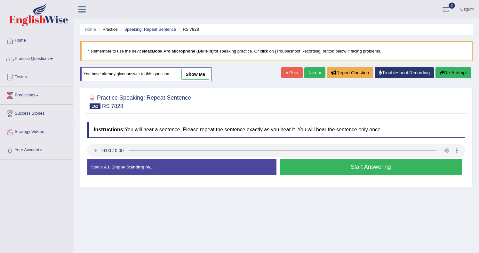
click at [315, 159] on button "Start Answering" at bounding box center [371, 167] width 183 height 16
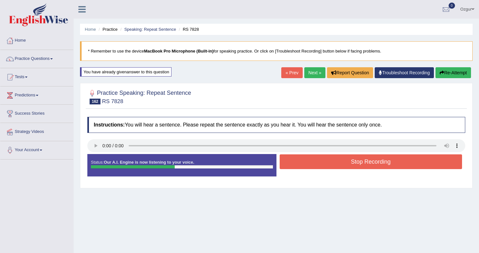
click at [338, 169] on button "Stop Recording" at bounding box center [371, 161] width 183 height 15
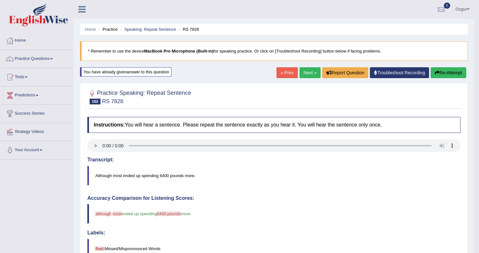
click at [306, 74] on link "Next »" at bounding box center [309, 72] width 21 height 11
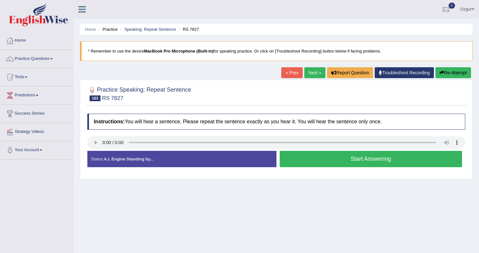
click at [294, 154] on button "Start Answering" at bounding box center [371, 159] width 183 height 16
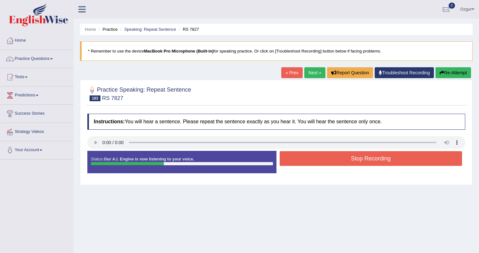
click at [295, 156] on button "Stop Recording" at bounding box center [371, 158] width 183 height 15
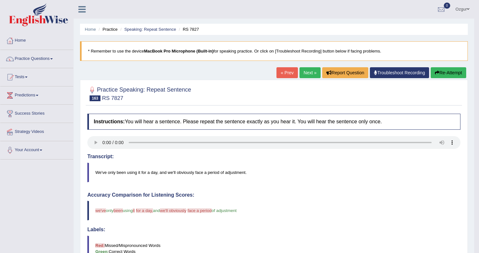
click at [310, 71] on link "Next »" at bounding box center [309, 72] width 21 height 11
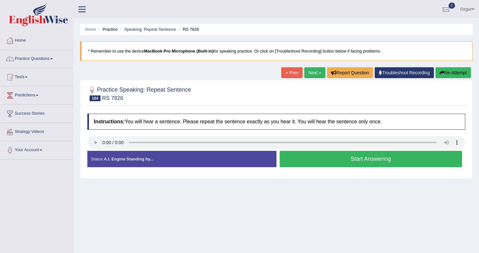
click at [321, 161] on button "Start Answering" at bounding box center [371, 159] width 183 height 16
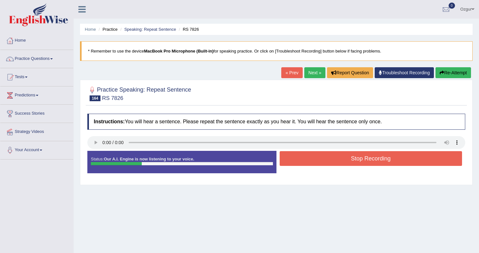
click at [319, 158] on button "Stop Recording" at bounding box center [371, 158] width 183 height 15
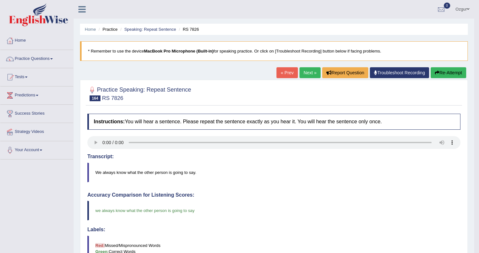
click at [303, 70] on link "Next »" at bounding box center [309, 72] width 21 height 11
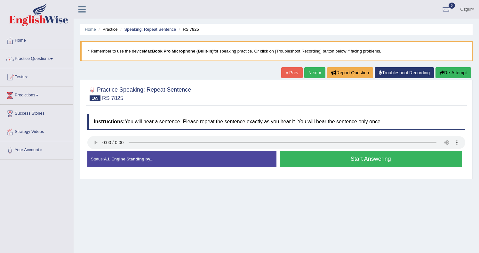
click at [320, 160] on button "Start Answering" at bounding box center [371, 159] width 183 height 16
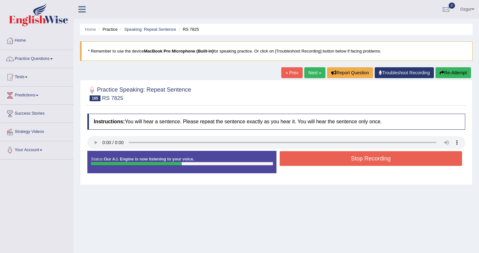
click at [327, 161] on button "Stop Recording" at bounding box center [371, 158] width 183 height 15
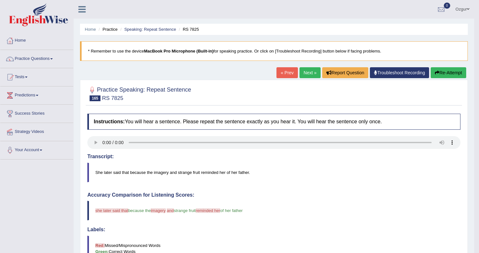
click at [448, 70] on button "Re-Attempt" at bounding box center [448, 72] width 36 height 11
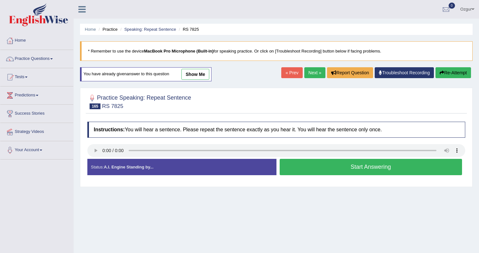
click at [308, 164] on button "Start Answering" at bounding box center [371, 167] width 183 height 16
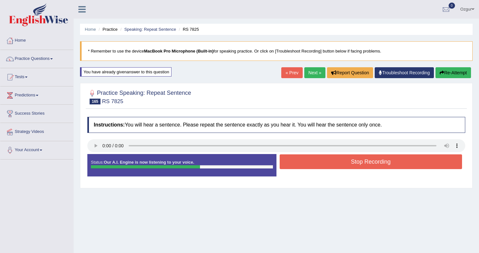
click at [306, 163] on button "Stop Recording" at bounding box center [371, 161] width 183 height 15
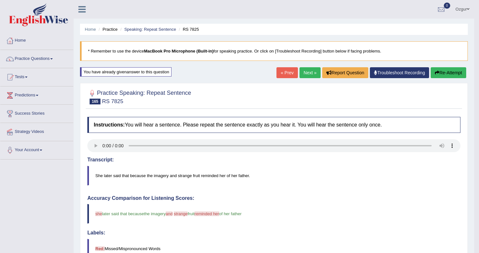
click at [305, 74] on link "Next »" at bounding box center [309, 72] width 21 height 11
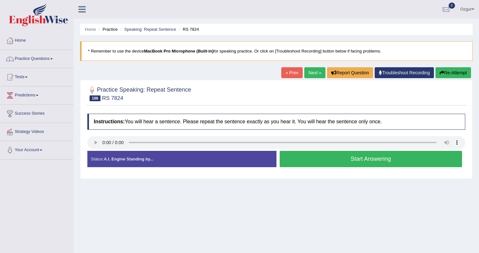
click at [319, 160] on button "Start Answering" at bounding box center [371, 159] width 183 height 16
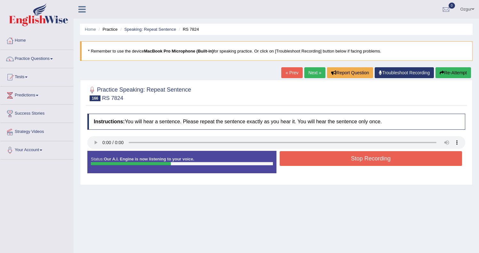
click at [297, 161] on button "Stop Recording" at bounding box center [371, 158] width 183 height 15
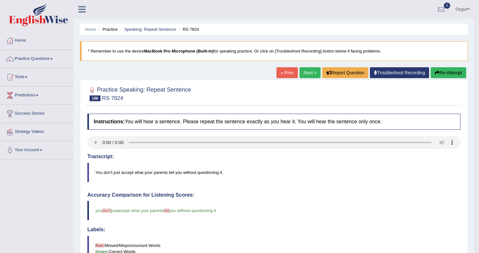
click at [438, 72] on button "Re-Attempt" at bounding box center [448, 72] width 36 height 11
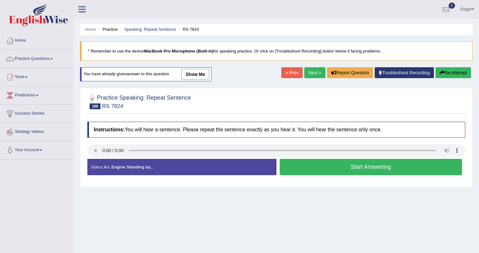
click at [307, 170] on button "Start Answering" at bounding box center [371, 167] width 183 height 16
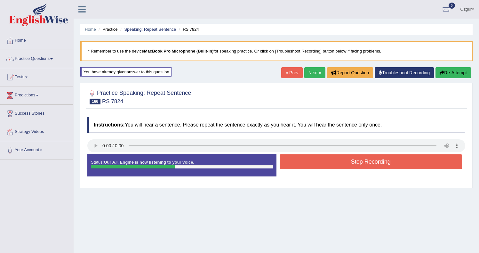
click at [316, 162] on button "Stop Recording" at bounding box center [371, 161] width 183 height 15
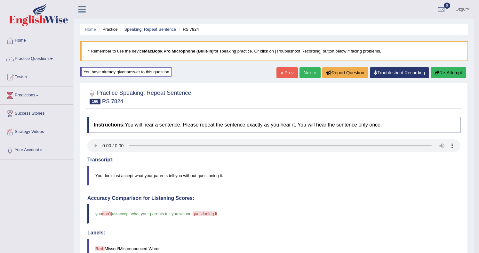
click at [444, 77] on button "Re-Attempt" at bounding box center [448, 72] width 36 height 11
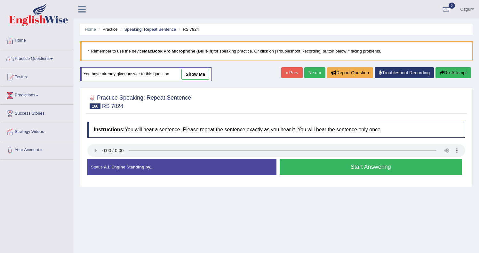
click at [313, 170] on button "Start Answering" at bounding box center [371, 167] width 183 height 16
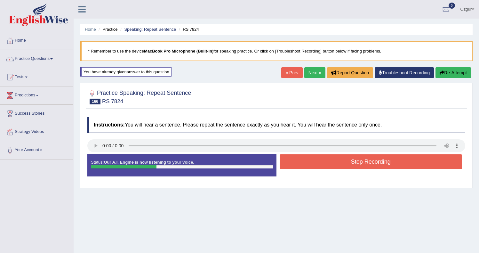
click at [311, 162] on button "Stop Recording" at bounding box center [371, 161] width 183 height 15
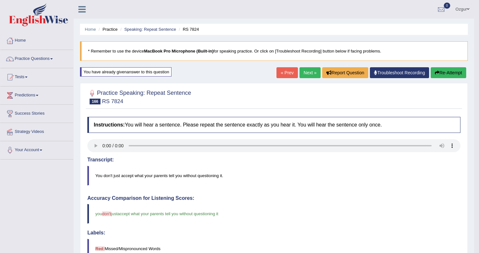
click at [310, 75] on link "Next »" at bounding box center [309, 72] width 21 height 11
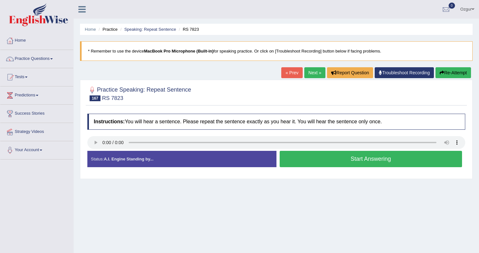
click at [332, 159] on button "Start Answering" at bounding box center [371, 159] width 183 height 16
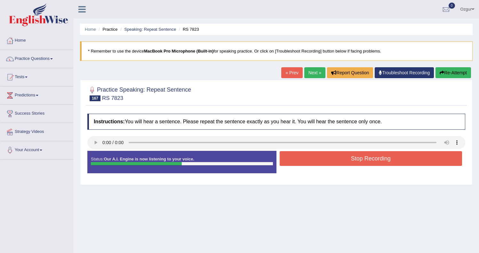
click at [327, 156] on button "Stop Recording" at bounding box center [371, 158] width 183 height 15
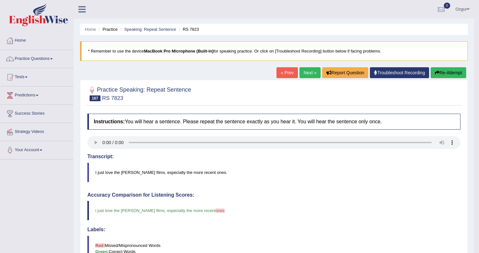
click at [308, 77] on link "Next »" at bounding box center [309, 72] width 21 height 11
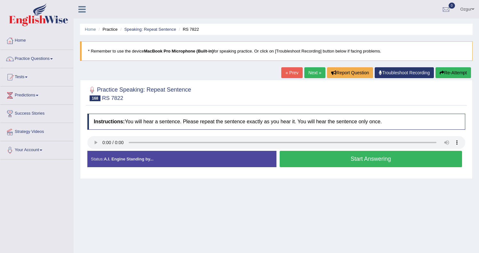
click at [318, 163] on button "Start Answering" at bounding box center [371, 159] width 183 height 16
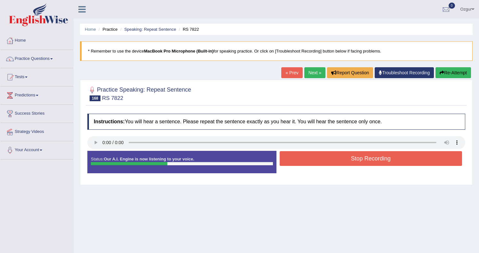
click at [320, 158] on button "Stop Recording" at bounding box center [371, 158] width 183 height 15
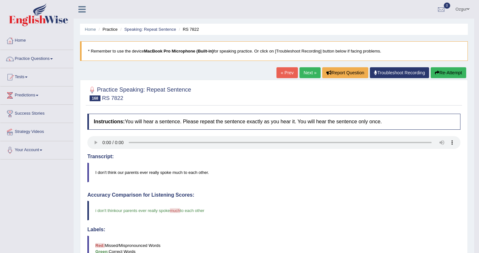
click at [311, 75] on link "Next »" at bounding box center [309, 72] width 21 height 11
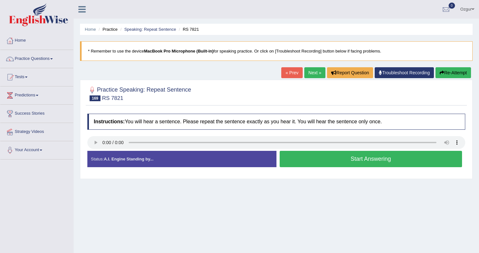
click at [325, 159] on button "Start Answering" at bounding box center [371, 159] width 183 height 16
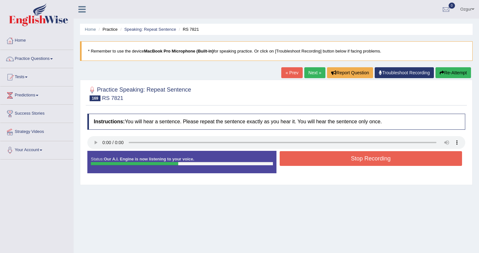
click at [326, 158] on button "Stop Recording" at bounding box center [371, 158] width 183 height 15
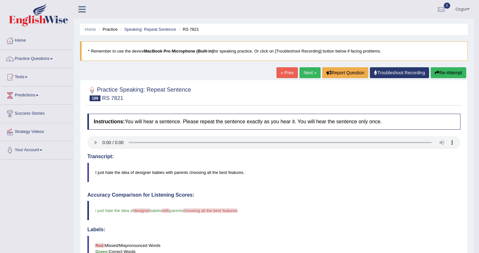
click at [454, 72] on button "Re-Attempt" at bounding box center [448, 72] width 36 height 11
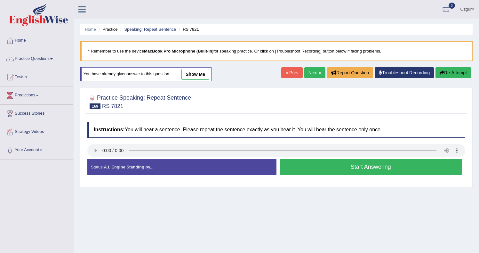
click at [333, 168] on button "Start Answering" at bounding box center [371, 167] width 183 height 16
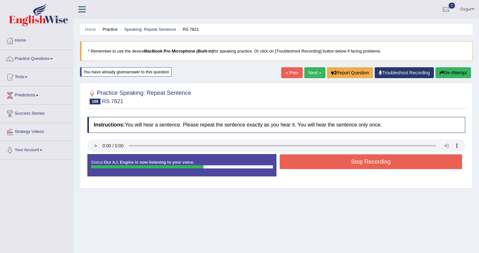
click at [345, 165] on button "Stop Recording" at bounding box center [371, 161] width 183 height 15
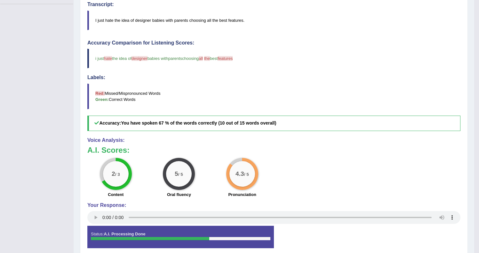
scroll to position [54, 0]
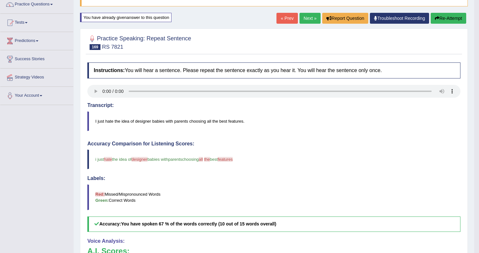
click at [299, 21] on link "Next »" at bounding box center [309, 18] width 21 height 11
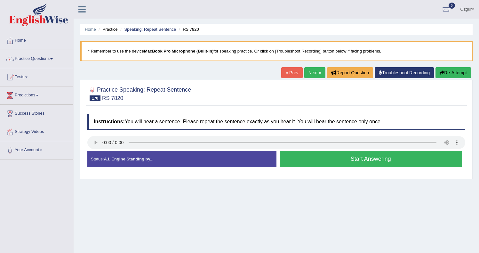
click at [314, 159] on button "Start Answering" at bounding box center [371, 159] width 183 height 16
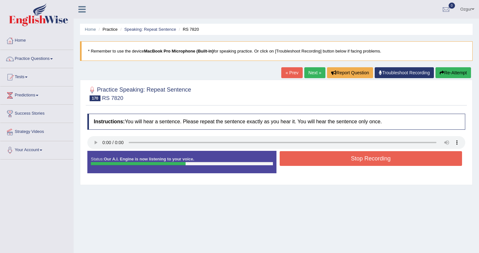
click at [315, 160] on button "Stop Recording" at bounding box center [371, 158] width 183 height 15
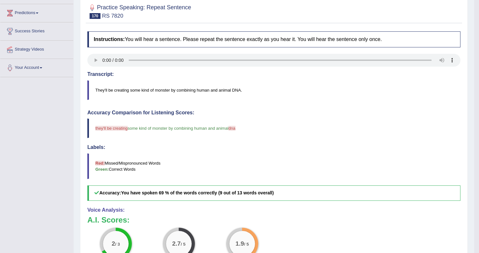
scroll to position [55, 0]
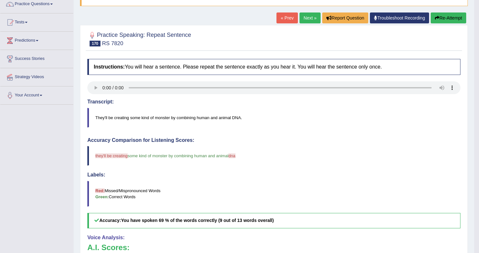
click at [452, 20] on button "Re-Attempt" at bounding box center [448, 17] width 36 height 11
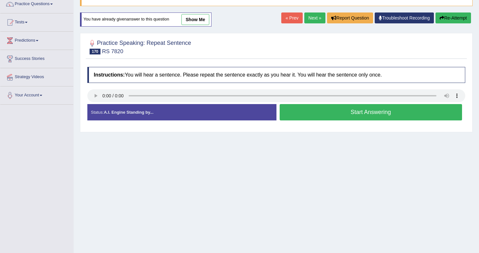
click at [336, 103] on div at bounding box center [276, 96] width 378 height 14
click at [333, 109] on button "Start Answering" at bounding box center [371, 112] width 183 height 16
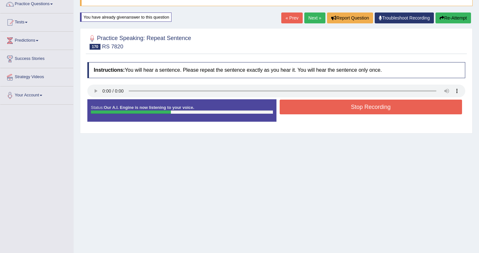
click at [351, 111] on button "Stop Recording" at bounding box center [371, 106] width 183 height 15
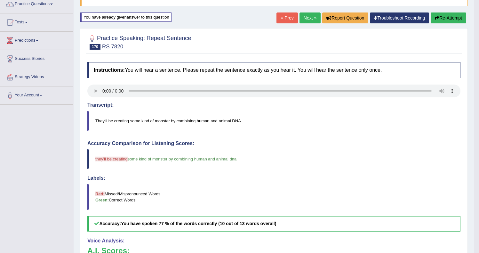
click at [454, 19] on button "Re-Attempt" at bounding box center [448, 17] width 36 height 11
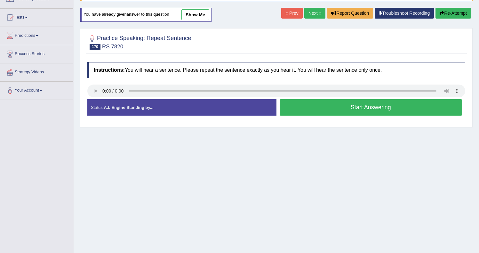
scroll to position [55, 0]
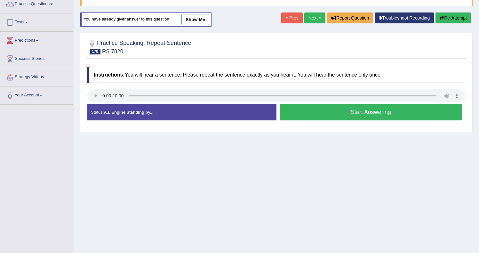
click at [341, 103] on div at bounding box center [276, 96] width 378 height 14
click at [339, 111] on button "Start Answering" at bounding box center [371, 112] width 183 height 16
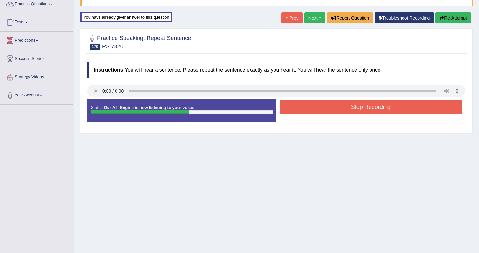
click at [338, 108] on button "Stop Recording" at bounding box center [371, 106] width 183 height 15
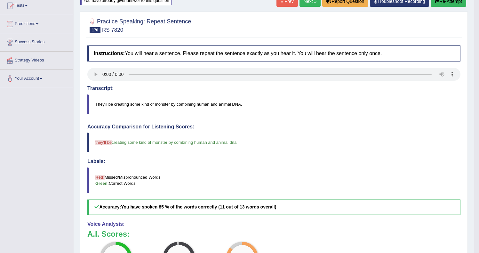
scroll to position [0, 0]
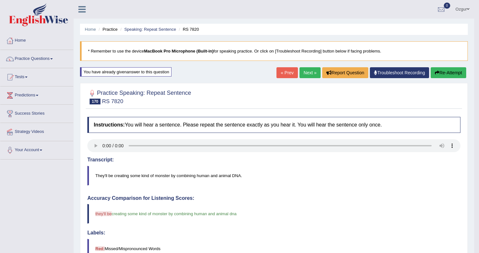
click at [301, 73] on link "Next »" at bounding box center [309, 72] width 21 height 11
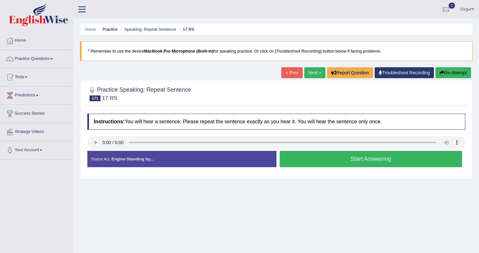
click at [343, 162] on button "Start Answering" at bounding box center [371, 159] width 183 height 16
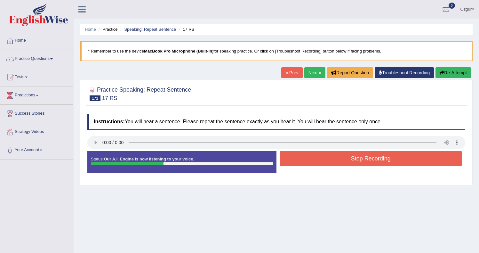
click at [339, 164] on button "Stop Recording" at bounding box center [371, 158] width 183 height 15
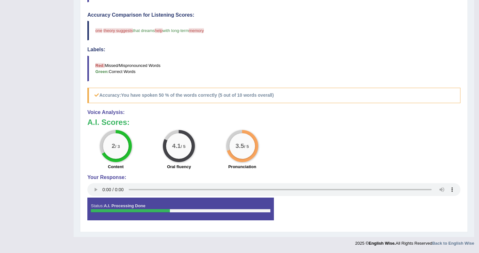
scroll to position [56, 0]
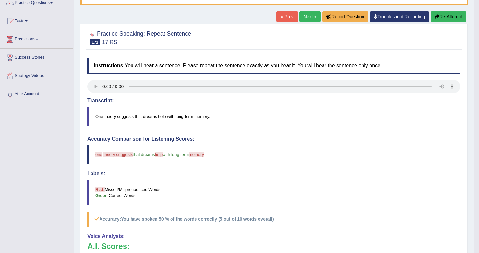
click at [452, 16] on button "Re-Attempt" at bounding box center [448, 16] width 36 height 11
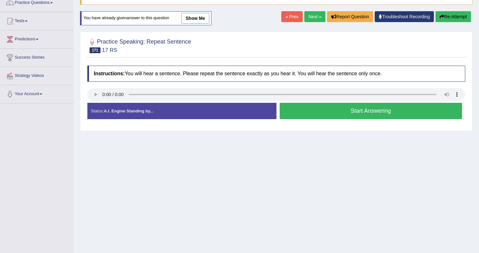
click at [359, 111] on button "Start Answering" at bounding box center [371, 111] width 183 height 16
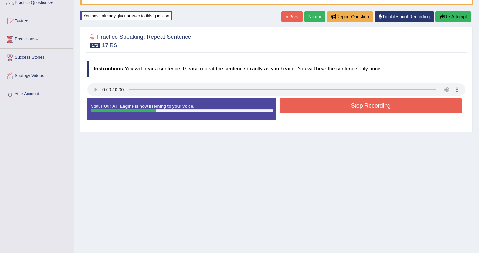
click at [341, 108] on button "Stop Recording" at bounding box center [371, 105] width 183 height 15
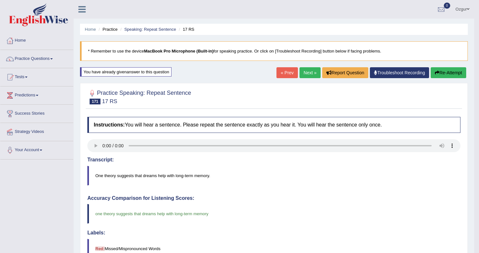
click at [307, 74] on link "Next »" at bounding box center [309, 72] width 21 height 11
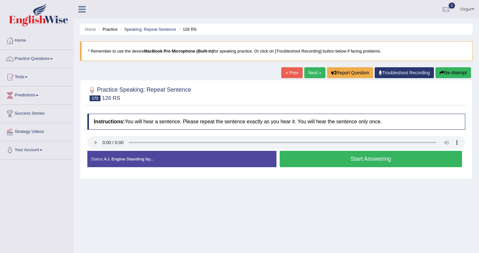
click at [302, 163] on button "Start Answering" at bounding box center [371, 159] width 183 height 16
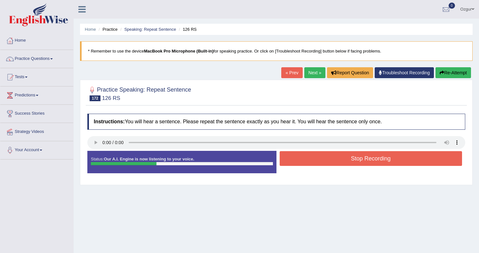
click at [459, 67] on button "Re-Attempt" at bounding box center [453, 72] width 36 height 11
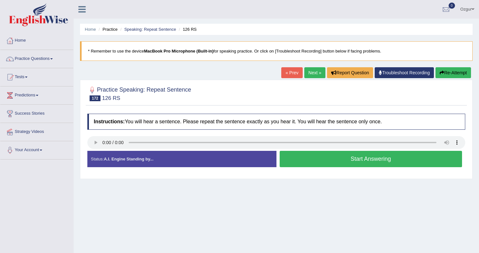
click at [451, 77] on button "Re-Attempt" at bounding box center [453, 72] width 36 height 11
click at [347, 159] on button "Start Answering" at bounding box center [371, 159] width 183 height 16
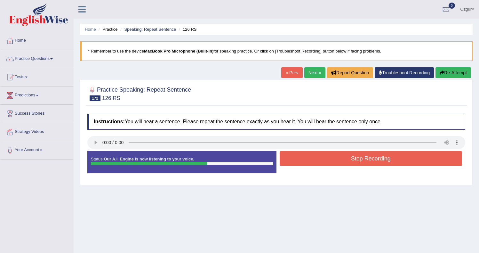
click at [321, 159] on button "Stop Recording" at bounding box center [371, 158] width 183 height 15
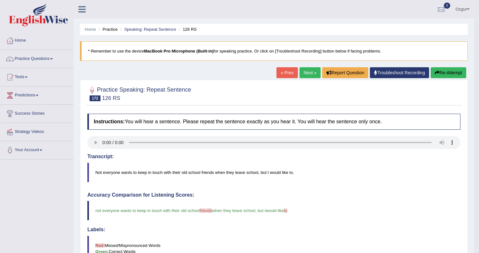
click at [309, 71] on link "Next »" at bounding box center [309, 72] width 21 height 11
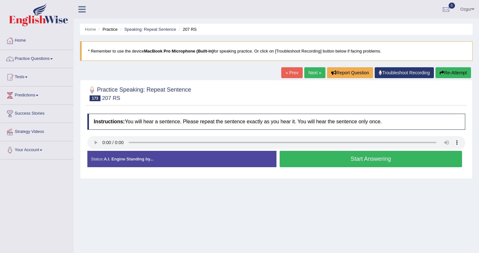
click at [313, 158] on button "Start Answering" at bounding box center [371, 159] width 183 height 16
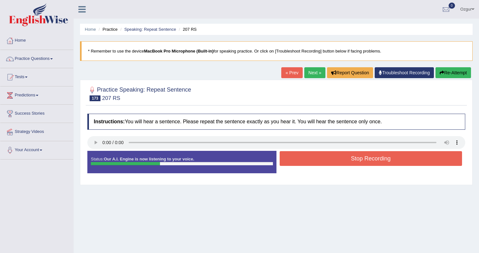
click at [320, 163] on button "Stop Recording" at bounding box center [371, 158] width 183 height 15
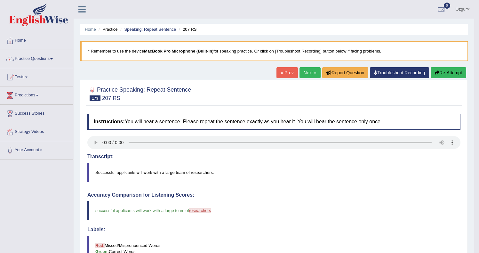
click at [304, 73] on link "Next »" at bounding box center [309, 72] width 21 height 11
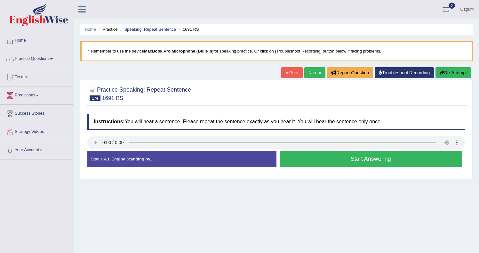
click at [320, 161] on button "Start Answering" at bounding box center [371, 159] width 183 height 16
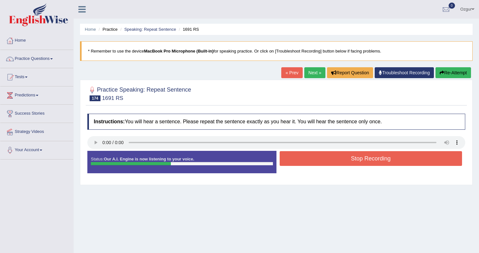
click at [311, 157] on button "Stop Recording" at bounding box center [371, 158] width 183 height 15
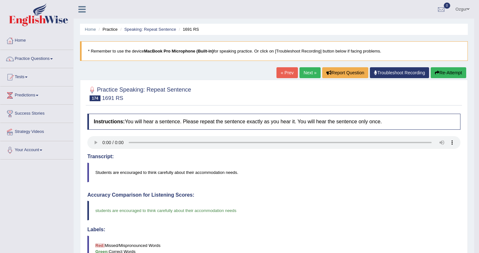
click at [310, 74] on link "Next »" at bounding box center [309, 72] width 21 height 11
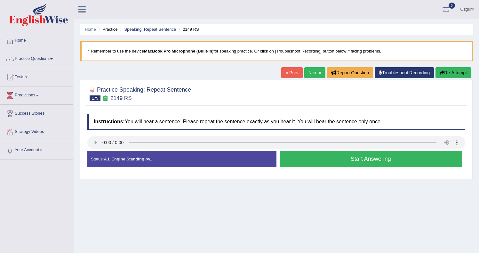
click at [347, 162] on button "Start Answering" at bounding box center [371, 159] width 183 height 16
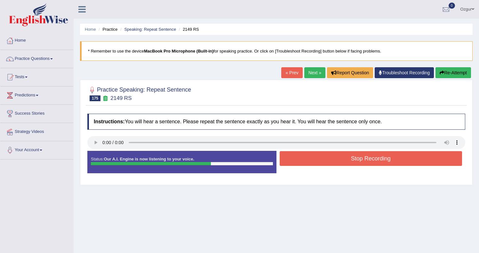
click at [332, 161] on button "Stop Recording" at bounding box center [371, 158] width 183 height 15
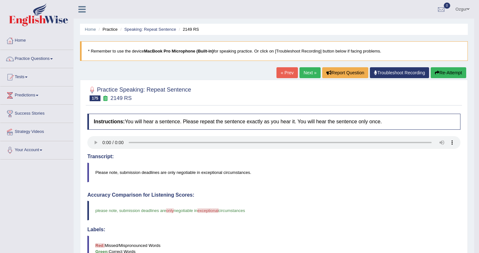
click at [452, 71] on button "Re-Attempt" at bounding box center [448, 72] width 36 height 11
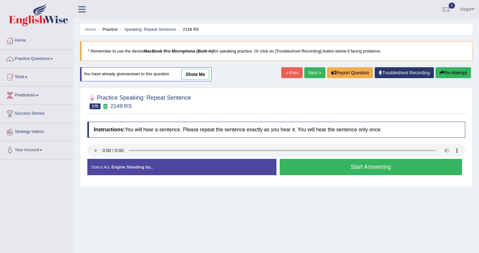
click at [345, 168] on button "Start Answering" at bounding box center [371, 167] width 183 height 16
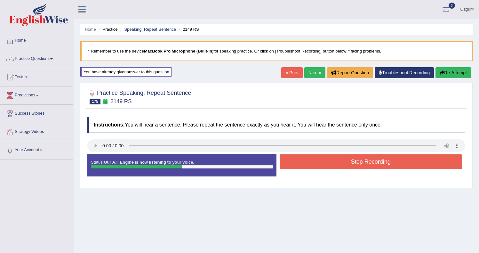
click at [351, 157] on button "Stop Recording" at bounding box center [371, 161] width 183 height 15
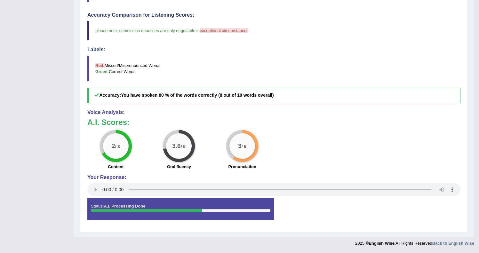
scroll to position [61, 0]
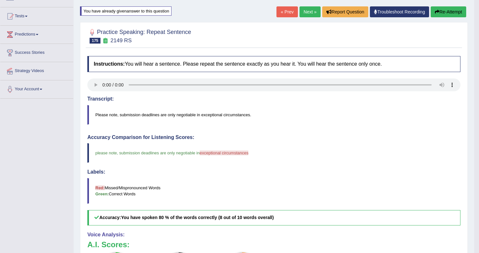
click at [444, 23] on div "Practice Speaking: Repeat Sentence 175 2149 RS Instructions: You will hear a se…" at bounding box center [274, 188] width 388 height 332
click at [447, 12] on button "Re-Attempt" at bounding box center [448, 11] width 36 height 11
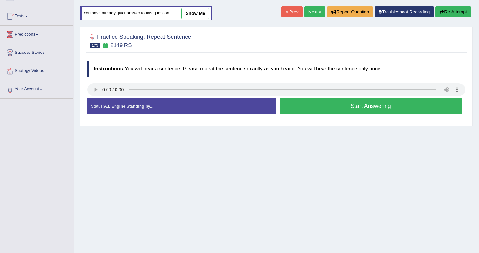
click at [332, 104] on button "Start Answering" at bounding box center [371, 106] width 183 height 16
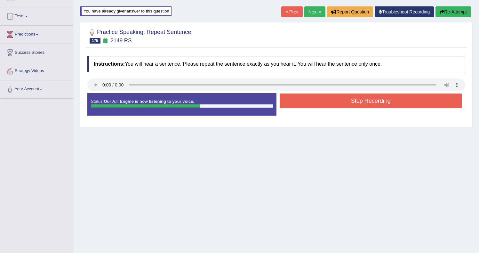
click at [295, 97] on button "Stop Recording" at bounding box center [371, 100] width 183 height 15
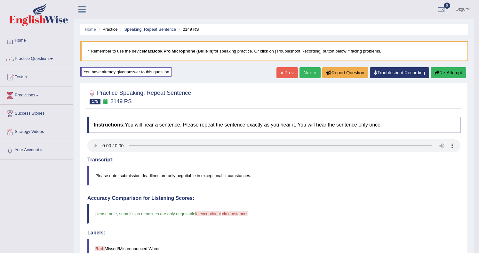
click at [437, 73] on button "Re-Attempt" at bounding box center [448, 72] width 36 height 11
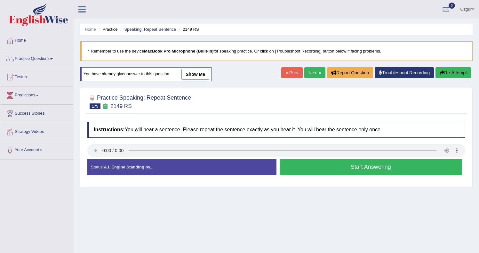
click at [340, 161] on button "Start Answering" at bounding box center [371, 167] width 183 height 16
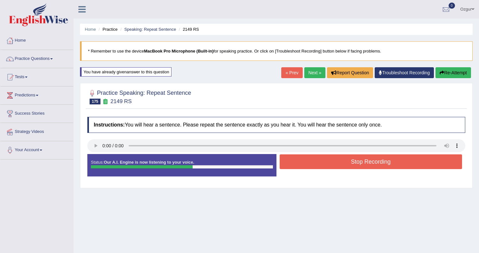
click at [301, 156] on button "Stop Recording" at bounding box center [371, 161] width 183 height 15
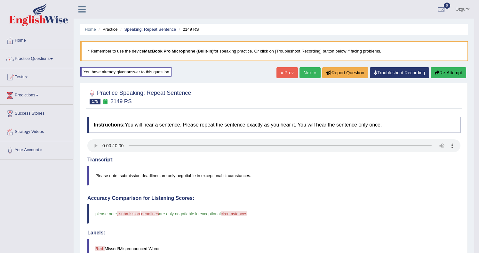
click at [438, 71] on button "Re-Attempt" at bounding box center [448, 72] width 36 height 11
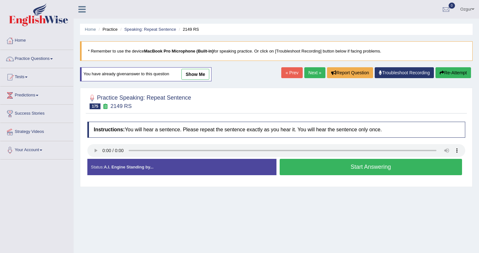
click at [308, 164] on button "Start Answering" at bounding box center [371, 167] width 183 height 16
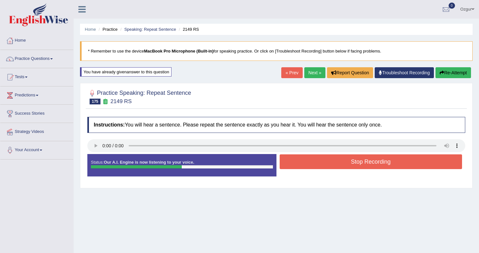
click at [321, 156] on button "Stop Recording" at bounding box center [371, 161] width 183 height 15
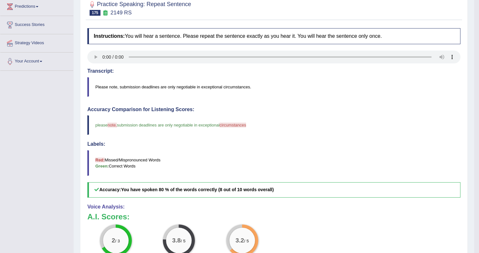
scroll to position [12, 0]
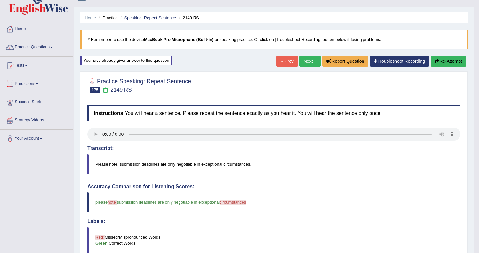
click at [311, 61] on link "Next »" at bounding box center [309, 61] width 21 height 11
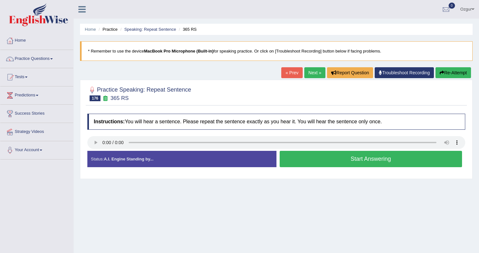
click at [346, 160] on button "Start Answering" at bounding box center [371, 159] width 183 height 16
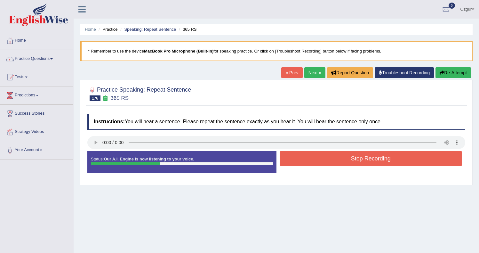
click at [320, 161] on button "Stop Recording" at bounding box center [371, 158] width 183 height 15
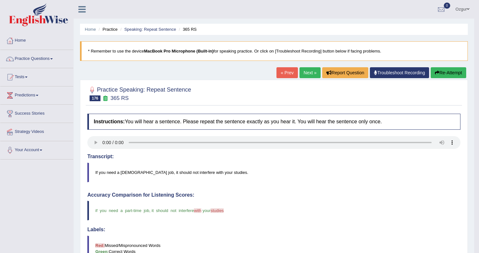
click at [453, 73] on button "Re-Attempt" at bounding box center [448, 72] width 36 height 11
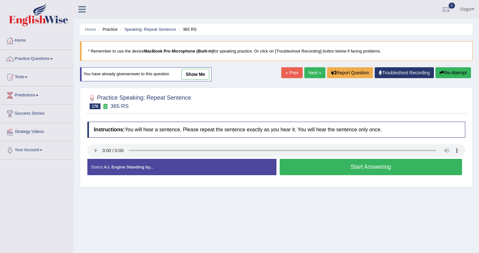
click at [327, 166] on button "Start Answering" at bounding box center [371, 167] width 183 height 16
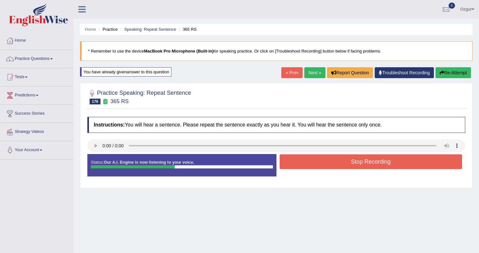
click at [327, 160] on button "Stop Recording" at bounding box center [371, 161] width 183 height 15
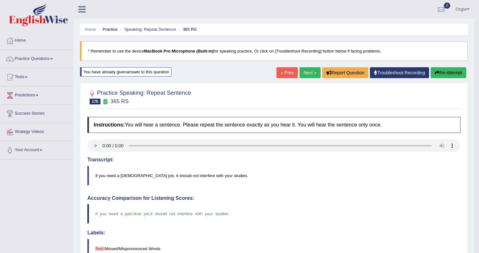
click at [316, 72] on link "Next »" at bounding box center [309, 72] width 21 height 11
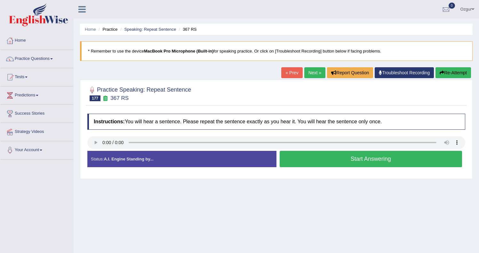
click at [86, 147] on div "Instructions: You will hear a sentence. Please repeat the sentence exactly as y…" at bounding box center [276, 142] width 381 height 65
click at [331, 160] on button "Start Answering" at bounding box center [371, 159] width 183 height 16
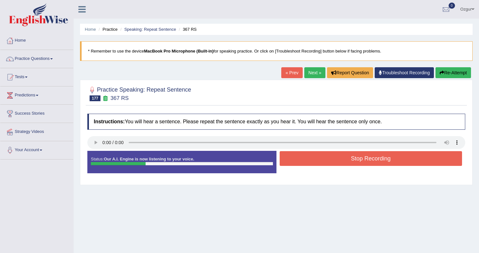
click at [331, 159] on button "Stop Recording" at bounding box center [371, 158] width 183 height 15
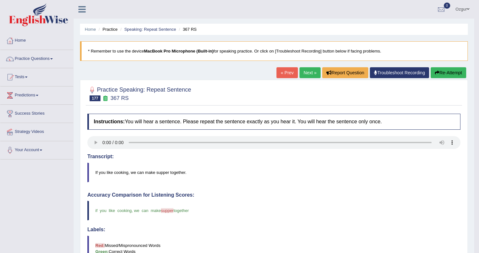
click at [303, 69] on link "Next »" at bounding box center [309, 72] width 21 height 11
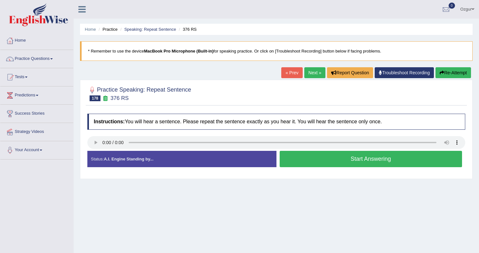
click at [324, 165] on button "Start Answering" at bounding box center [371, 159] width 183 height 16
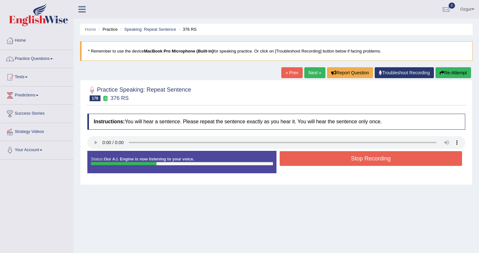
click at [342, 162] on button "Stop Recording" at bounding box center [371, 158] width 183 height 15
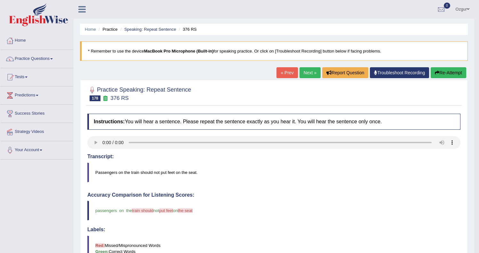
click at [451, 77] on button "Re-Attempt" at bounding box center [448, 72] width 36 height 11
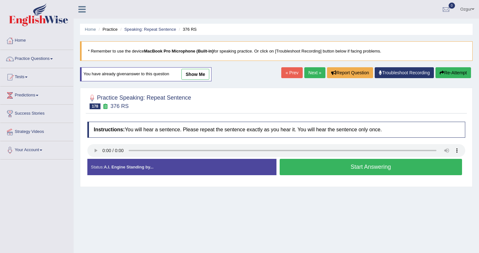
click at [322, 170] on button "Start Answering" at bounding box center [371, 167] width 183 height 16
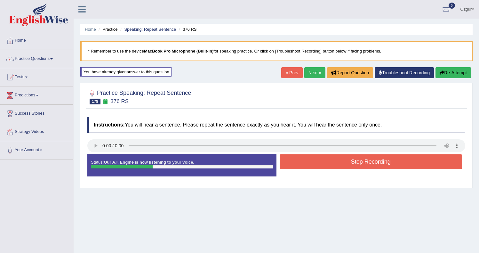
click at [387, 157] on button "Stop Recording" at bounding box center [371, 161] width 183 height 15
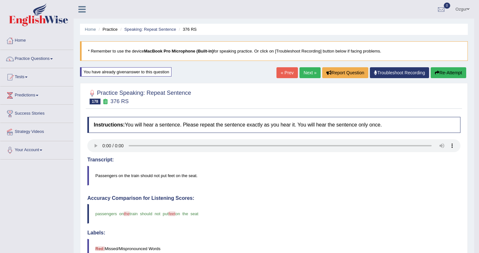
click at [303, 78] on link "Next »" at bounding box center [309, 72] width 21 height 11
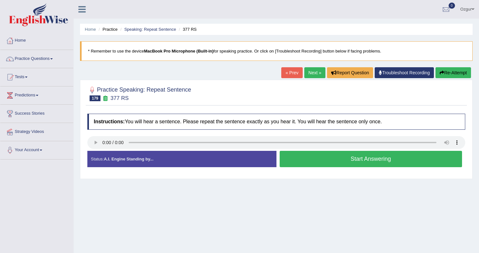
click at [362, 168] on div "Start Answering" at bounding box center [370, 160] width 189 height 18
click at [357, 160] on button "Start Answering" at bounding box center [371, 159] width 183 height 16
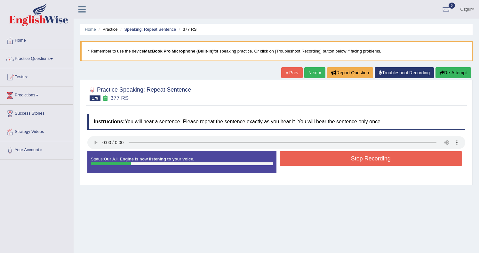
click at [336, 162] on button "Stop Recording" at bounding box center [371, 158] width 183 height 15
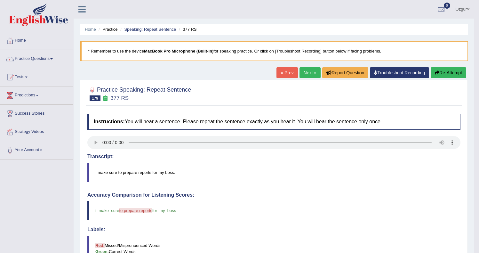
click at [449, 71] on button "Re-Attempt" at bounding box center [448, 72] width 36 height 11
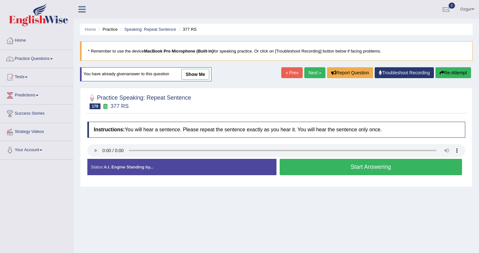
click at [373, 165] on button "Start Answering" at bounding box center [371, 167] width 183 height 16
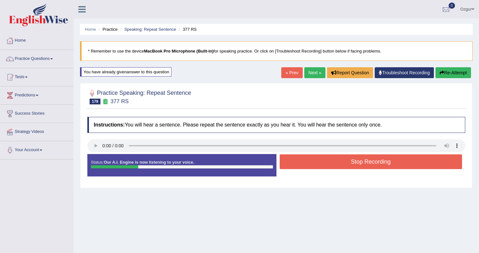
click at [315, 160] on button "Stop Recording" at bounding box center [371, 161] width 183 height 15
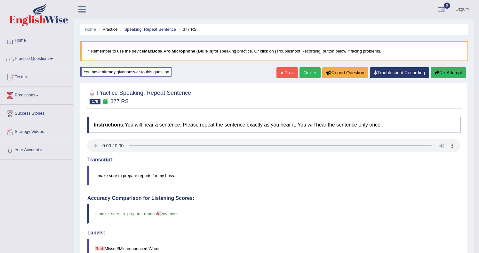
click at [314, 72] on link "Next »" at bounding box center [309, 72] width 21 height 11
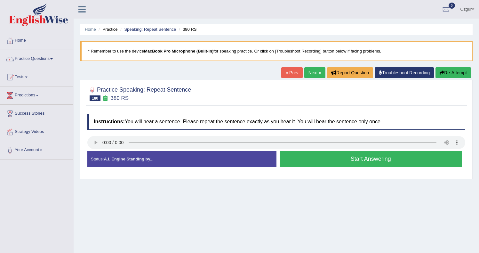
click at [356, 158] on button "Start Answering" at bounding box center [371, 159] width 183 height 16
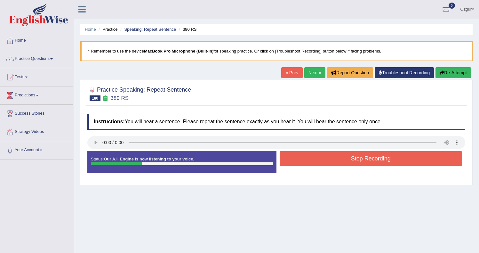
click at [370, 155] on button "Stop Recording" at bounding box center [371, 158] width 183 height 15
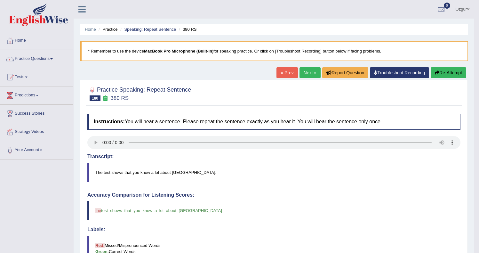
click at [308, 74] on link "Next »" at bounding box center [309, 72] width 21 height 11
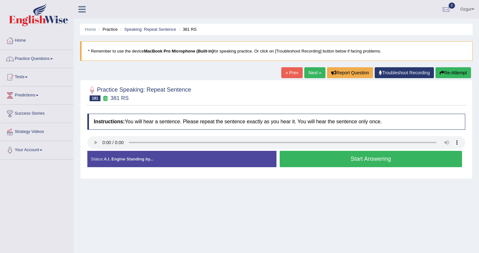
click at [339, 162] on button "Start Answering" at bounding box center [371, 159] width 183 height 16
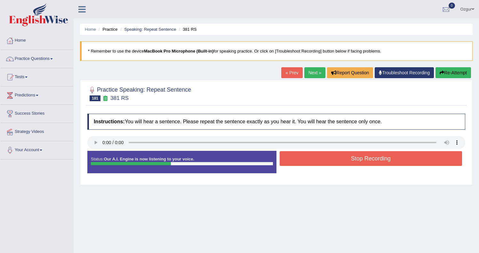
click at [316, 160] on button "Stop Recording" at bounding box center [371, 158] width 183 height 15
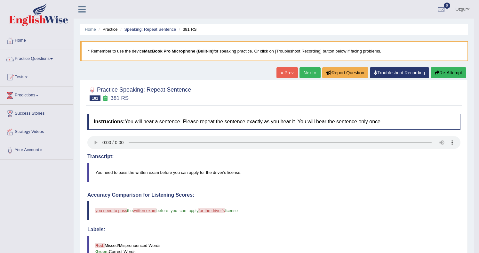
click at [442, 74] on button "Re-Attempt" at bounding box center [448, 72] width 36 height 11
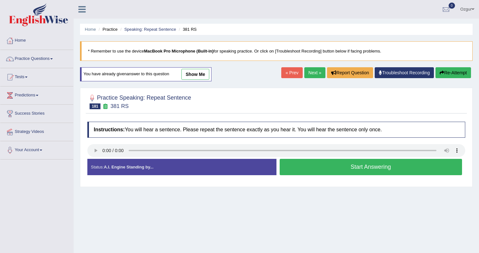
click at [333, 170] on button "Start Answering" at bounding box center [371, 167] width 183 height 16
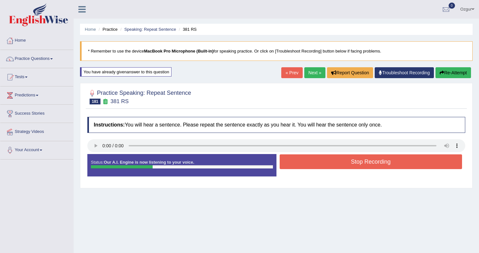
click at [309, 160] on button "Stop Recording" at bounding box center [371, 161] width 183 height 15
